Goal: Contribute content: Add original content to the website for others to see

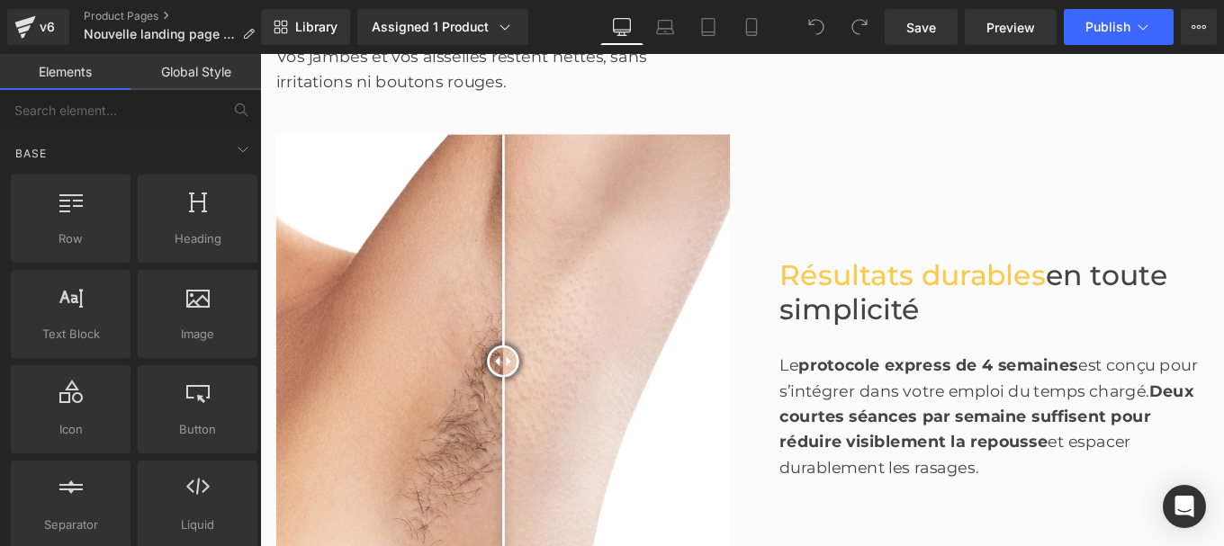
scroll to position [1356, 0]
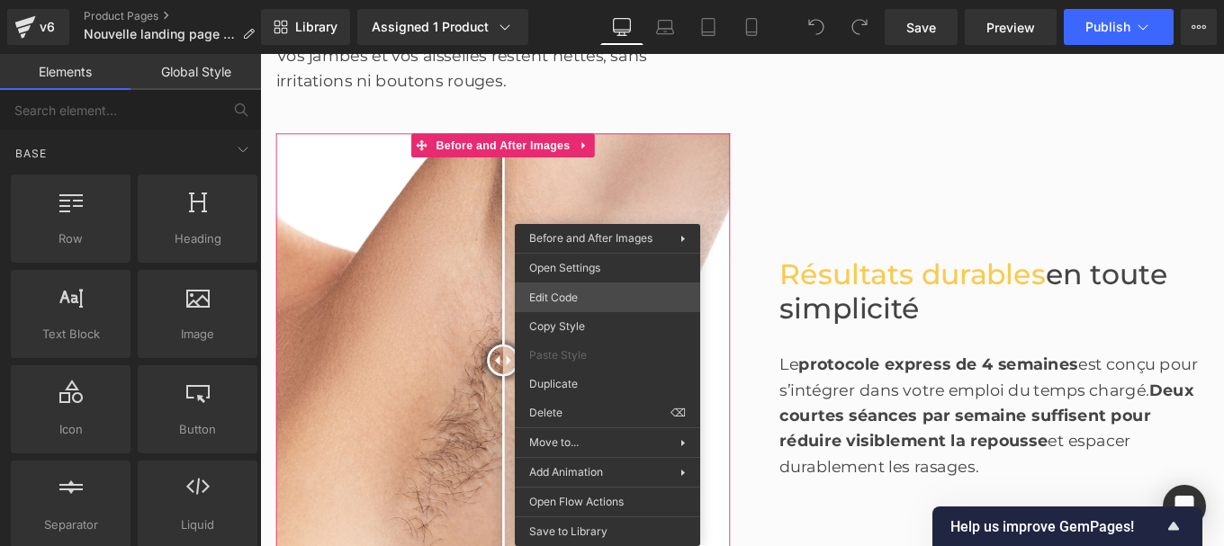
click at [572, 0] on div "You are previewing how the will restyle your page. You can not edit Elements in…" at bounding box center [612, 0] width 1224 height 0
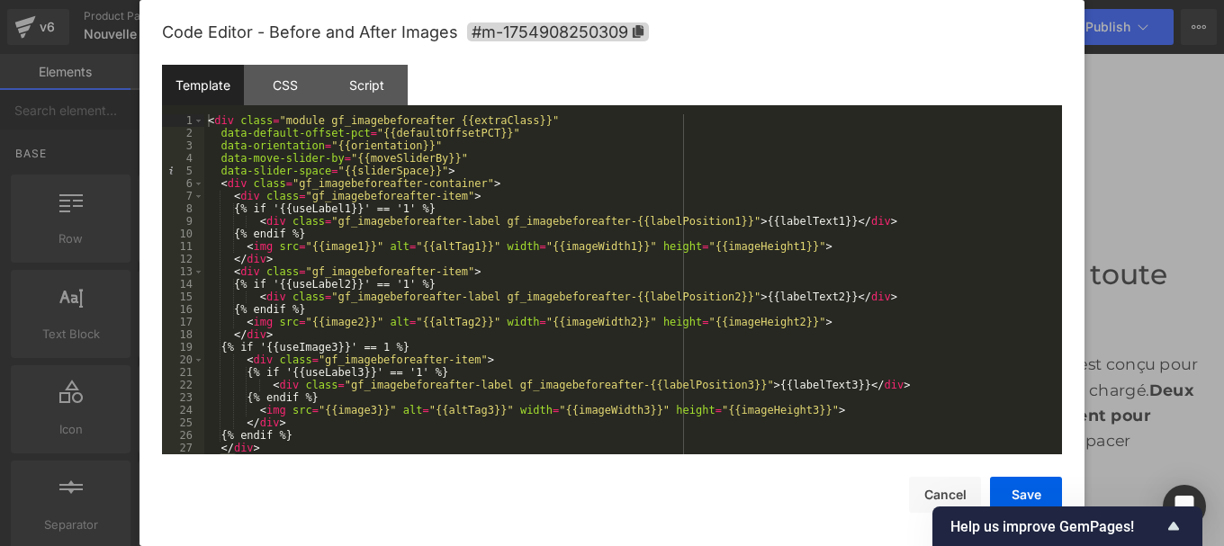
click at [636, 43] on div "Code Editor - Before and After Images #m-1754908250309" at bounding box center [612, 32] width 900 height 65
click at [636, 39] on span "#m-1754908250309" at bounding box center [558, 32] width 182 height 19
click at [208, 81] on div "Template" at bounding box center [203, 85] width 82 height 41
click at [275, 87] on div "CSS" at bounding box center [285, 85] width 82 height 41
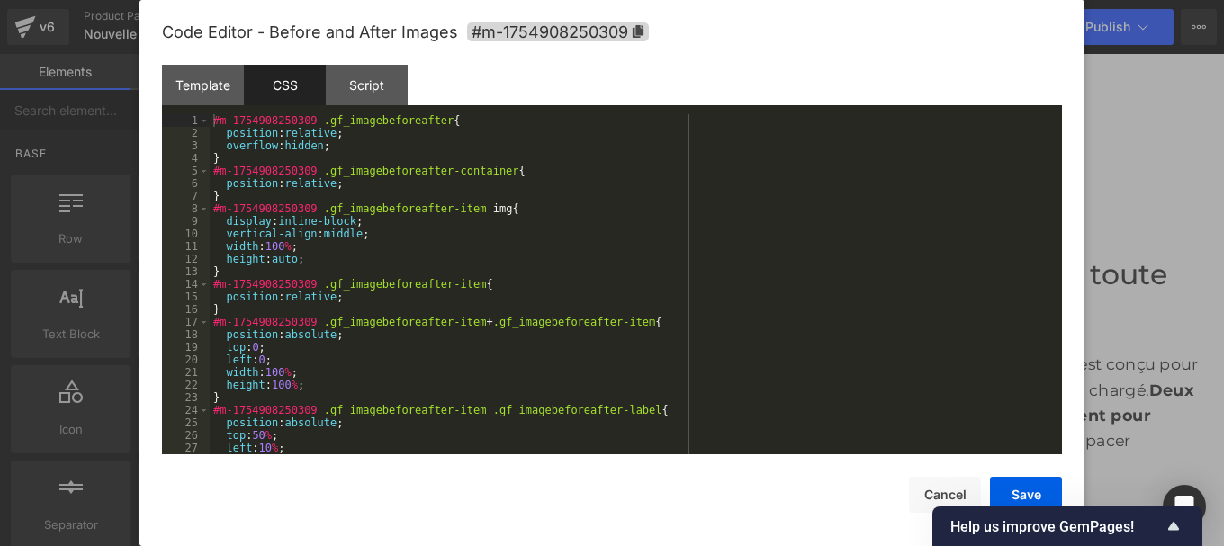
click at [347, 235] on div "#m-1754908250309 .gf_imagebeforeafter { position : relative ; overflow : hidden…" at bounding box center [632, 296] width 845 height 365
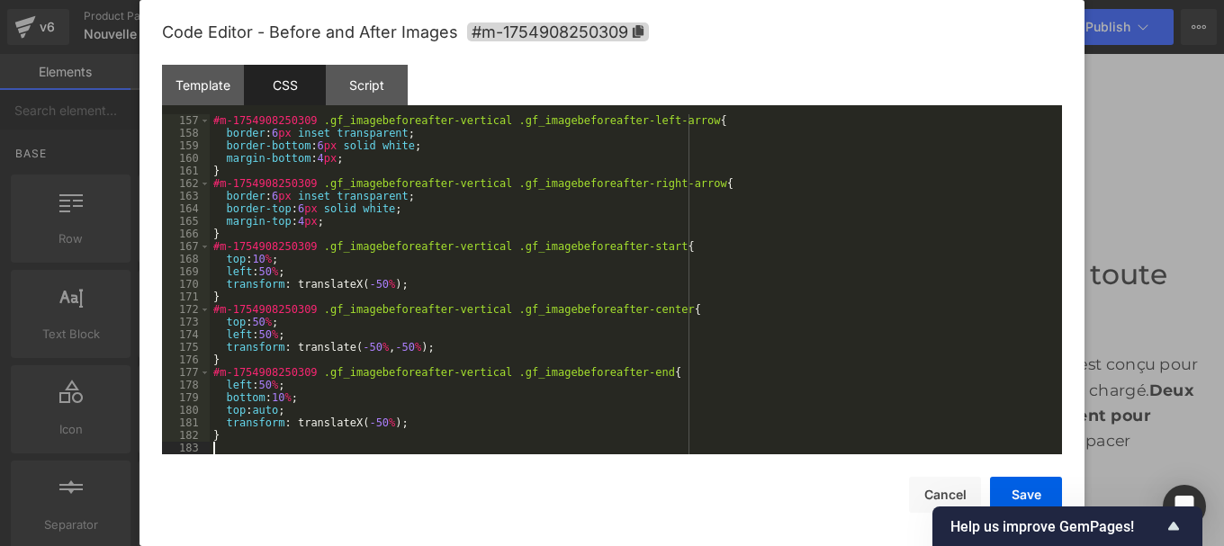
scroll to position [1966, 0]
click at [1018, 483] on button "Save" at bounding box center [1026, 495] width 72 height 36
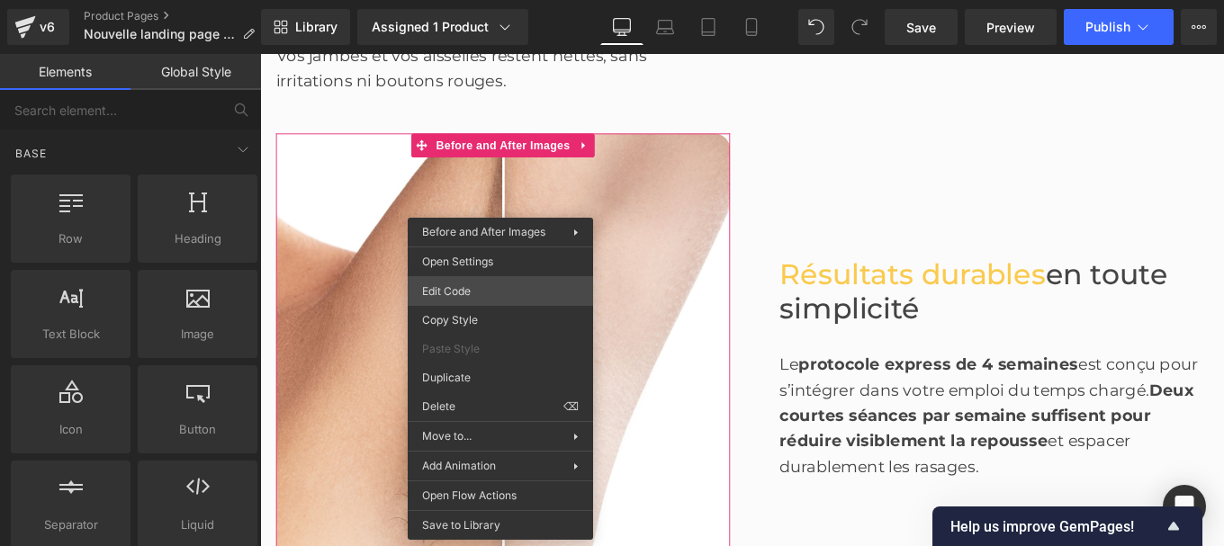
click at [462, 0] on div "You are previewing how the will restyle your page. You can not edit Elements in…" at bounding box center [612, 0] width 1224 height 0
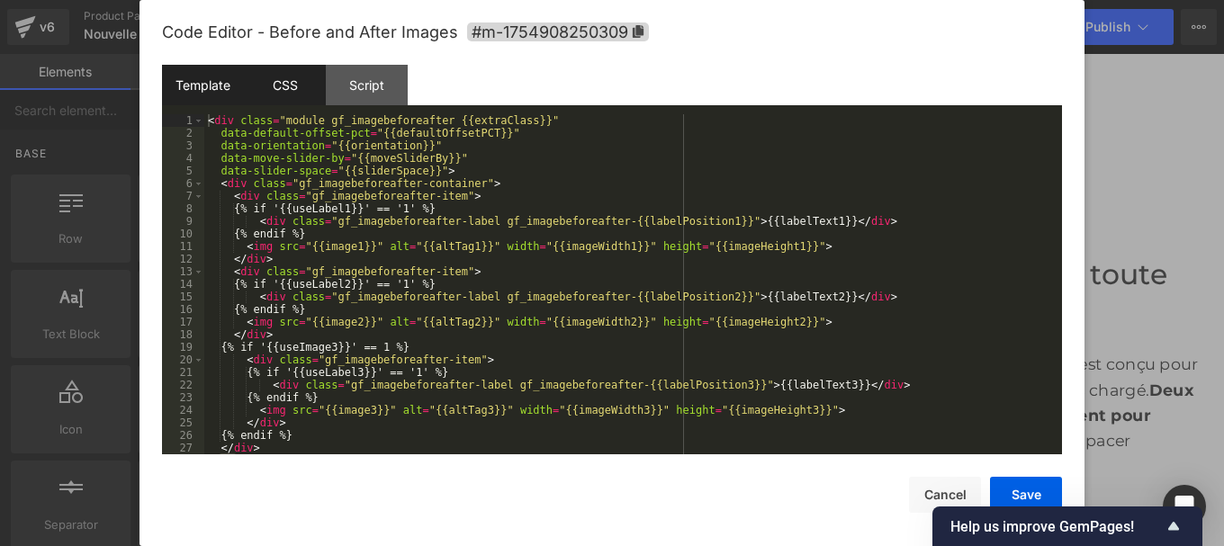
click at [282, 81] on div "CSS" at bounding box center [285, 85] width 82 height 41
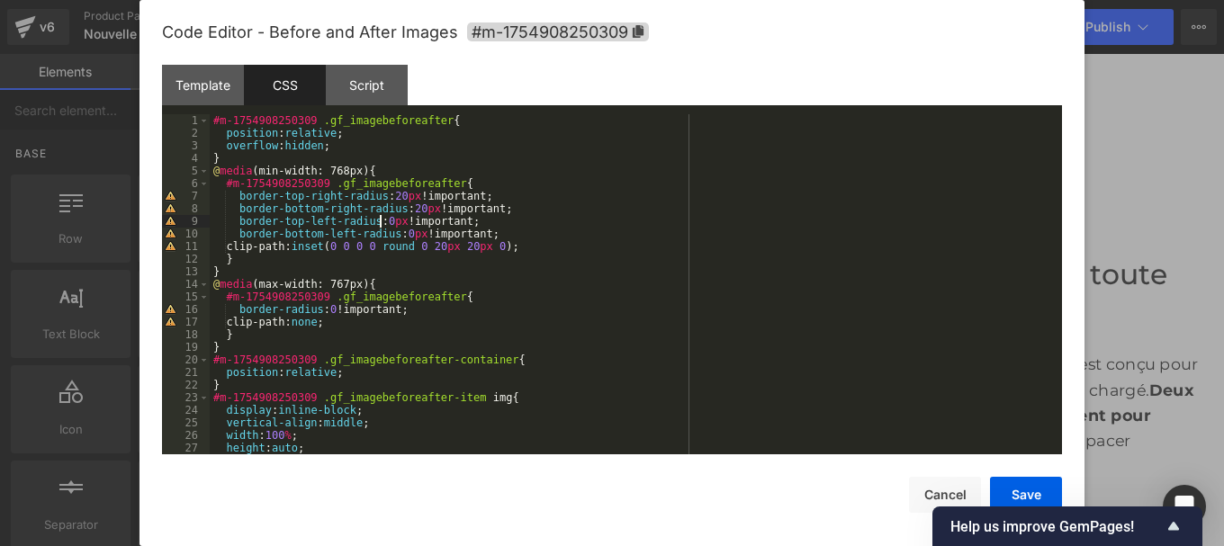
click at [379, 218] on div "#m-1754908250309 .gf_imagebeforeafter { position : relative ; overflow : hidden…" at bounding box center [632, 296] width 845 height 365
click at [397, 237] on div "#m-1754908250309 .gf_imagebeforeafter { position : relative ; overflow : hidden…" at bounding box center [632, 296] width 845 height 365
click at [410, 212] on div "#m-1754908250309 .gf_imagebeforeafter { position : relative ; overflow : hidden…" at bounding box center [632, 296] width 845 height 365
click at [391, 196] on div "#m-1754908250309 .gf_imagebeforeafter { position : relative ; overflow : hidden…" at bounding box center [632, 296] width 845 height 365
click at [1024, 494] on button "Save" at bounding box center [1026, 495] width 72 height 36
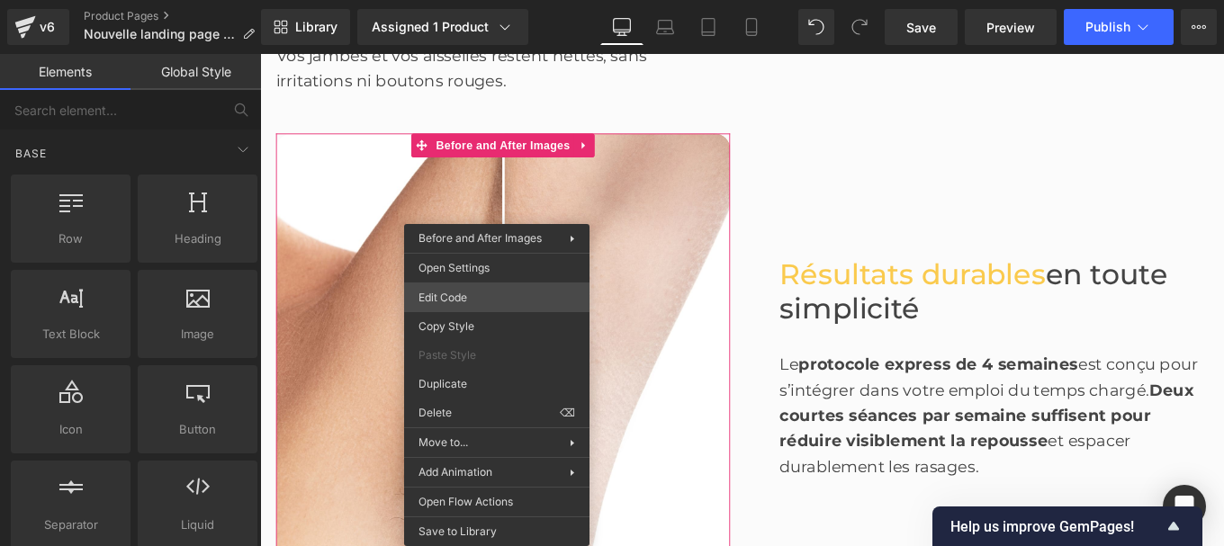
click at [451, 0] on div "You are previewing how the will restyle your page. You can not edit Elements in…" at bounding box center [612, 0] width 1224 height 0
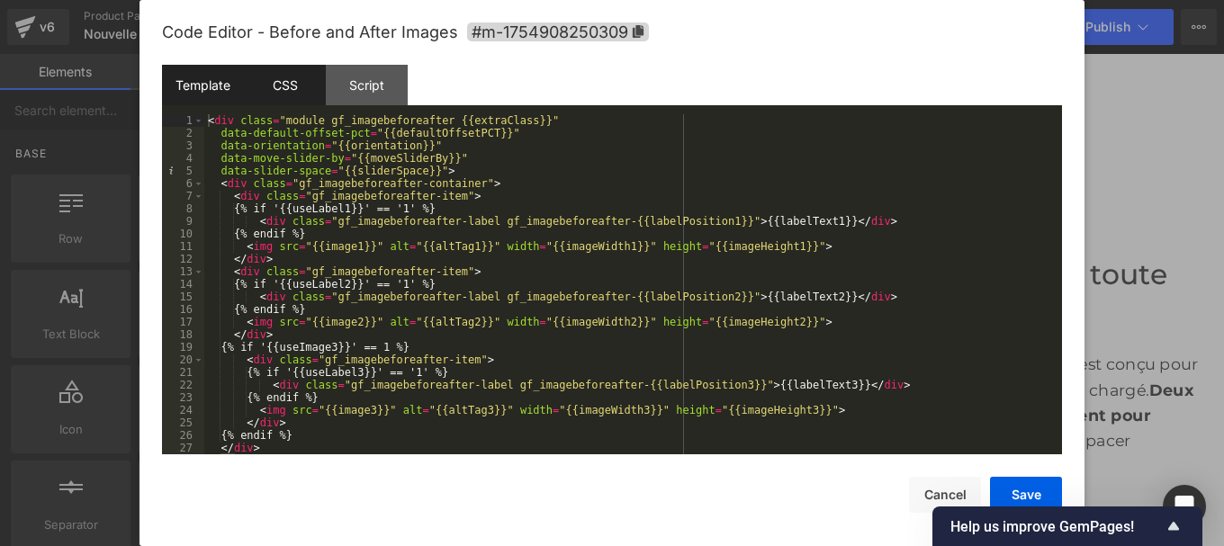
click at [270, 92] on div "CSS" at bounding box center [285, 85] width 82 height 41
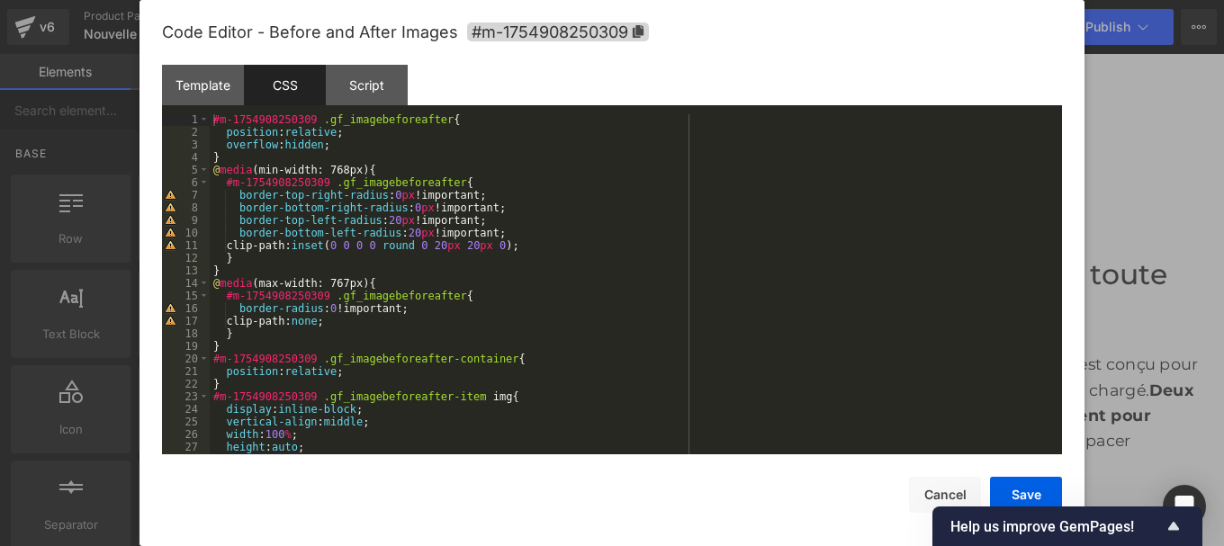
scroll to position [0, 0]
click at [387, 200] on div "#m-1754908250309 .gf_imagebeforeafter { position : relative ; overflow : hidden…" at bounding box center [632, 296] width 845 height 365
click at [403, 203] on div "#m-1754908250309 .gf_imagebeforeafter { position : relative ; overflow : hidden…" at bounding box center [632, 296] width 845 height 365
click at [1015, 498] on button "Save" at bounding box center [1026, 495] width 72 height 36
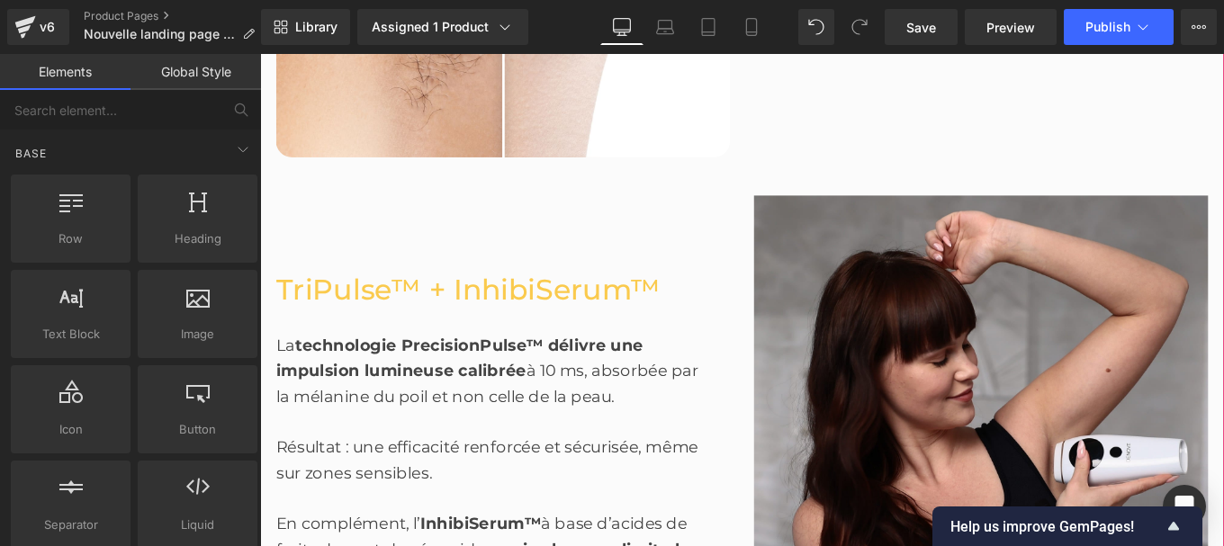
scroll to position [1843, 0]
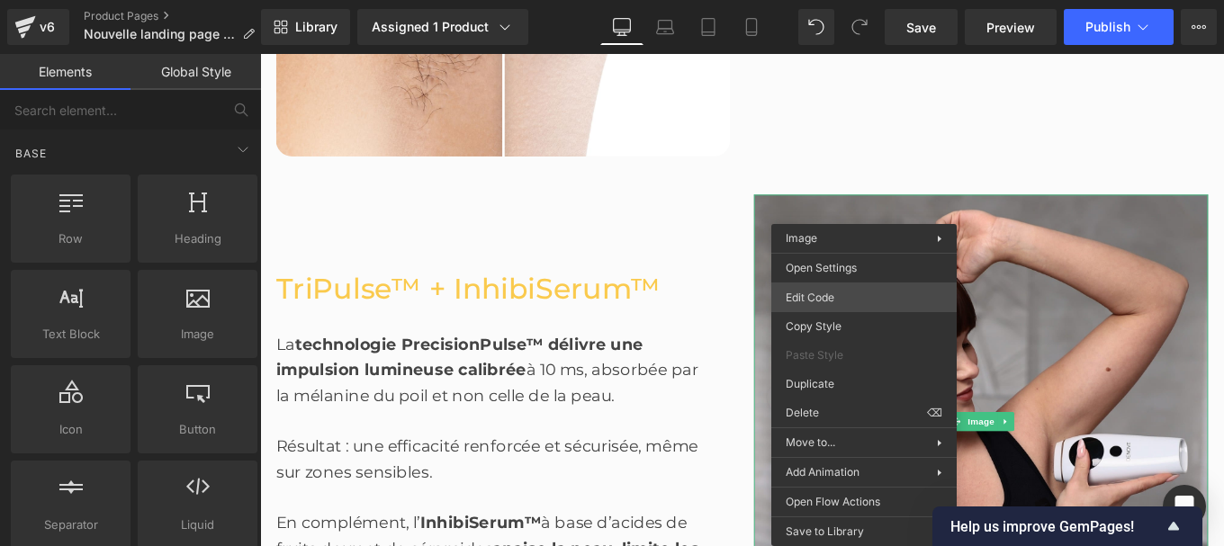
click at [812, 0] on div "You are previewing how the will restyle your page. You can not edit Elements in…" at bounding box center [612, 0] width 1224 height 0
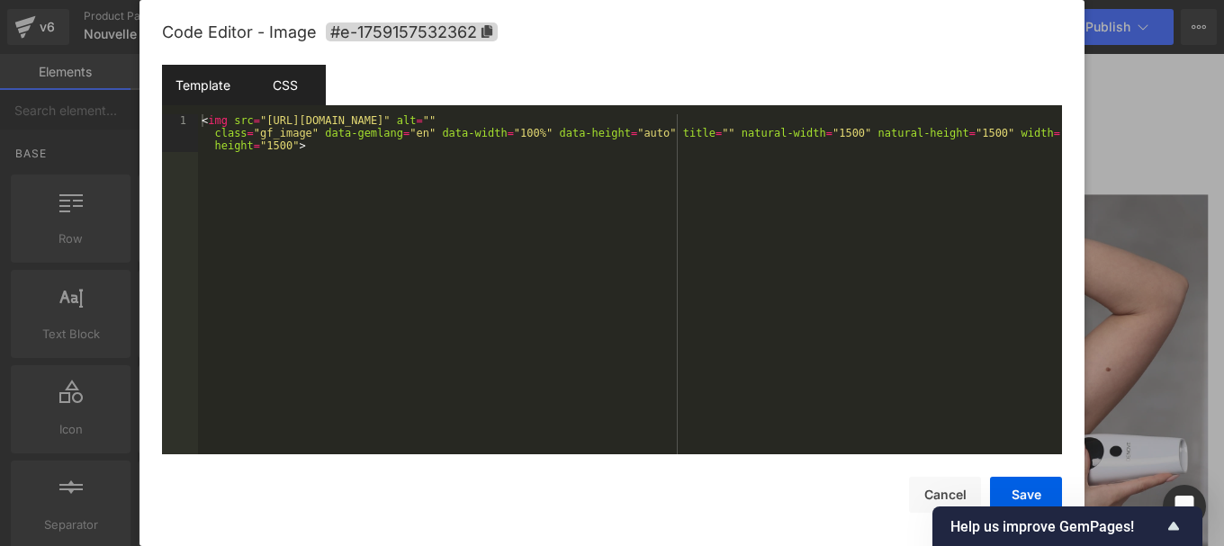
click at [264, 74] on div "CSS" at bounding box center [285, 85] width 82 height 41
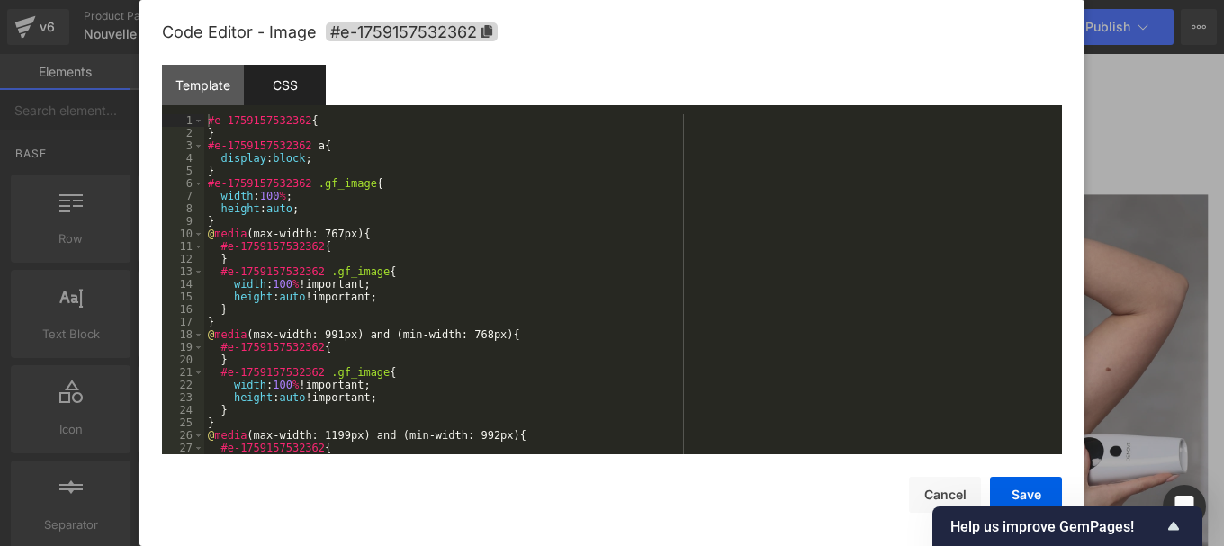
click at [373, 262] on div "#e-1759157532362 { } #e-1759157532362 a { display : block ; } #e-1759157532362 …" at bounding box center [629, 296] width 851 height 365
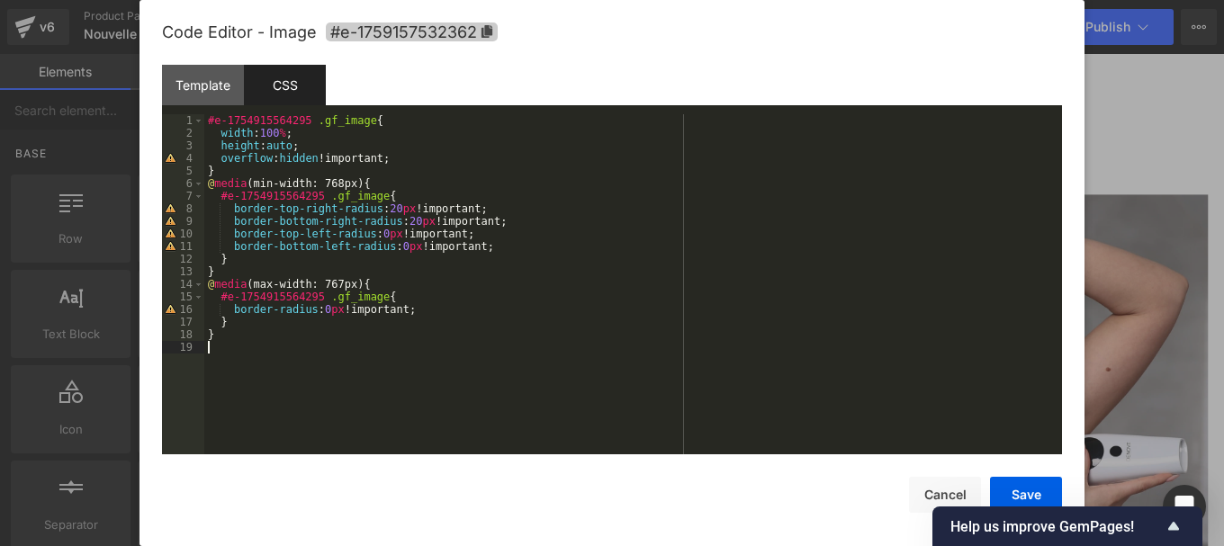
click at [487, 36] on icon at bounding box center [487, 31] width 13 height 13
drag, startPoint x: 302, startPoint y: 118, endPoint x: 215, endPoint y: 115, distance: 87.4
click at [215, 115] on div "#e-1754915564295 .gf_image { width : 100 % ; height : auto ; overflow : hidden …" at bounding box center [633, 296] width 858 height 365
click at [217, 119] on div "# #e-1759157532362 .gf_image { width : 100 % ; height : auto ; overflow : hidde…" at bounding box center [633, 296] width 858 height 365
drag, startPoint x: 224, startPoint y: 198, endPoint x: 314, endPoint y: 195, distance: 90.1
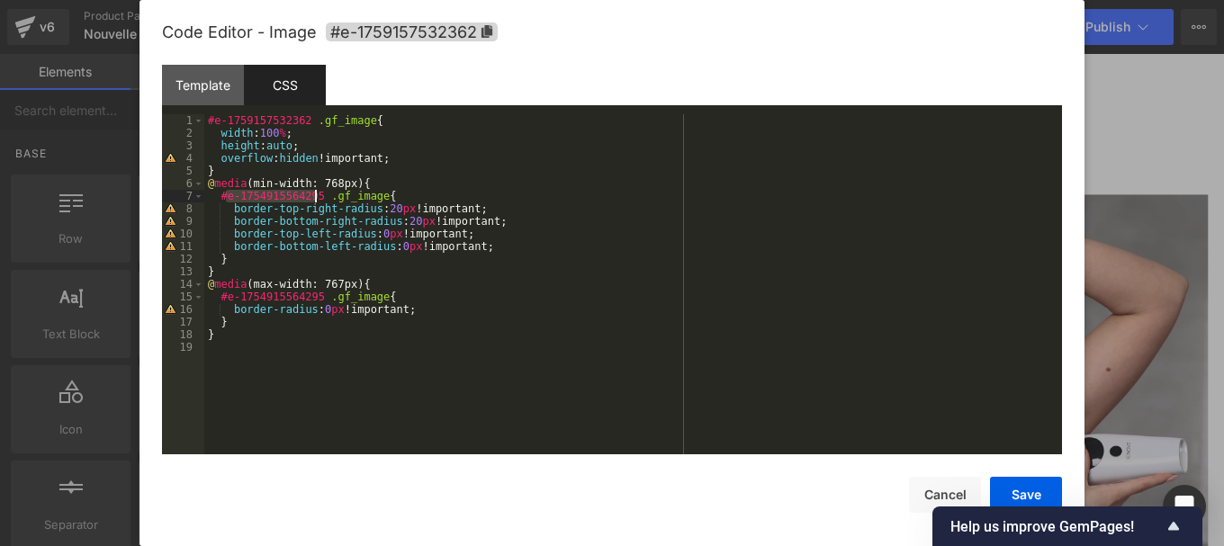
click at [314, 195] on div "#e-1759157532362 .gf_image { width : 100 % ; height : auto ; overflow : hidden …" at bounding box center [633, 296] width 858 height 365
click at [230, 198] on div "#e-1759157532362 .gf_image { width : 100 % ; height : auto ; overflow : hidden …" at bounding box center [633, 296] width 858 height 365
drag, startPoint x: 227, startPoint y: 299, endPoint x: 316, endPoint y: 293, distance: 89.3
click at [316, 293] on div "#e-1759157532362 .gf_image { width : 100 % ; height : auto ; overflow : hidden …" at bounding box center [633, 296] width 858 height 365
click at [232, 296] on div "#e-1759157532362 .gf_image { width : 100 % ; height : auto ; overflow : hidden …" at bounding box center [633, 296] width 858 height 365
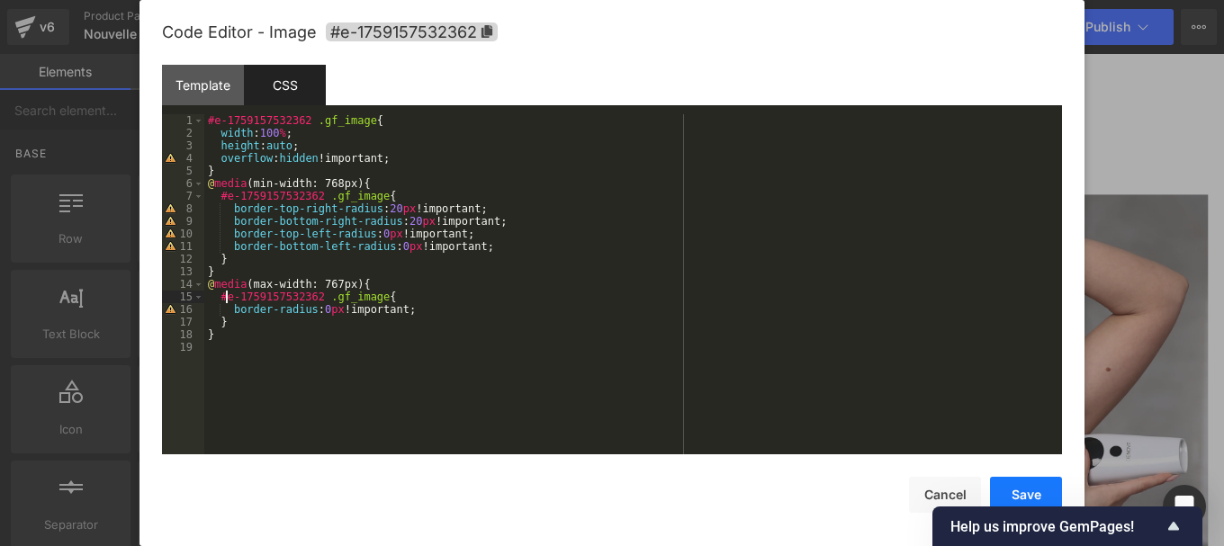
click at [1031, 496] on button "Save" at bounding box center [1026, 495] width 72 height 36
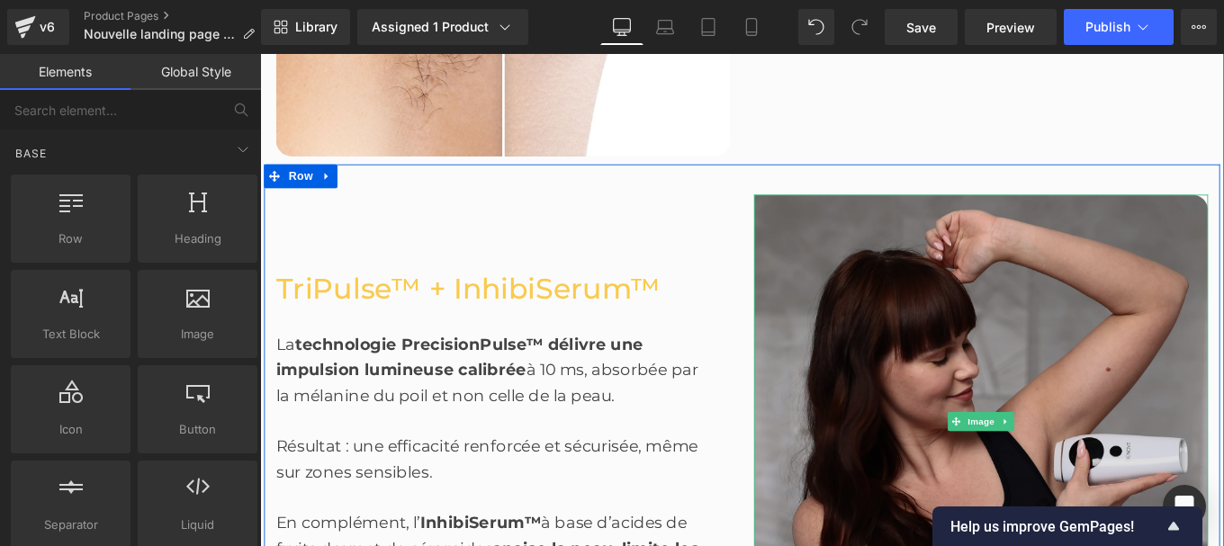
scroll to position [2213, 0]
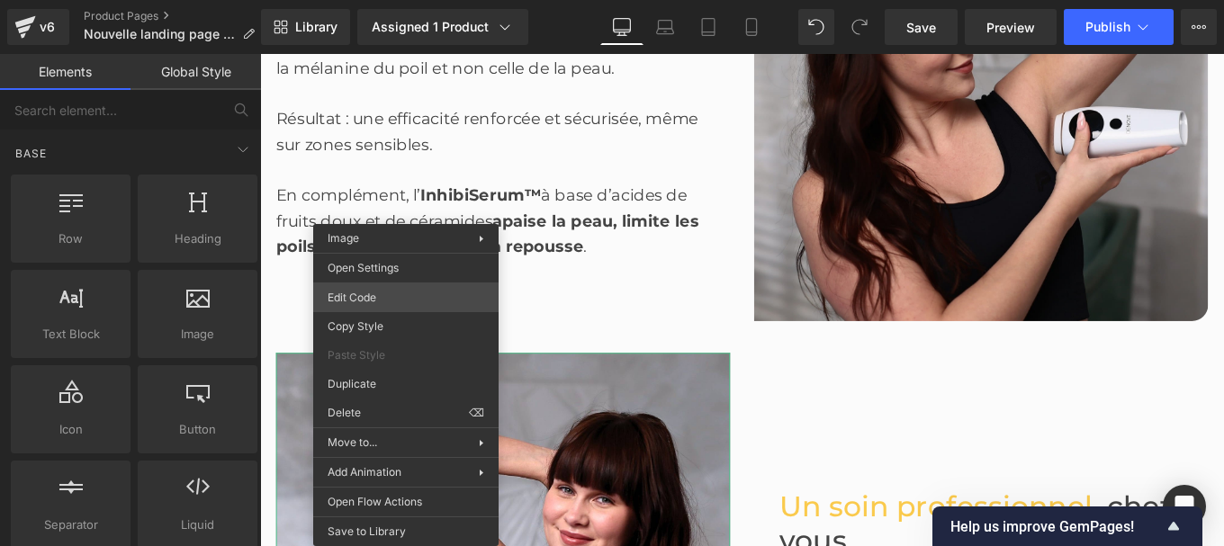
click at [371, 0] on div "You are previewing how the will restyle your page. You can not edit Elements in…" at bounding box center [612, 0] width 1224 height 0
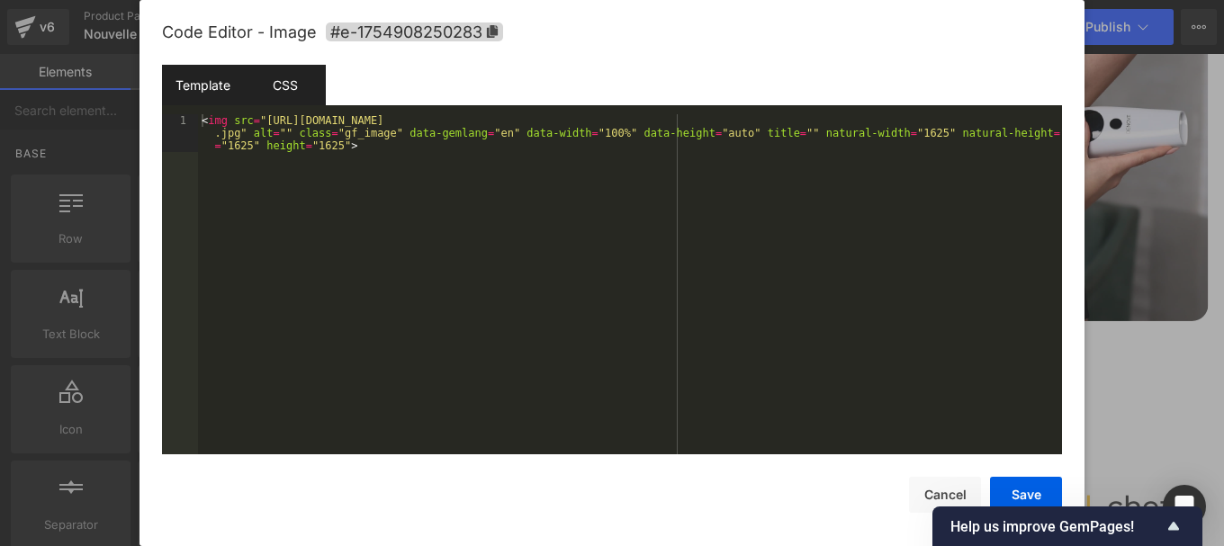
click at [288, 97] on div "CSS" at bounding box center [285, 85] width 82 height 41
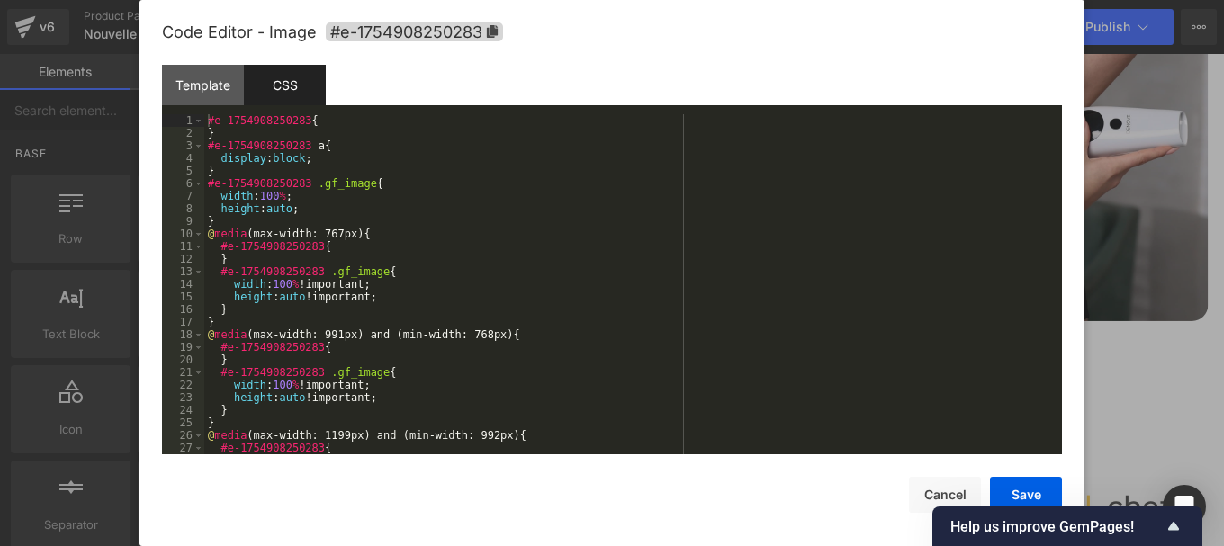
click at [319, 221] on div "#e-1754908250283 { } #e-1754908250283 a { display : block ; } #e-1754908250283 …" at bounding box center [629, 296] width 851 height 365
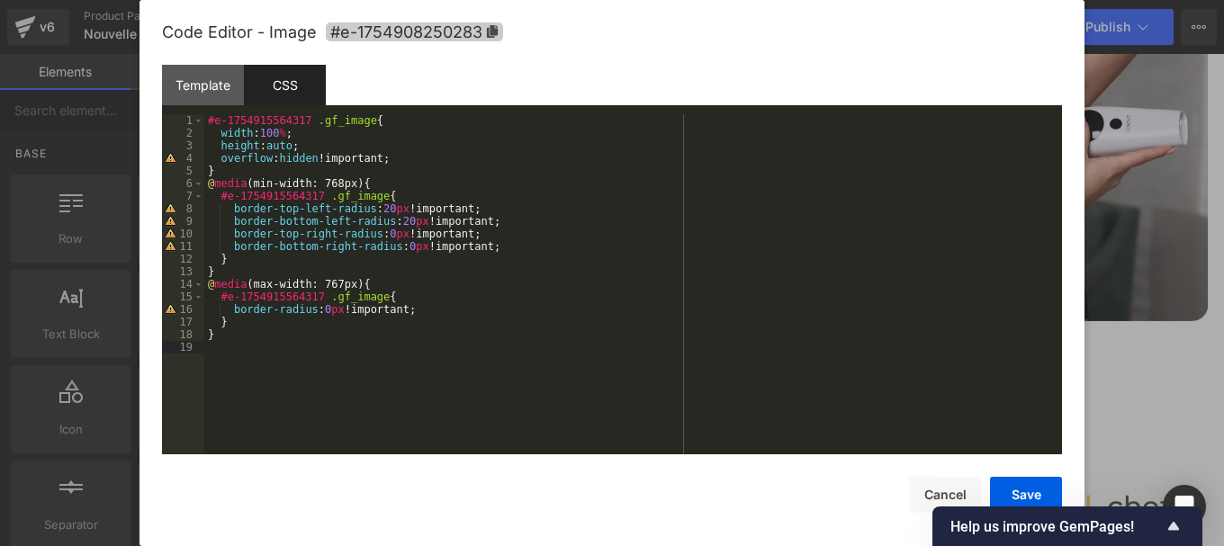
click at [493, 30] on icon at bounding box center [492, 31] width 11 height 13
drag, startPoint x: 304, startPoint y: 124, endPoint x: 216, endPoint y: 120, distance: 88.3
click at [216, 120] on div "#e-1754915564317 .gf_image { width : 100 % ; height : auto ; overflow : hidden …" at bounding box center [633, 296] width 858 height 365
click at [217, 122] on div "# #e-1754908250283 .gf_image { width : 100 % ; height : auto ; overflow : hidde…" at bounding box center [633, 296] width 858 height 365
drag, startPoint x: 226, startPoint y: 197, endPoint x: 313, endPoint y: 196, distance: 87.3
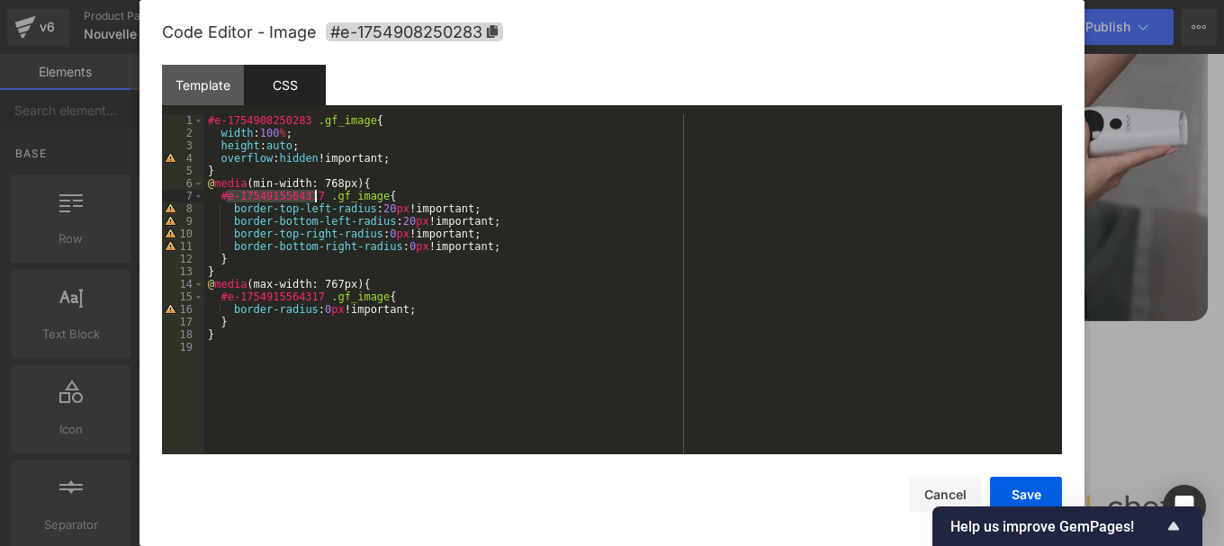
click at [313, 196] on div "#e-1754908250283 .gf_image { width : 100 % ; height : auto ; overflow : hidden …" at bounding box center [633, 296] width 858 height 365
click at [234, 200] on div "#e-1754908250283 .gf_image { width : 100 % ; height : auto ; overflow : hidden …" at bounding box center [633, 296] width 858 height 365
drag, startPoint x: 228, startPoint y: 301, endPoint x: 313, endPoint y: 293, distance: 85.9
click at [313, 293] on div "#e-1754908250283 .gf_image { width : 100 % ; height : auto ; overflow : hidden …" at bounding box center [633, 296] width 858 height 365
click at [232, 297] on div "#e-1754908250283 .gf_image { width : 100 % ; height : auto ; overflow : hidden …" at bounding box center [633, 296] width 858 height 365
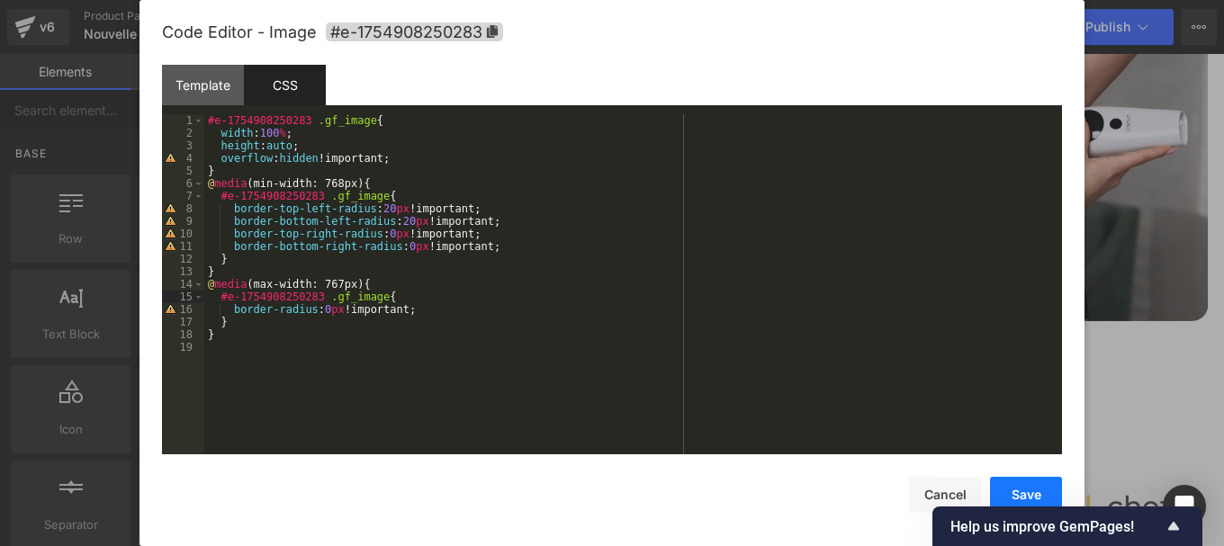
click at [1032, 491] on button "Save" at bounding box center [1026, 495] width 72 height 36
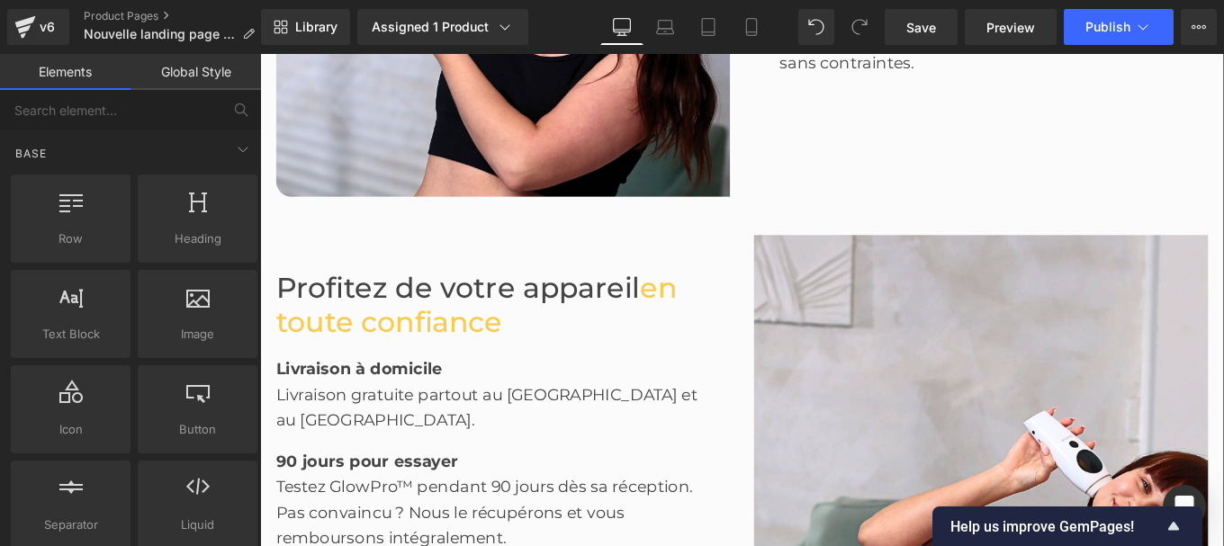
scroll to position [2906, 0]
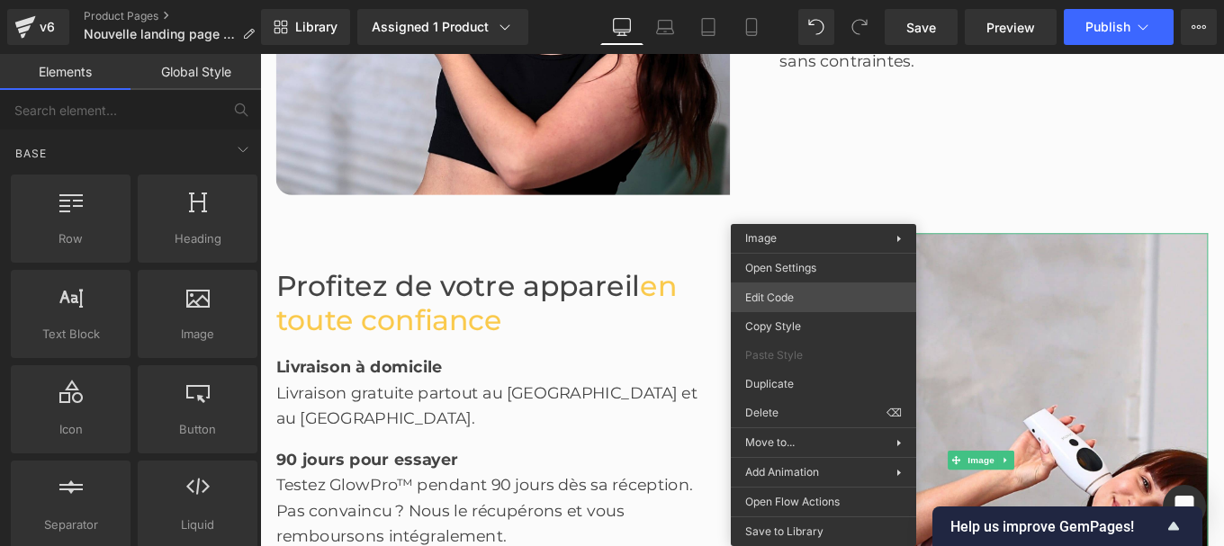
click at [784, 0] on div "You are previewing how the will restyle your page. You can not edit Elements in…" at bounding box center [612, 0] width 1224 height 0
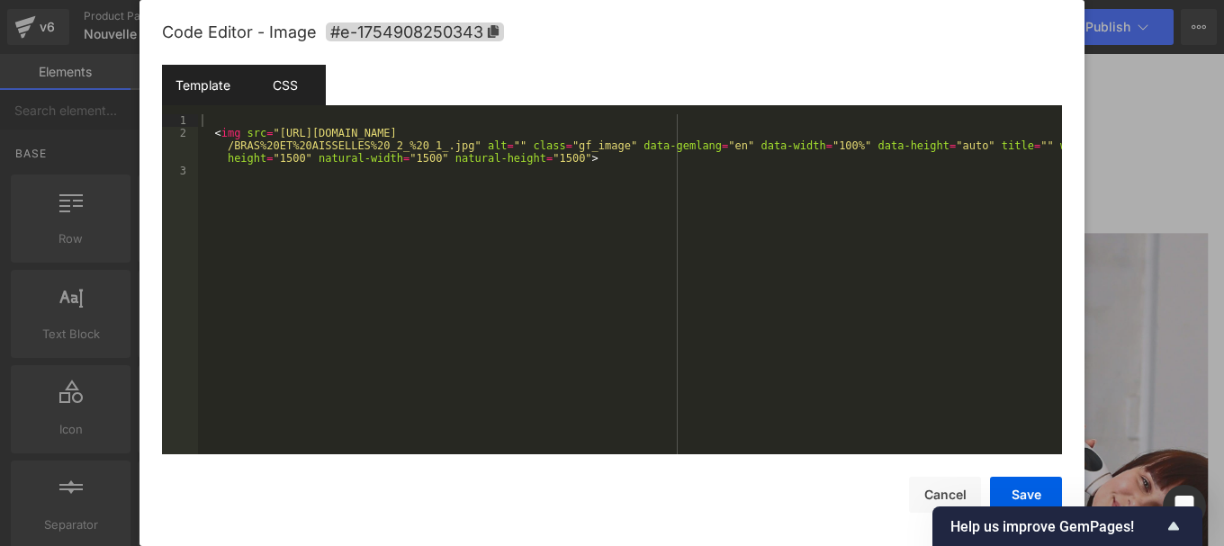
click at [269, 92] on div "CSS" at bounding box center [285, 85] width 82 height 41
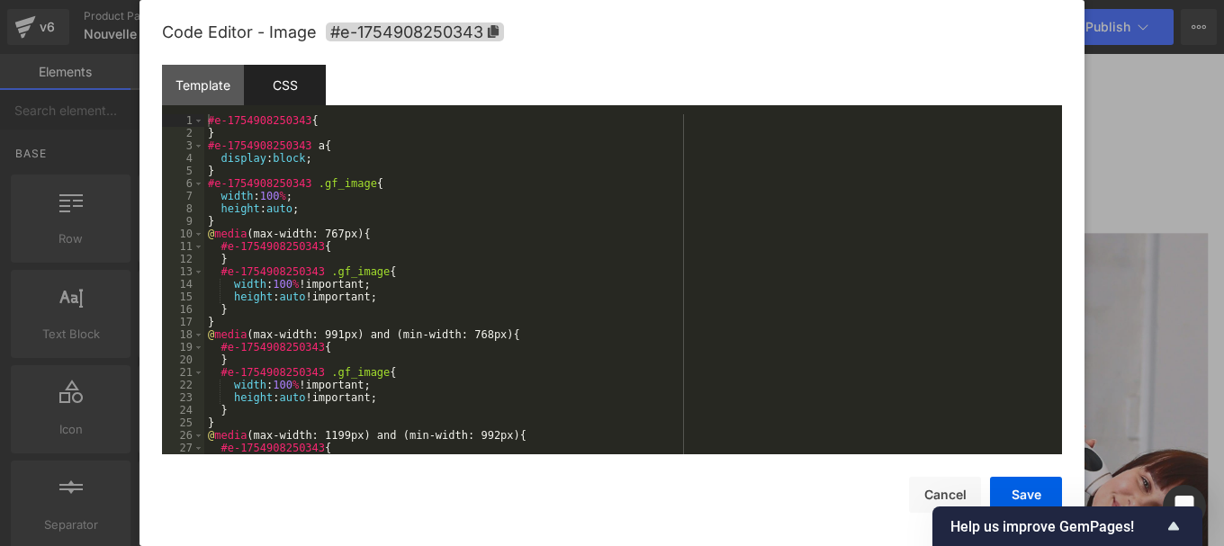
click at [362, 238] on div "#e-1754908250343 { } #e-1754908250343 a { display : block ; } #e-1754908250343 …" at bounding box center [629, 296] width 851 height 365
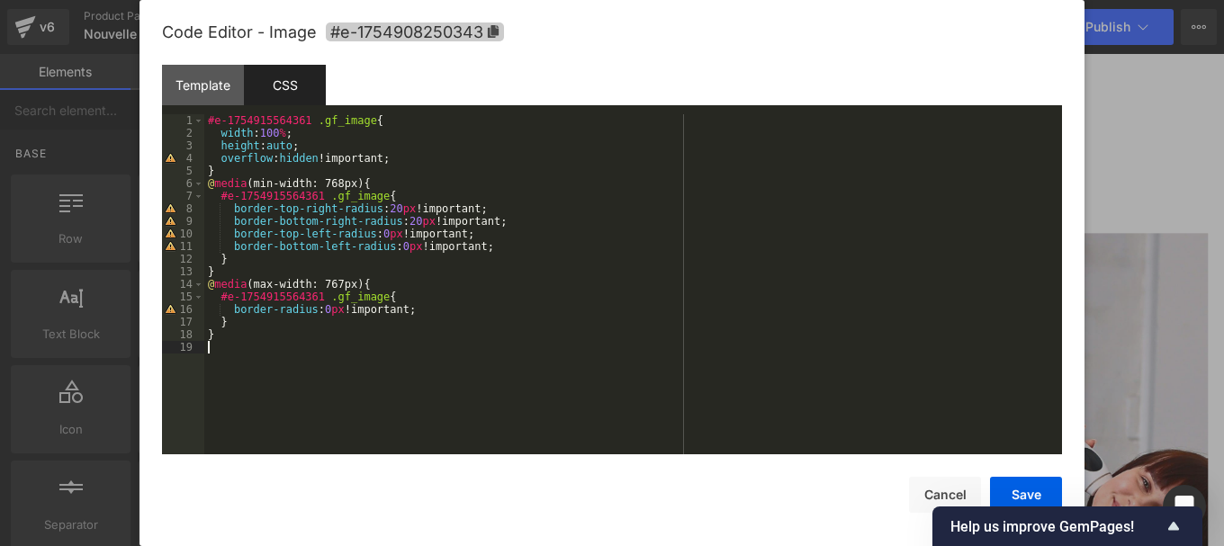
click at [487, 34] on icon at bounding box center [493, 31] width 13 height 13
drag, startPoint x: 214, startPoint y: 119, endPoint x: 301, endPoint y: 121, distance: 86.4
click at [301, 121] on div "#e-1754915564361 .gf_image { width : 100 % ; height : auto ; overflow : hidden …" at bounding box center [633, 296] width 858 height 365
click at [214, 122] on div "# #e-1754908250343 .gf_image { width : 100 % ; height : auto ; overflow : hidde…" at bounding box center [633, 296] width 858 height 365
click at [217, 123] on div "# #e-1754908250343 .gf_image { width : 100 % ; height : auto ; overflow : hidde…" at bounding box center [633, 296] width 858 height 365
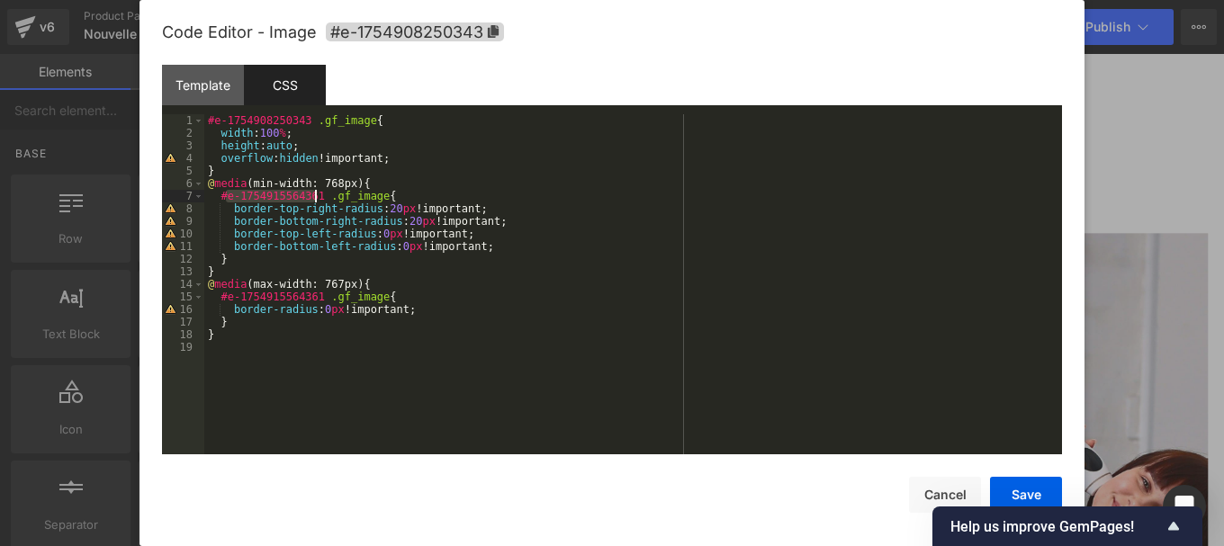
drag, startPoint x: 224, startPoint y: 195, endPoint x: 313, endPoint y: 197, distance: 89.1
click at [313, 197] on div "#e-1754908250343 .gf_image { width : 100 % ; height : auto ; overflow : hidden …" at bounding box center [633, 296] width 858 height 365
click at [230, 201] on div "#e-1754908250343 .gf_image { width : 100 % ; height : auto ; overflow : hidden …" at bounding box center [633, 296] width 858 height 365
drag, startPoint x: 227, startPoint y: 292, endPoint x: 314, endPoint y: 293, distance: 87.3
click at [314, 293] on div "#e-1754908250343 .gf_image { width : 100 % ; height : auto ; overflow : hidden …" at bounding box center [633, 296] width 858 height 365
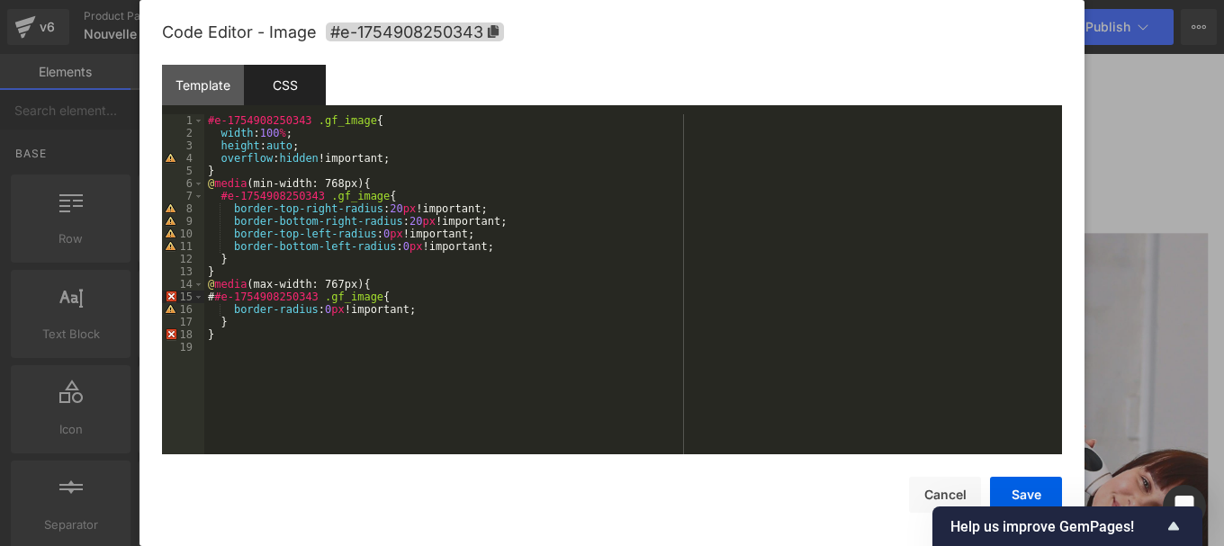
click at [231, 298] on div "#e-1754908250343 .gf_image { width : 100 % ; height : auto ; overflow : hidden …" at bounding box center [633, 296] width 858 height 365
click at [1024, 498] on button "Save" at bounding box center [1026, 495] width 72 height 36
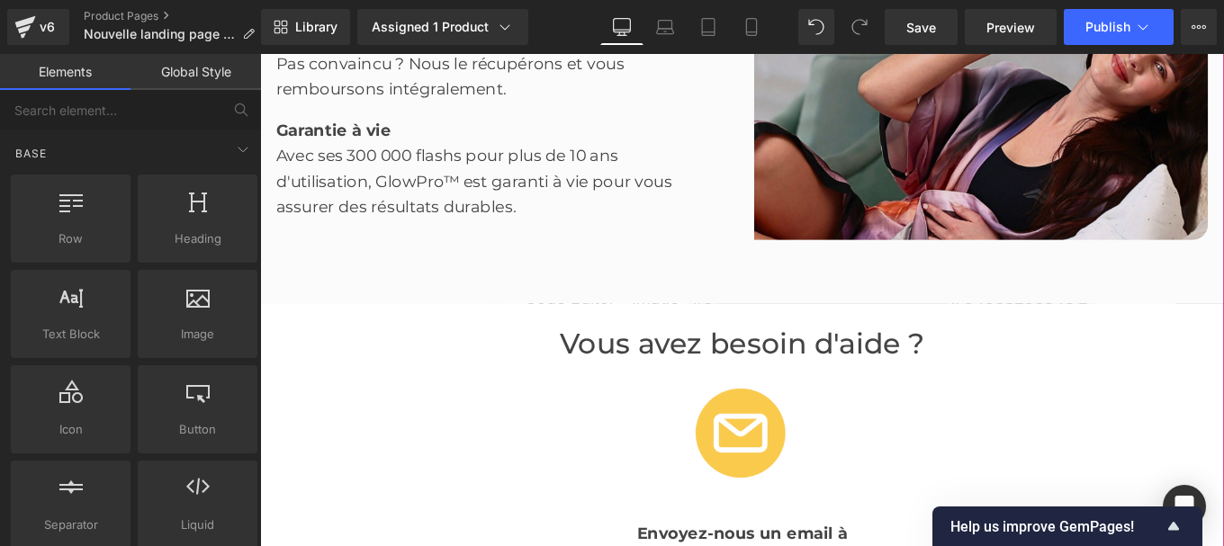
scroll to position [3420, 0]
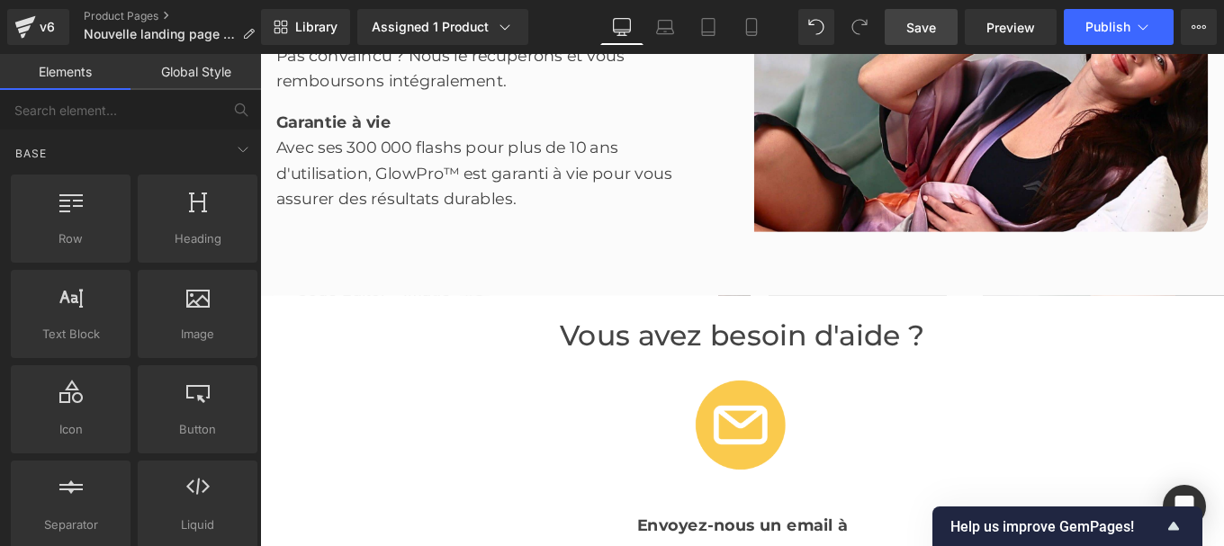
drag, startPoint x: 915, startPoint y: 38, endPoint x: 591, endPoint y: 254, distance: 389.5
click at [915, 38] on link "Save" at bounding box center [921, 27] width 73 height 36
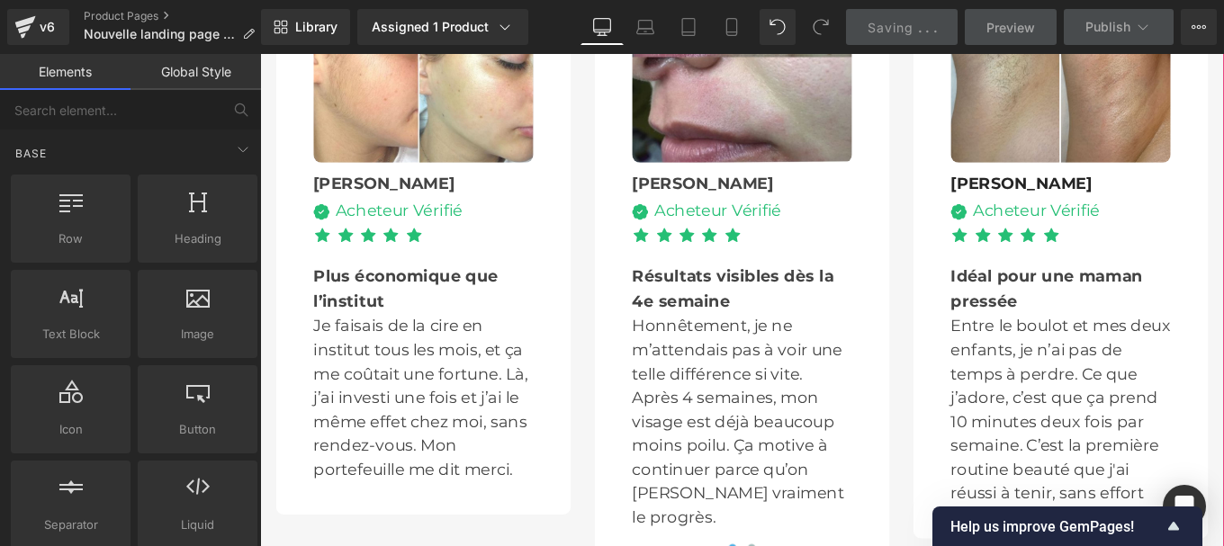
scroll to position [5371, 0]
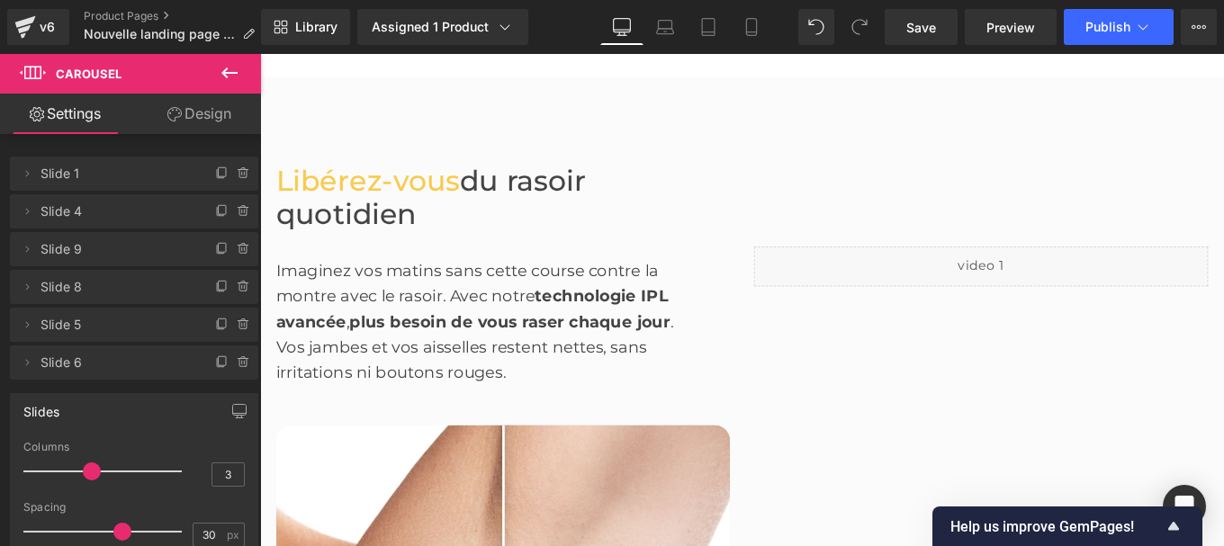
scroll to position [1013, 0]
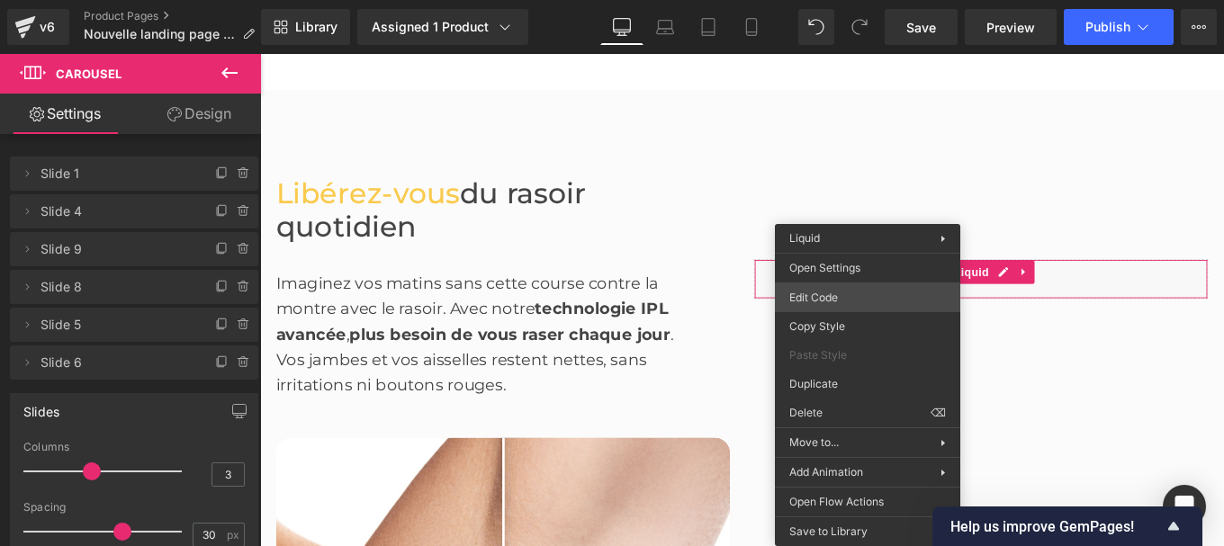
click at [819, 0] on div "You are previewing how the will restyle your page. You can not edit Elements in…" at bounding box center [612, 0] width 1224 height 0
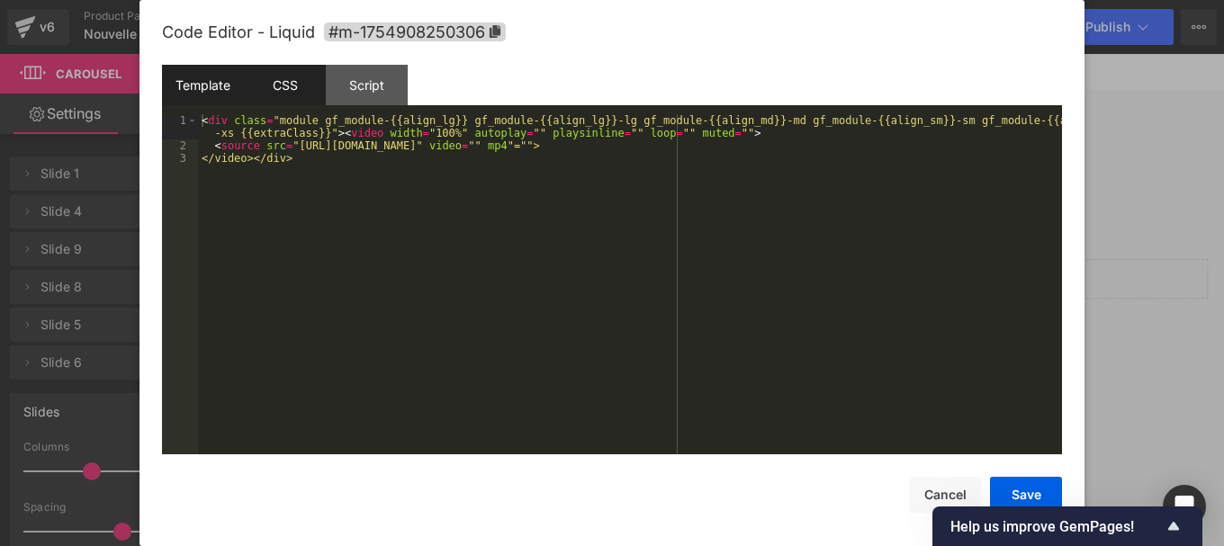
click at [276, 88] on div "CSS" at bounding box center [285, 85] width 82 height 41
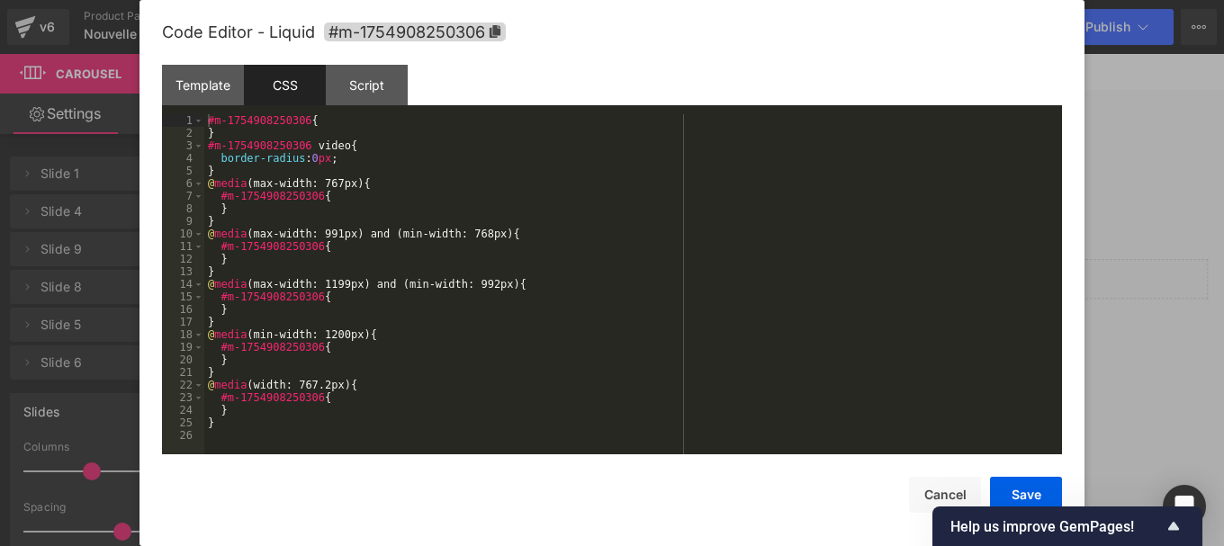
click at [420, 308] on div "#m-1754908250306 { } #m-1754908250306 video { border-radius : 0 px ; } @ media …" at bounding box center [633, 296] width 858 height 365
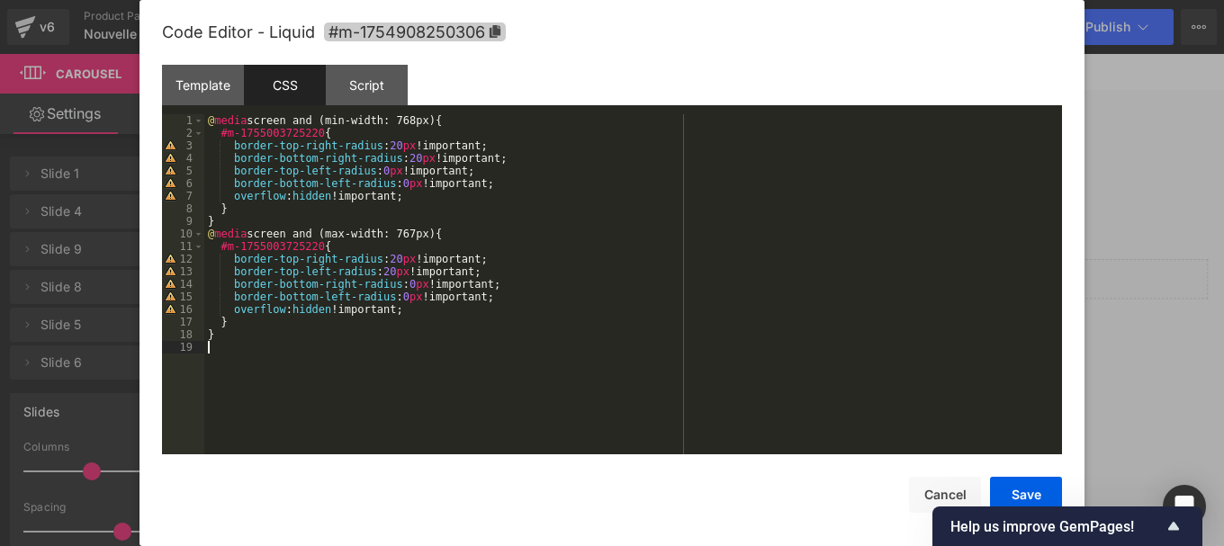
click at [500, 41] on span "#m-1754908250306" at bounding box center [415, 32] width 182 height 19
drag, startPoint x: 224, startPoint y: 132, endPoint x: 314, endPoint y: 131, distance: 90.0
click at [314, 131] on div "@ media screen and (min-width: 768px) { #m-1755003725220 { border-top-right-rad…" at bounding box center [633, 296] width 858 height 365
click at [229, 137] on div "@ media screen and (min-width: 768px) { # #m-1754908250306 { border-top-right-r…" at bounding box center [633, 296] width 858 height 365
drag, startPoint x: 223, startPoint y: 245, endPoint x: 318, endPoint y: 243, distance: 94.5
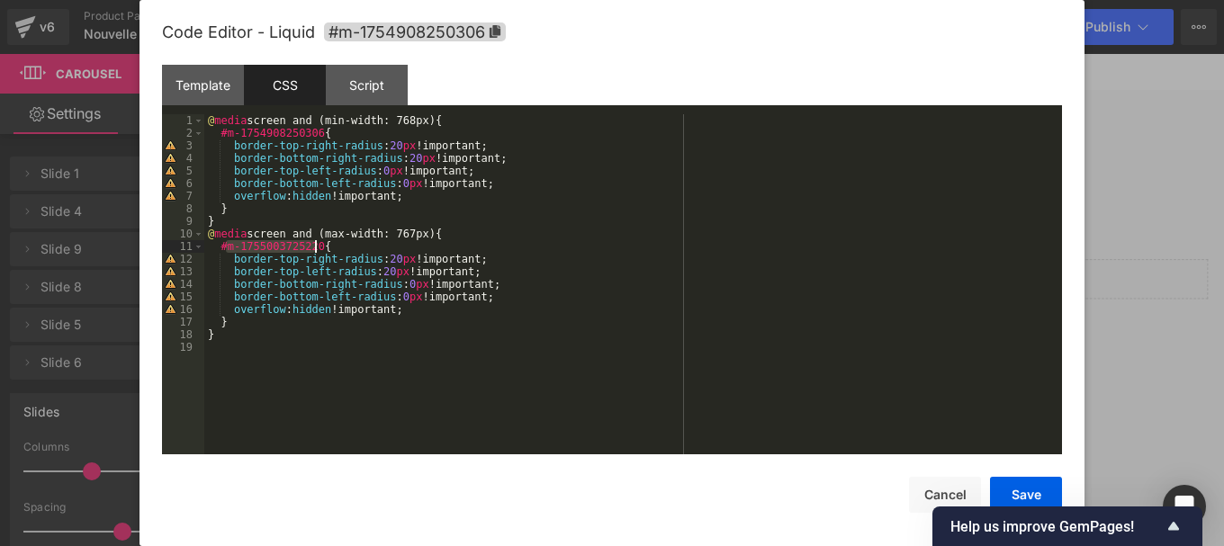
click at [318, 243] on div "@ media screen and (min-width: 768px) { #m-1754908250306 { border-top-right-rad…" at bounding box center [633, 296] width 858 height 365
click at [236, 243] on div "@ media screen and (min-width: 768px) { #m-1754908250306 { border-top-right-rad…" at bounding box center [633, 296] width 858 height 365
click at [232, 245] on div "@ media screen and (min-width: 768px) { #m-1754908250306 { border-top-right-rad…" at bounding box center [633, 296] width 858 height 365
click at [1012, 483] on button "Save" at bounding box center [1026, 495] width 72 height 36
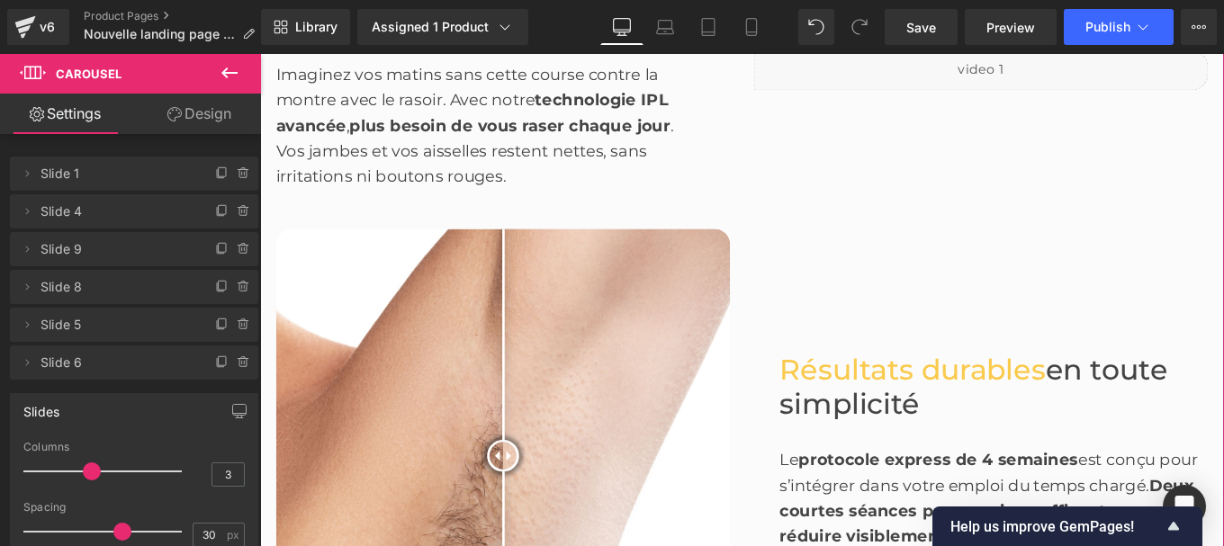
scroll to position [1249, 0]
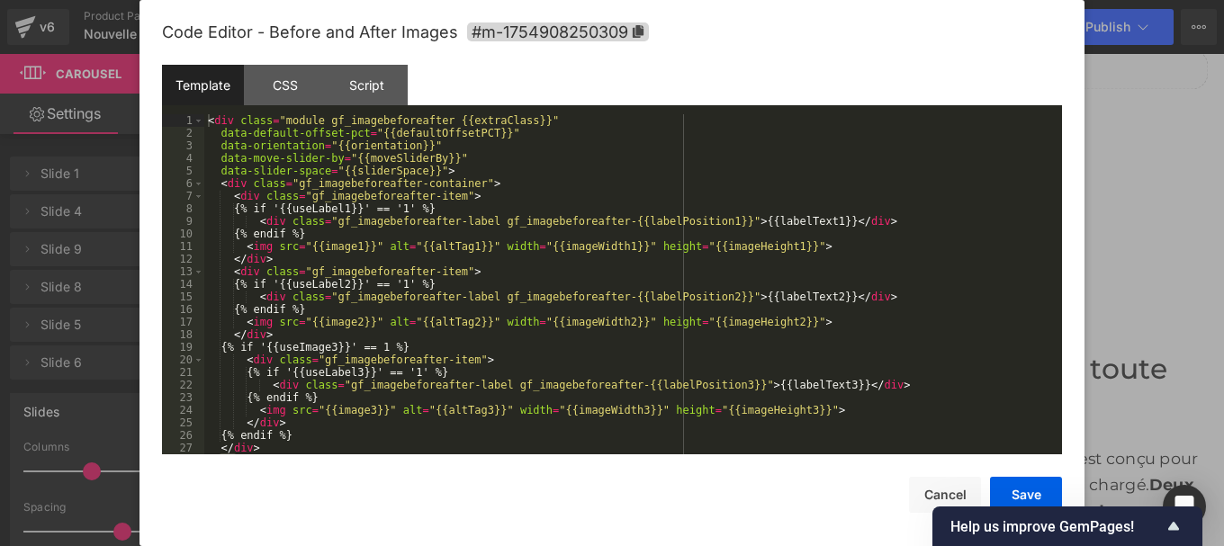
click at [437, 0] on div "You are previewing how the will restyle your page. You can not edit Elements in…" at bounding box center [612, 0] width 1224 height 0
click at [275, 87] on div "CSS" at bounding box center [285, 85] width 82 height 41
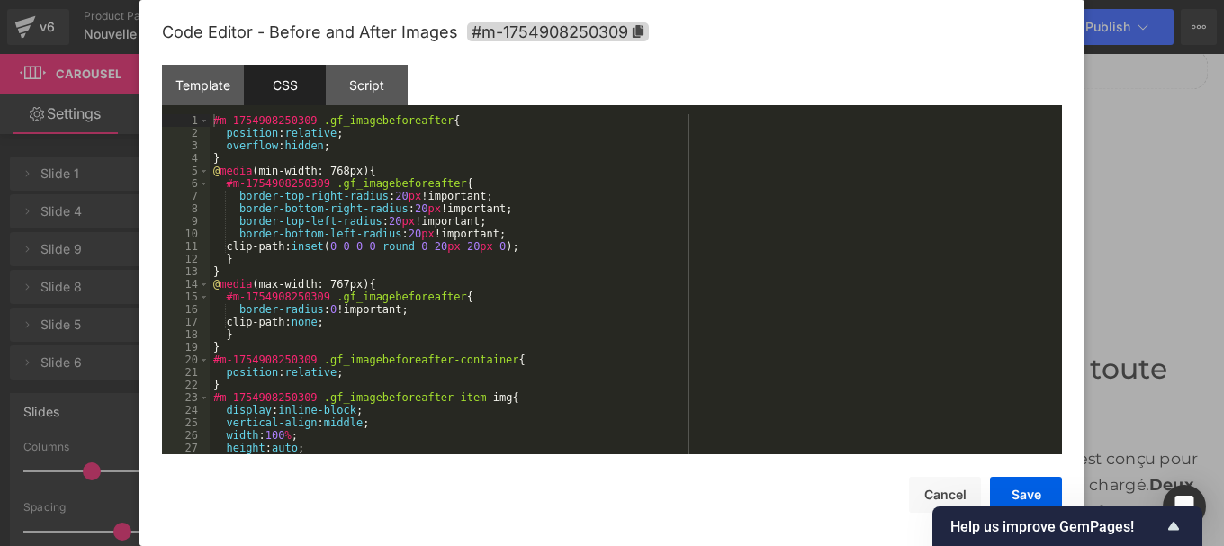
click at [392, 199] on div "#m-1754908250309 .gf_imagebeforeafter { position : relative ; overflow : hidden…" at bounding box center [632, 296] width 845 height 365
click at [405, 208] on div "#m-1754908250309 .gf_imagebeforeafter { position : relative ; overflow : hidden…" at bounding box center [632, 296] width 845 height 365
click at [408, 211] on div "#m-1754908250309 .gf_imagebeforeafter { position : relative ; overflow : hidden…" at bounding box center [632, 296] width 845 height 365
click at [384, 224] on div "#m-1754908250309 .gf_imagebeforeafter { position : relative ; overflow : hidden…" at bounding box center [632, 296] width 845 height 365
click at [406, 234] on div "#m-1754908250309 .gf_imagebeforeafter { position : relative ; overflow : hidden…" at bounding box center [632, 296] width 845 height 365
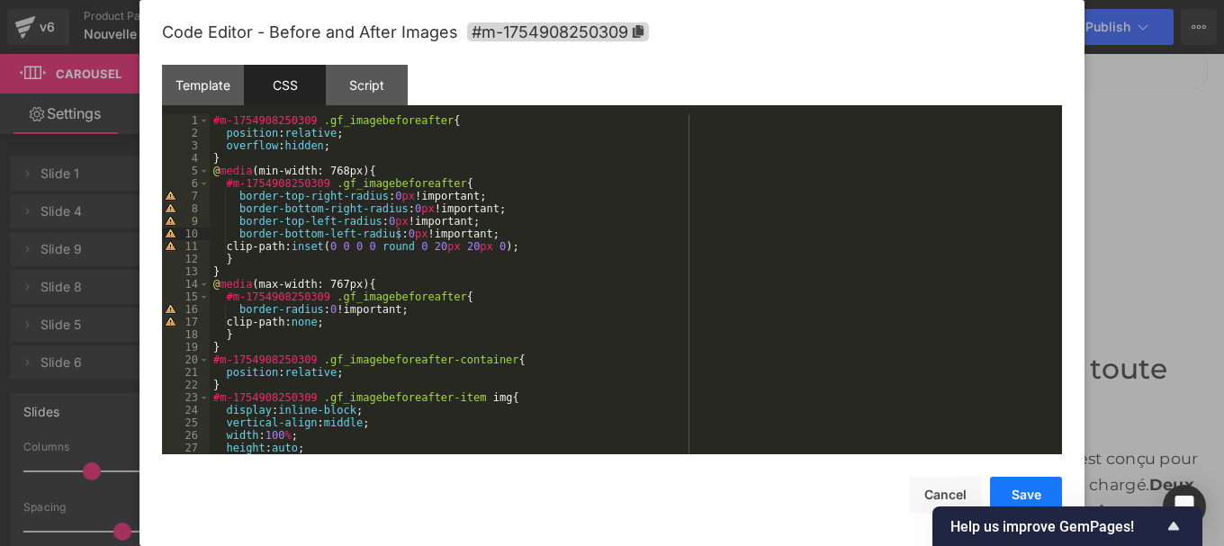
click at [1014, 492] on button "Save" at bounding box center [1026, 495] width 72 height 36
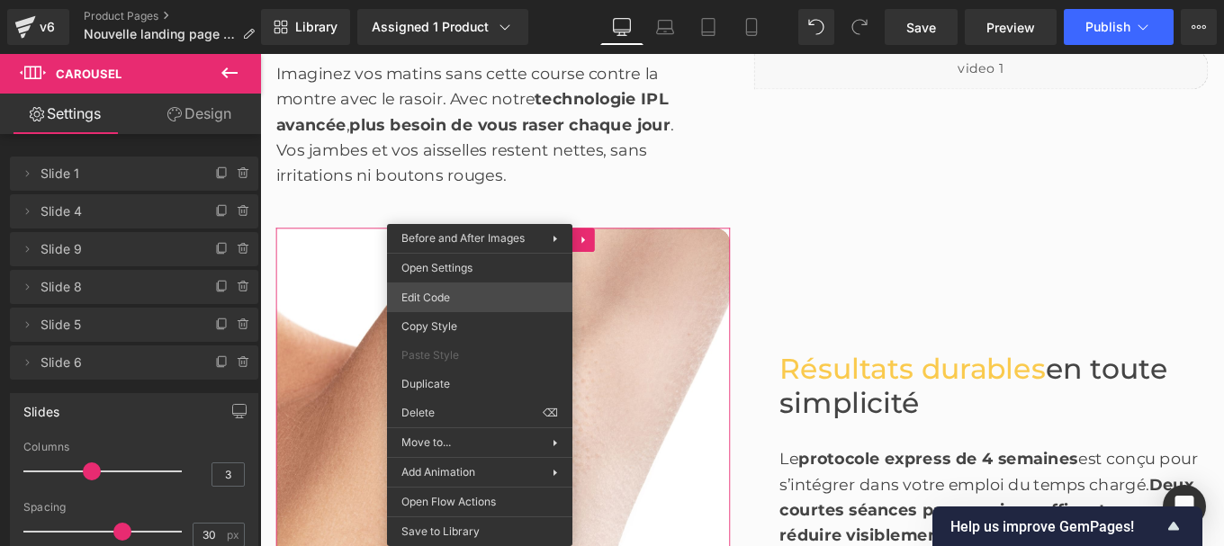
click at [445, 0] on div "You are previewing how the will restyle your page. You can not edit Elements in…" at bounding box center [612, 0] width 1224 height 0
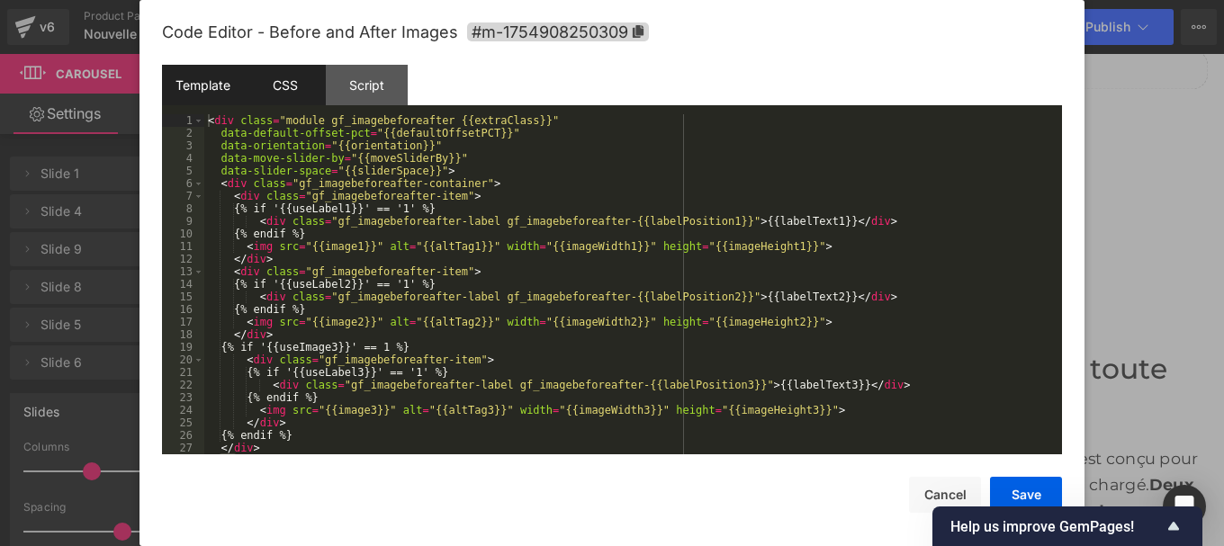
click at [280, 83] on div "CSS" at bounding box center [285, 85] width 82 height 41
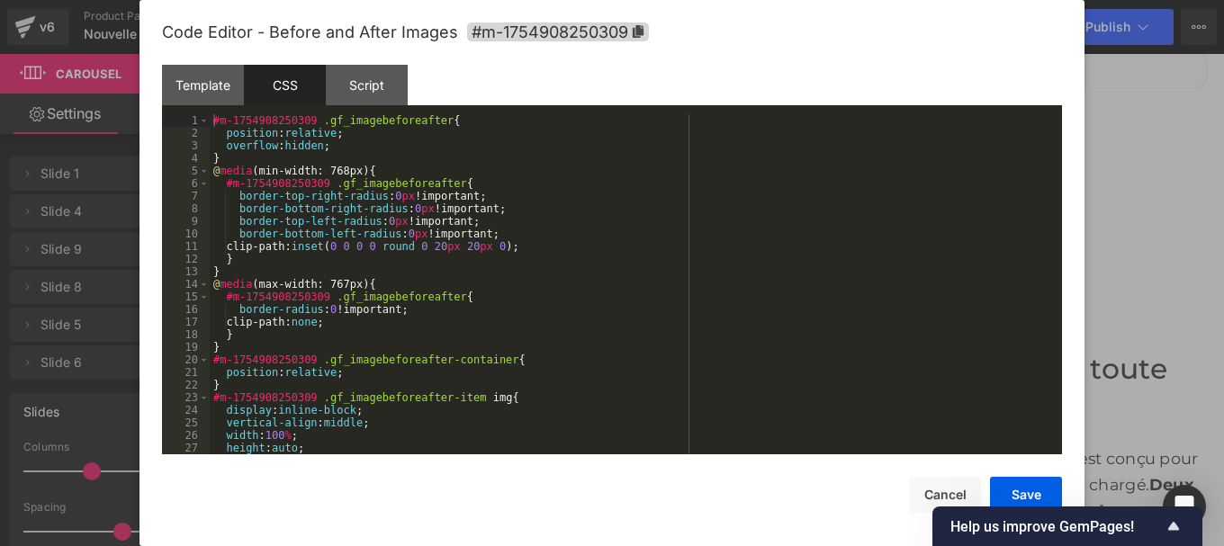
click at [410, 295] on div "#m-1754908250309 .gf_imagebeforeafter { position : relative ; overflow : hidden…" at bounding box center [632, 296] width 845 height 365
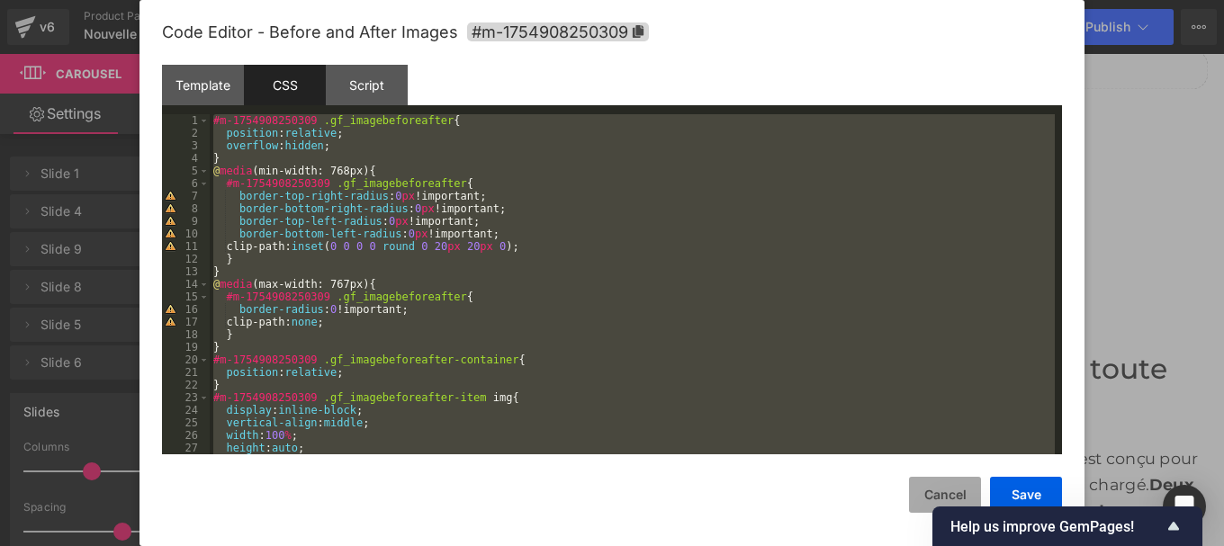
click at [933, 495] on button "Cancel" at bounding box center [945, 495] width 72 height 36
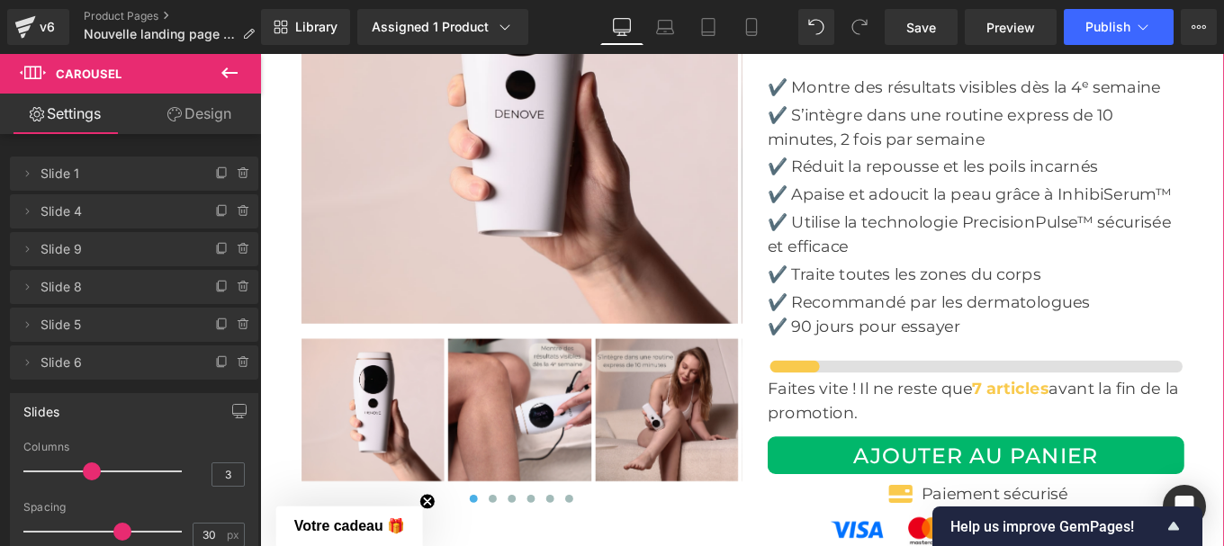
scroll to position [6658, 0]
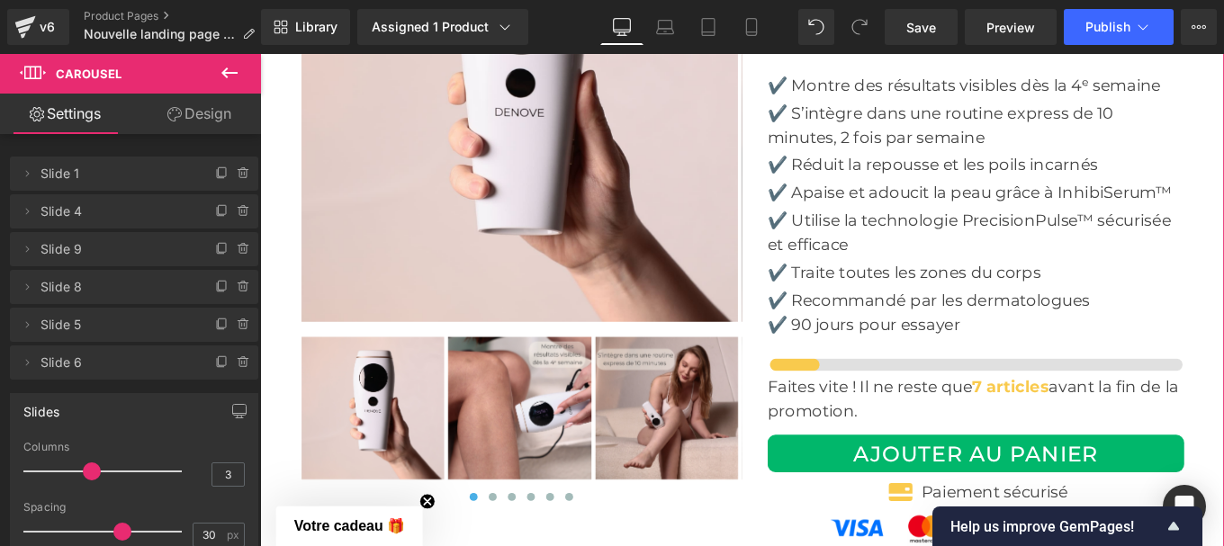
click at [553, 394] on img at bounding box center [553, 454] width 161 height 161
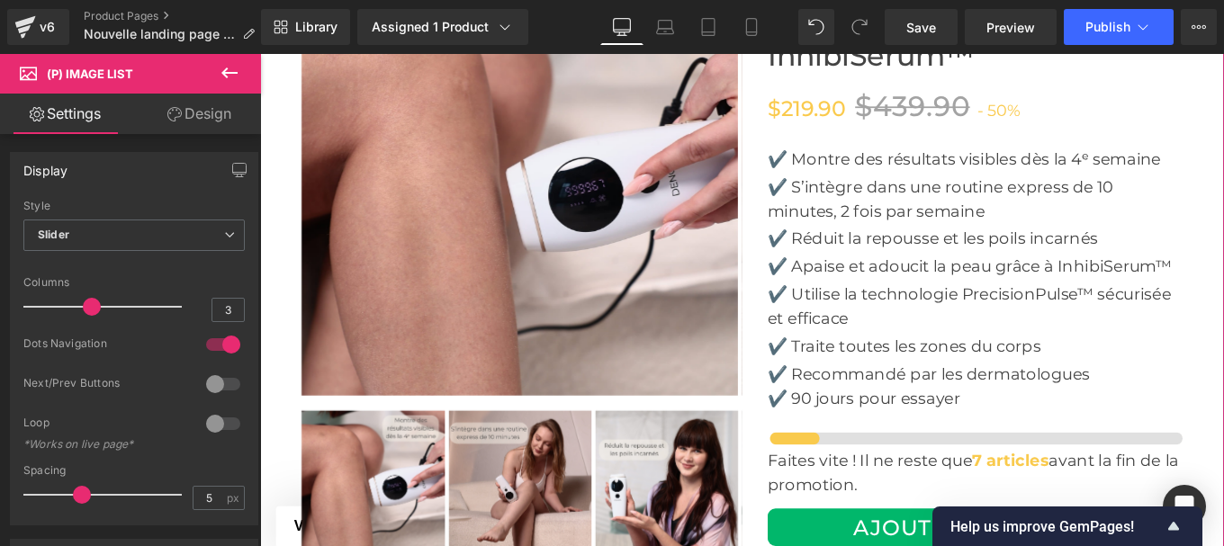
scroll to position [6576, 0]
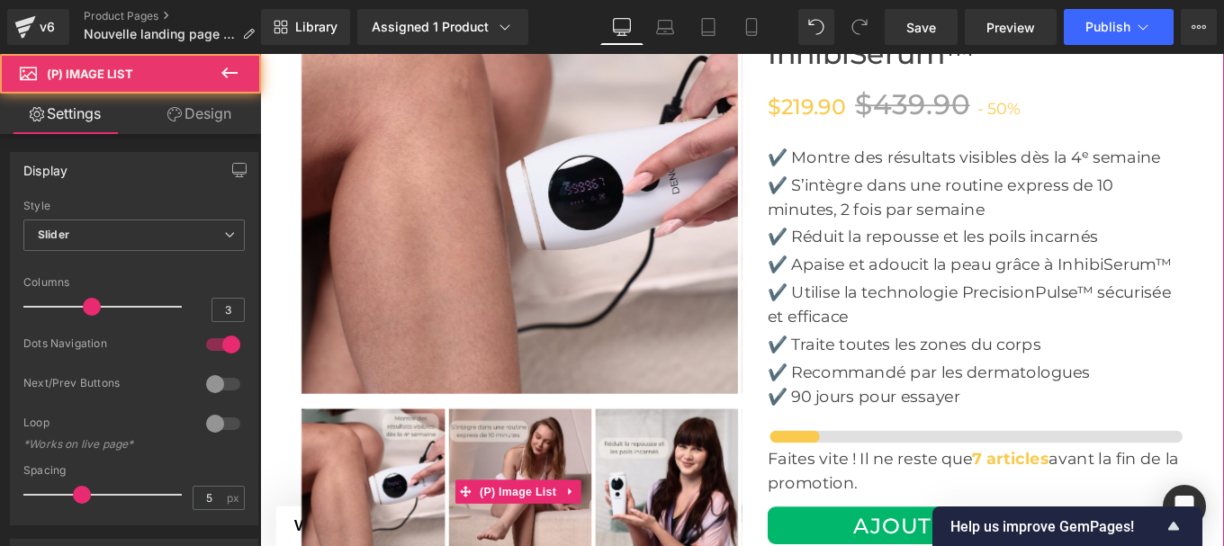
click at [547, 474] on img at bounding box center [553, 535] width 161 height 161
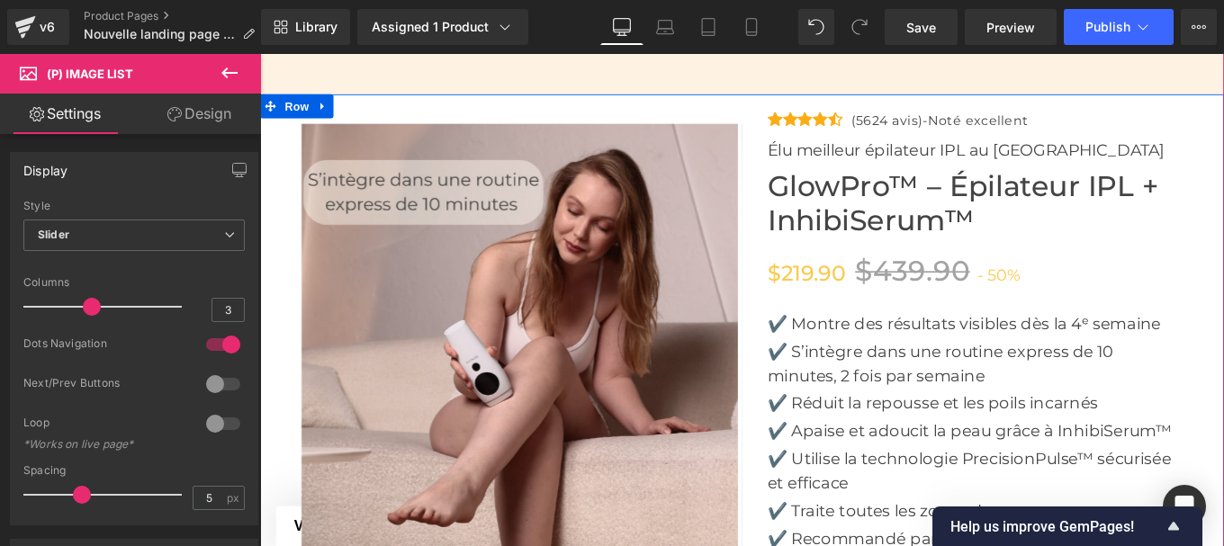
scroll to position [6515, 0]
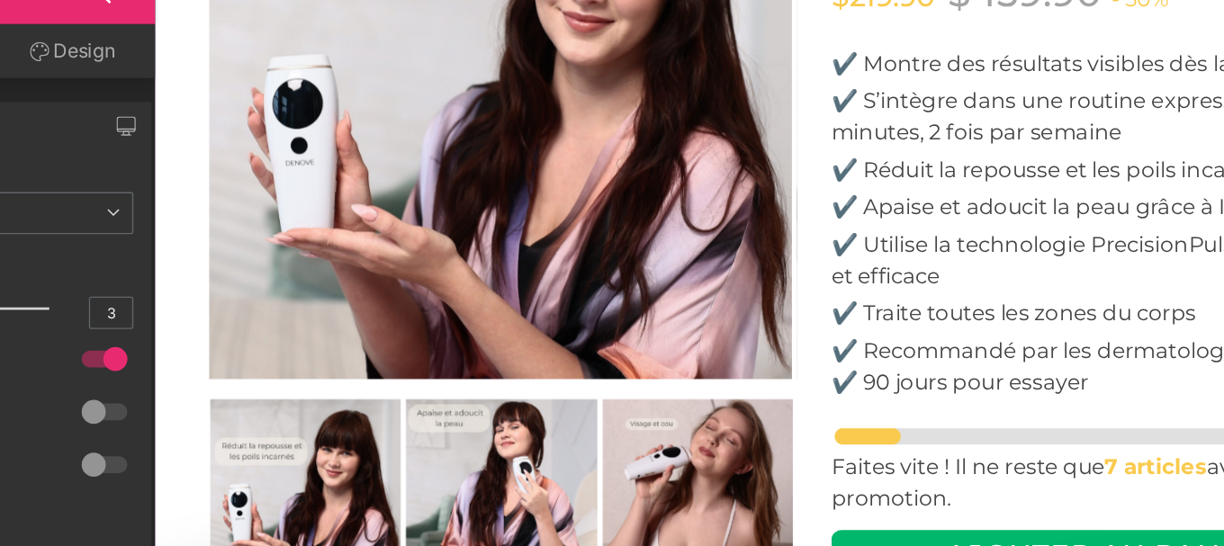
scroll to position [6616, 0]
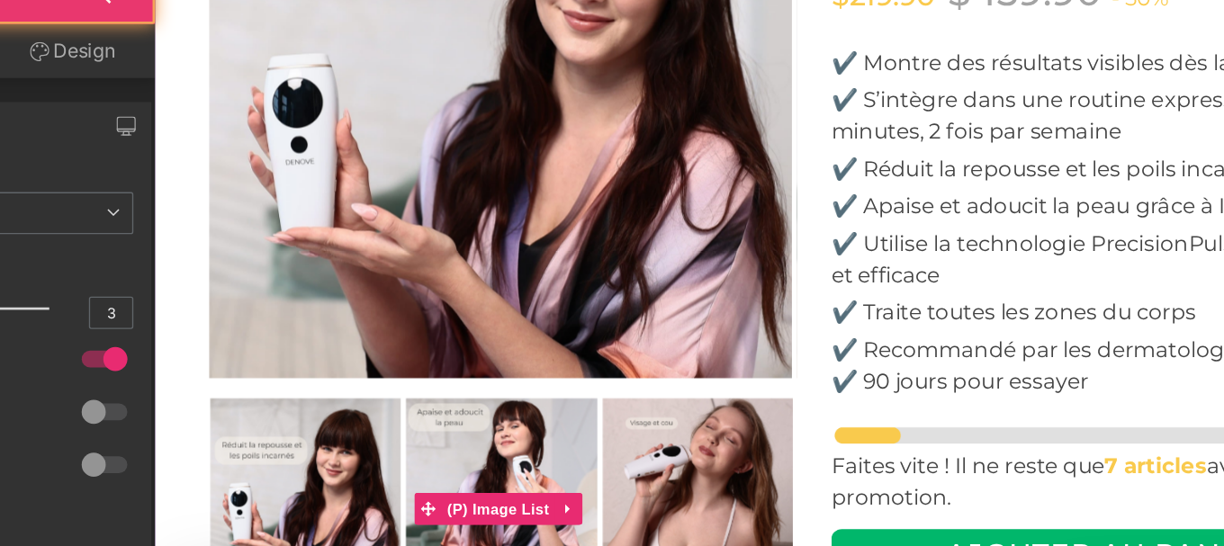
click at [405, 334] on img at bounding box center [446, 413] width 161 height 161
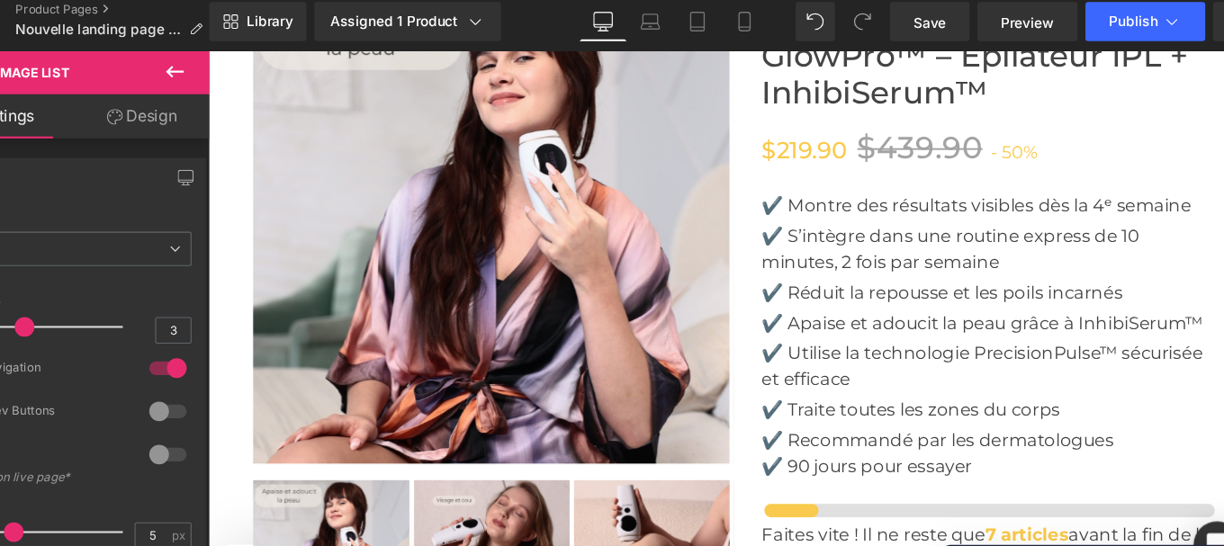
scroll to position [6544, 0]
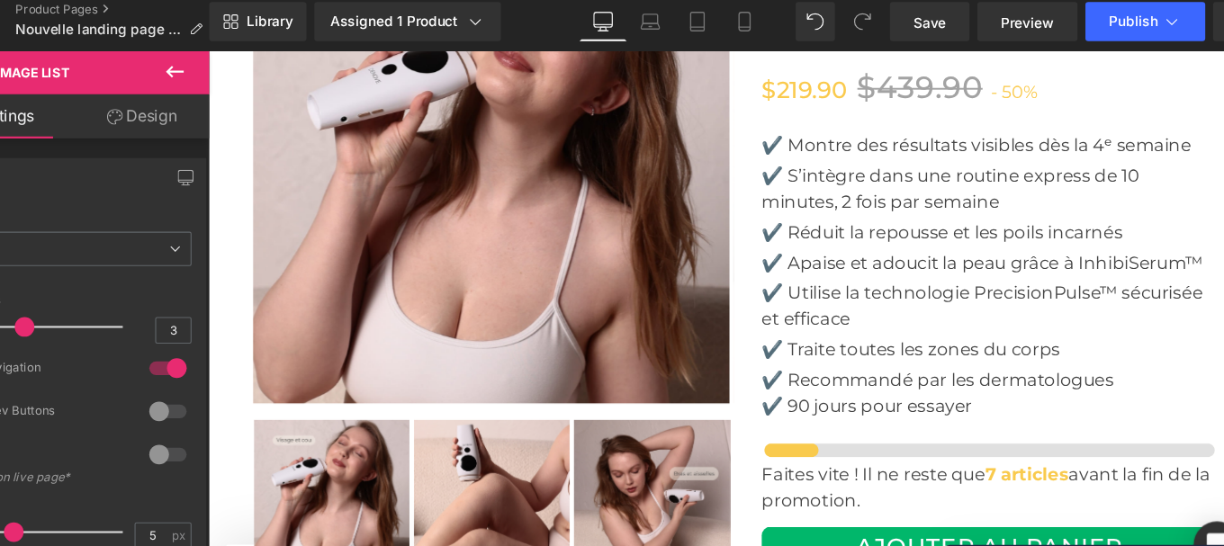
scroll to position [6598, 0]
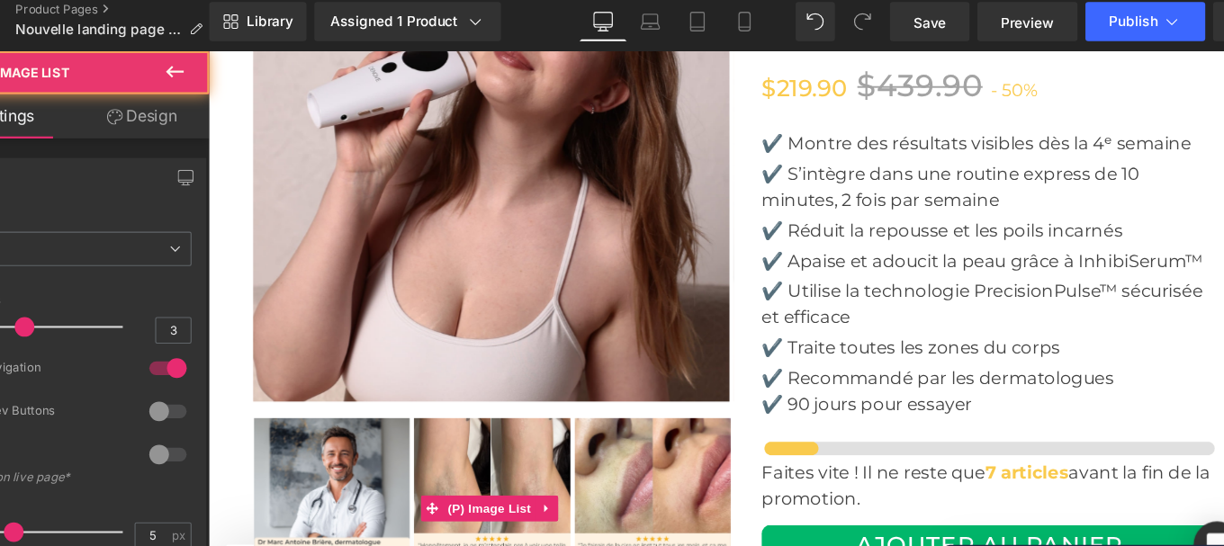
click at [513, 433] on img at bounding box center [501, 510] width 161 height 161
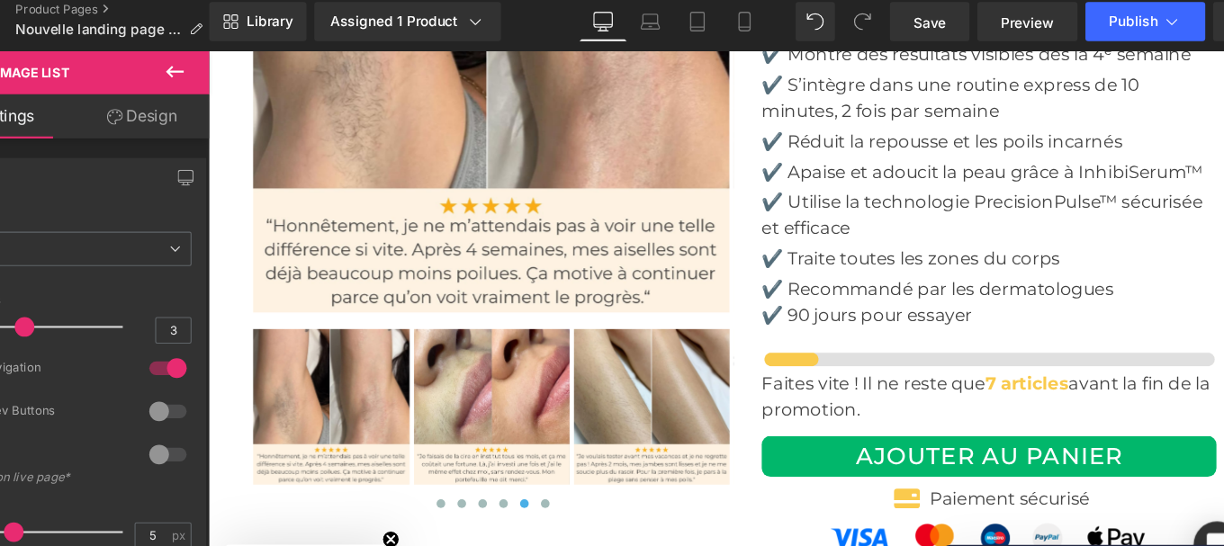
scroll to position [6710, 0]
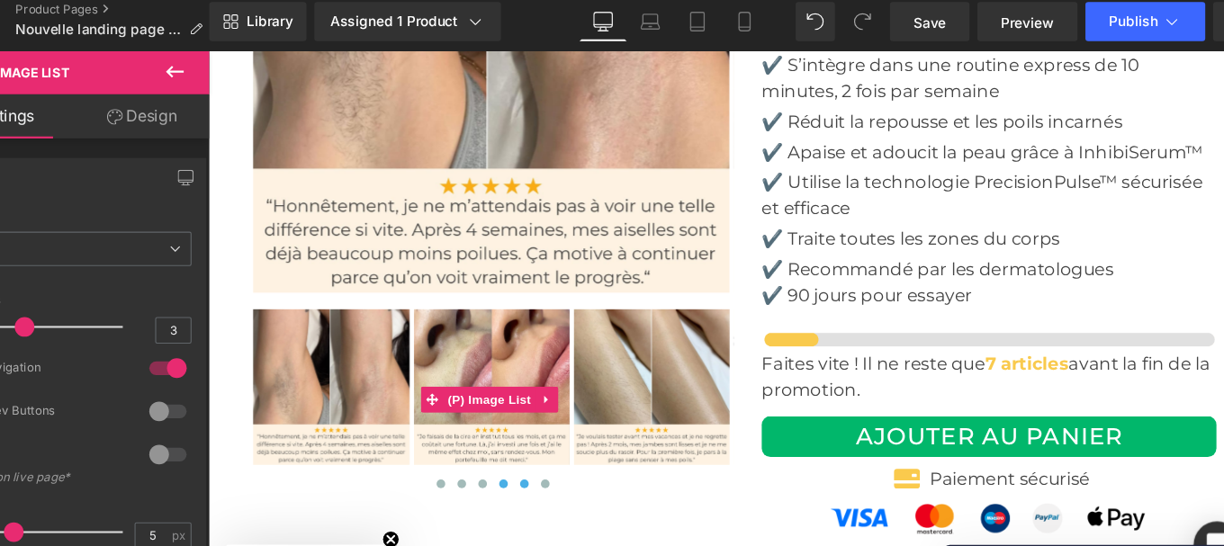
click at [504, 490] on button at bounding box center [514, 499] width 22 height 18
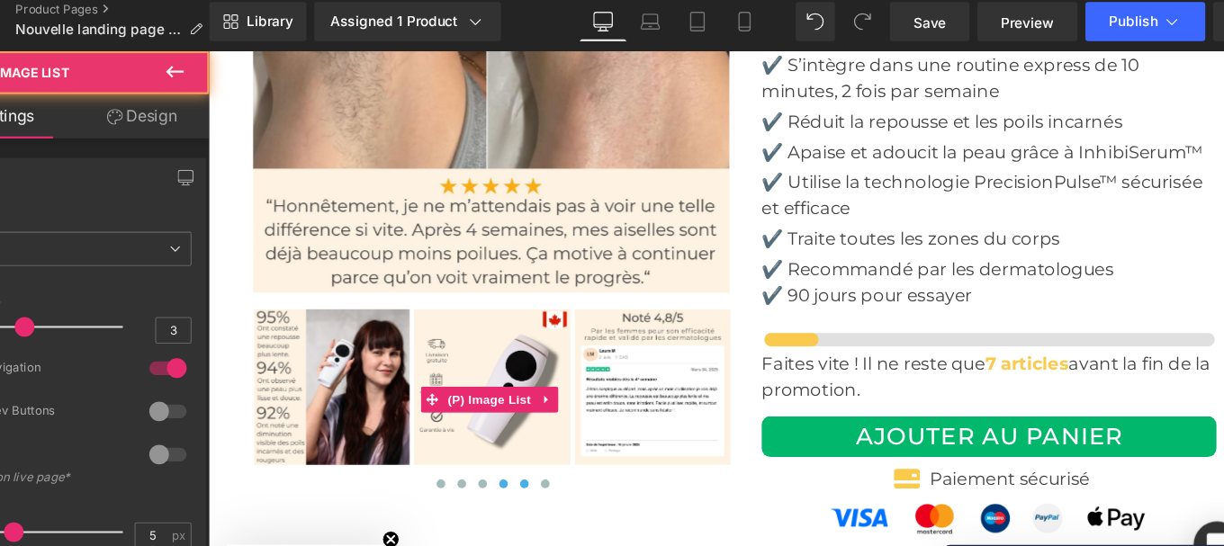
click at [531, 494] on span at bounding box center [535, 498] width 9 height 9
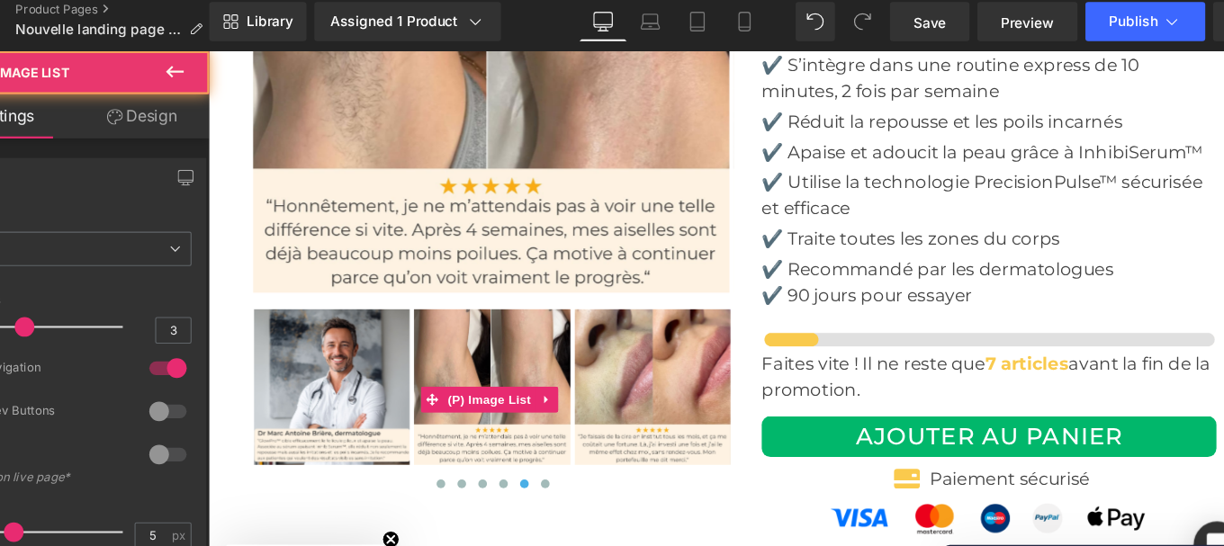
click at [333, 325] on img at bounding box center [336, 398] width 161 height 161
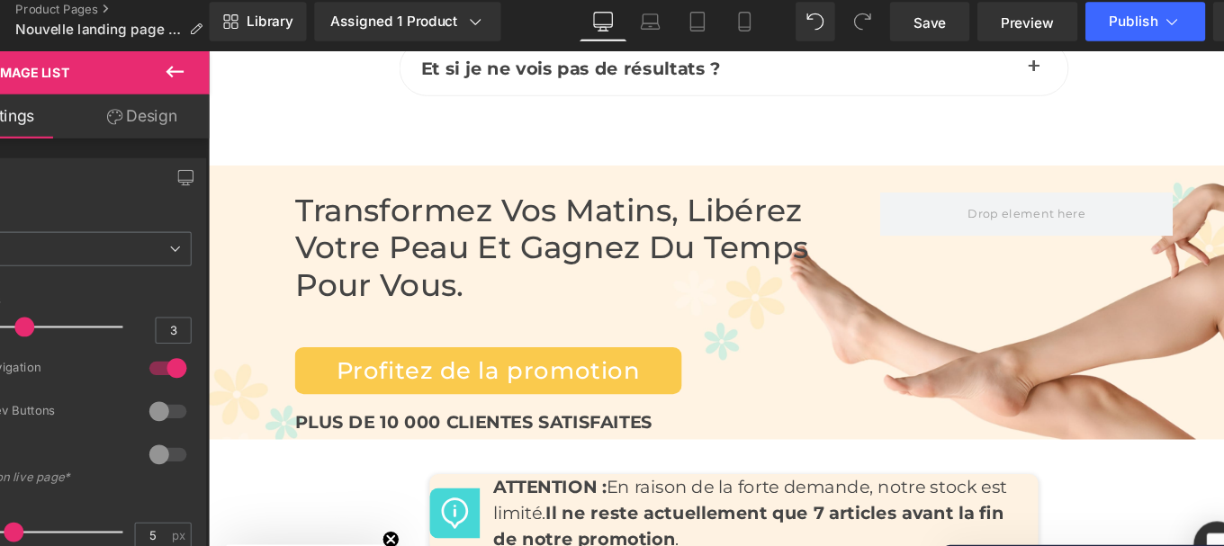
scroll to position [7951, 0]
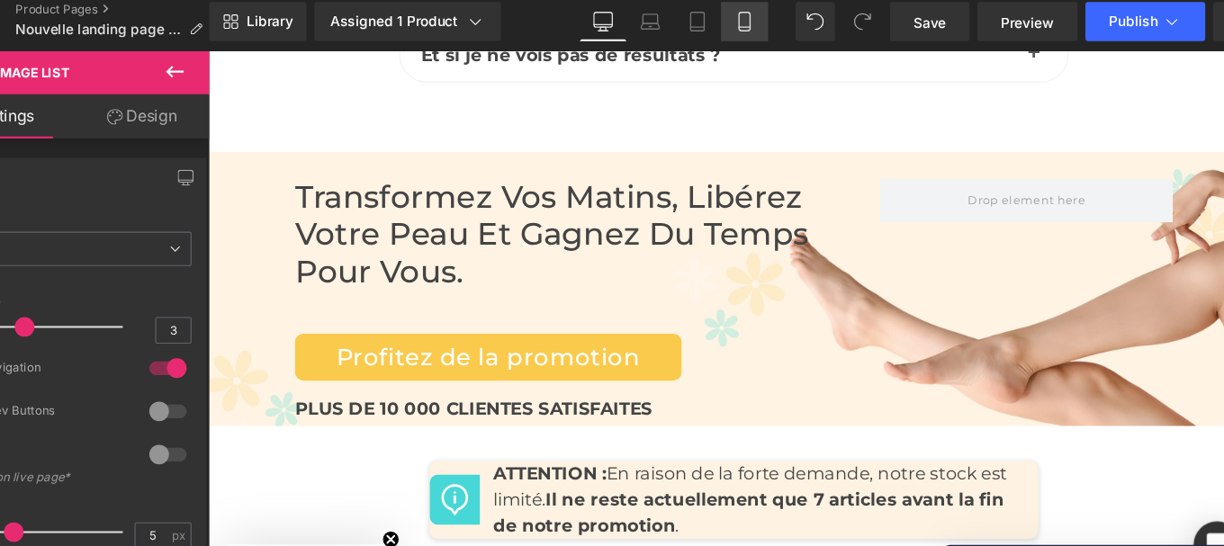
drag, startPoint x: 758, startPoint y: 27, endPoint x: 128, endPoint y: 219, distance: 658.6
click at [756, 27] on icon at bounding box center [751, 27] width 10 height 17
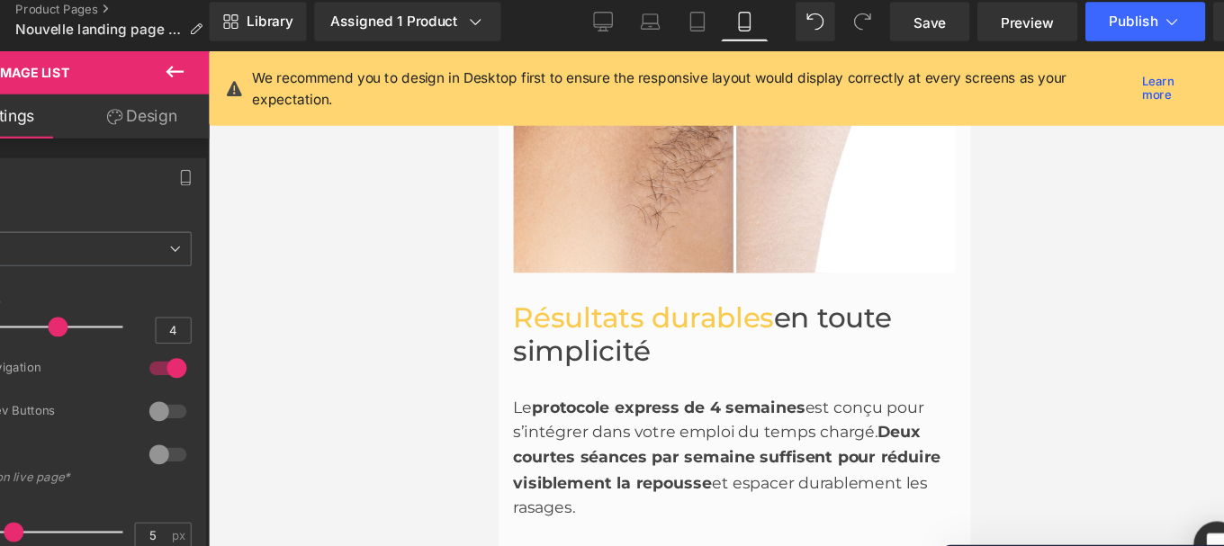
scroll to position [2613, 0]
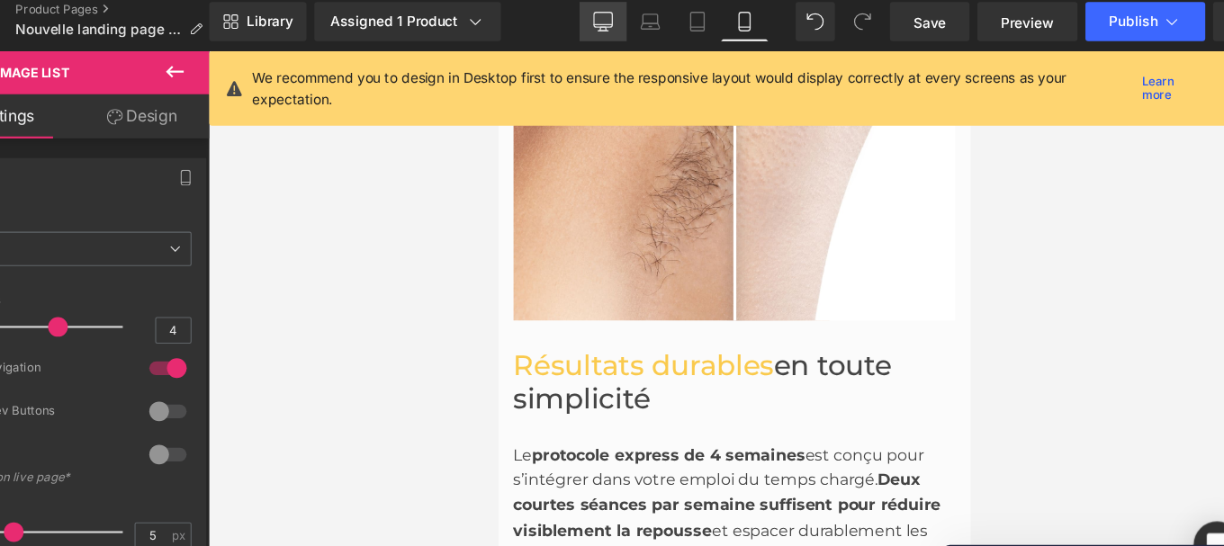
click at [610, 37] on link "Desktop" at bounding box center [621, 27] width 43 height 36
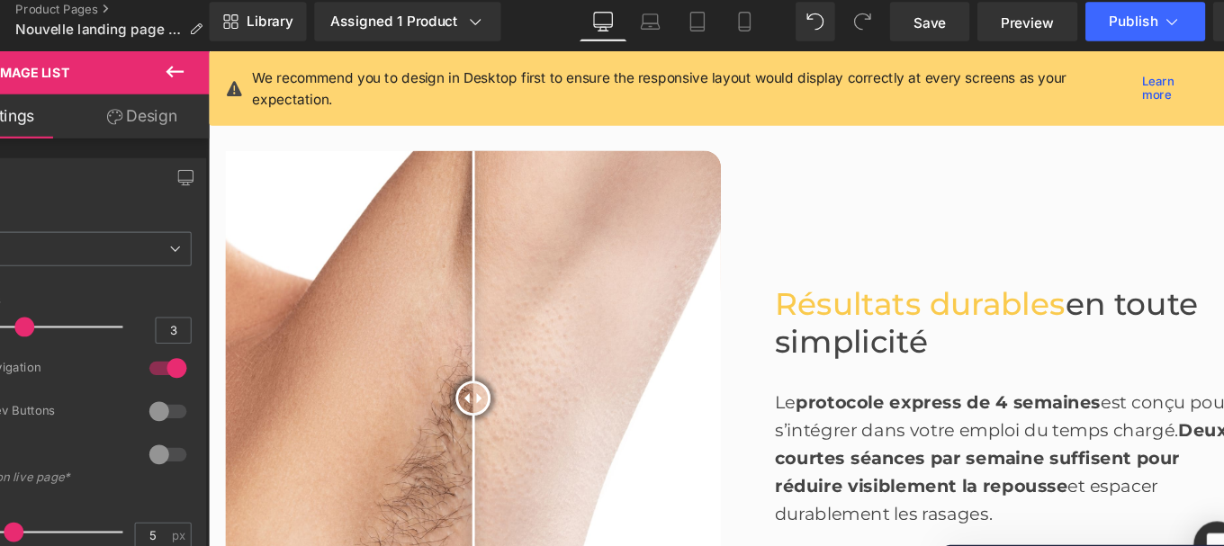
scroll to position [1344, 0]
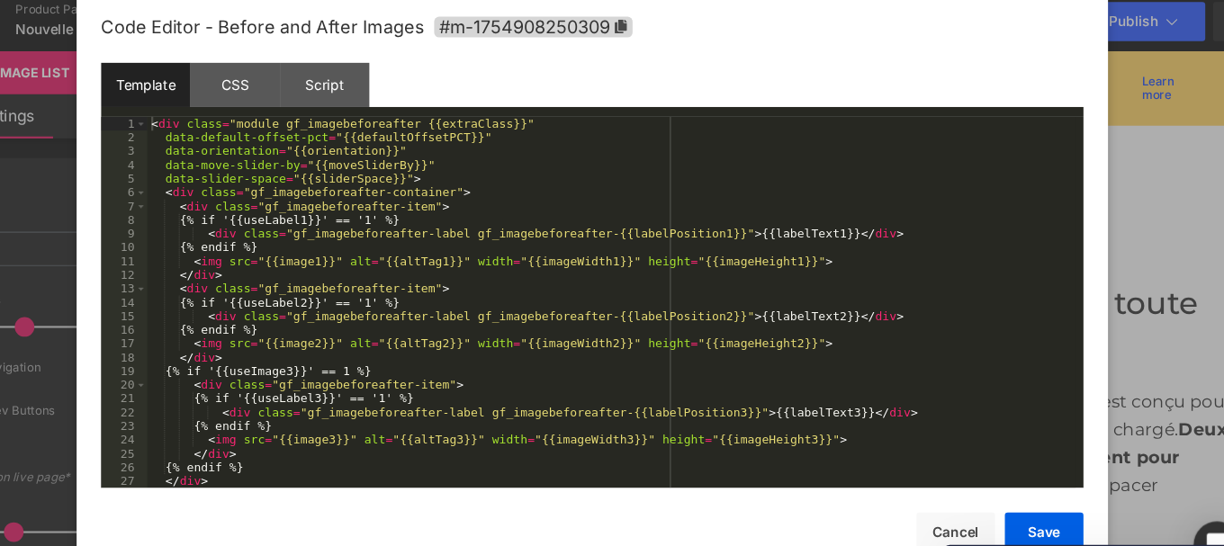
click at [457, 0] on div "You are previewing how the will restyle your page. You can not edit Elements in…" at bounding box center [612, 0] width 1224 height 0
click at [283, 79] on div "CSS" at bounding box center [285, 85] width 82 height 41
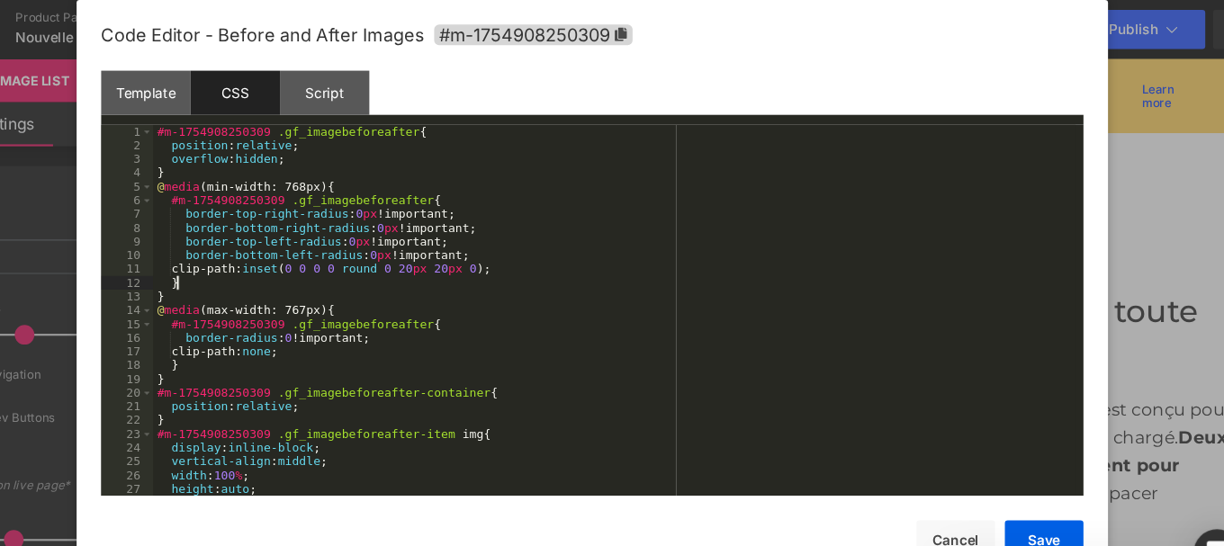
click at [401, 255] on div "#m-1754908250309 .gf_imagebeforeafter { position : relative ; overflow : hidden…" at bounding box center [632, 296] width 845 height 365
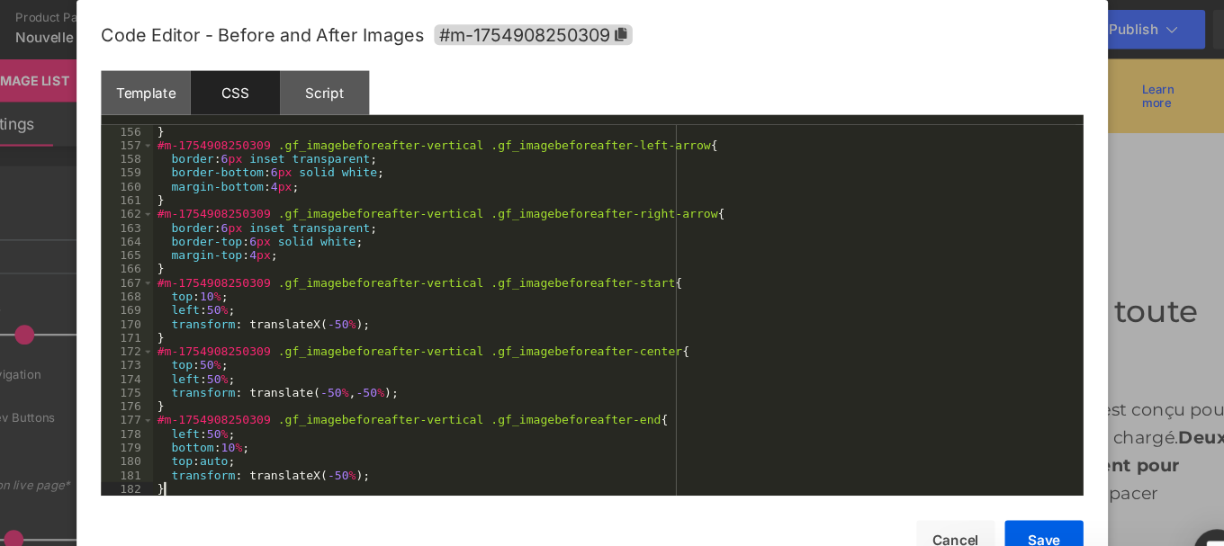
scroll to position [1953, 0]
click at [1032, 486] on button "Save" at bounding box center [1026, 495] width 72 height 36
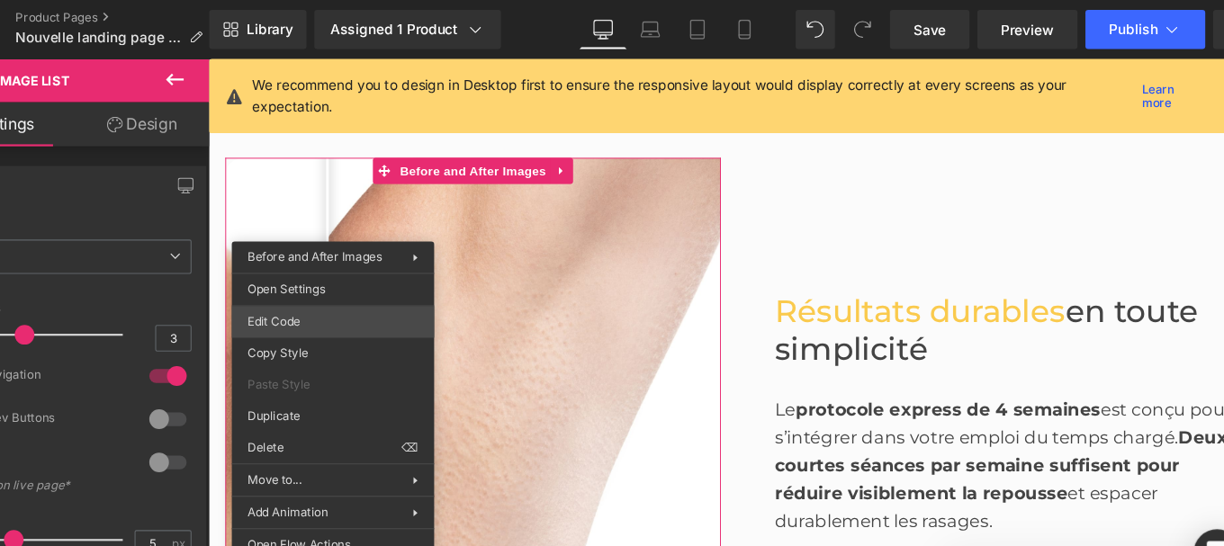
click at [338, 0] on div "You are previewing how the will restyle your page. You can not edit Elements in…" at bounding box center [612, 0] width 1224 height 0
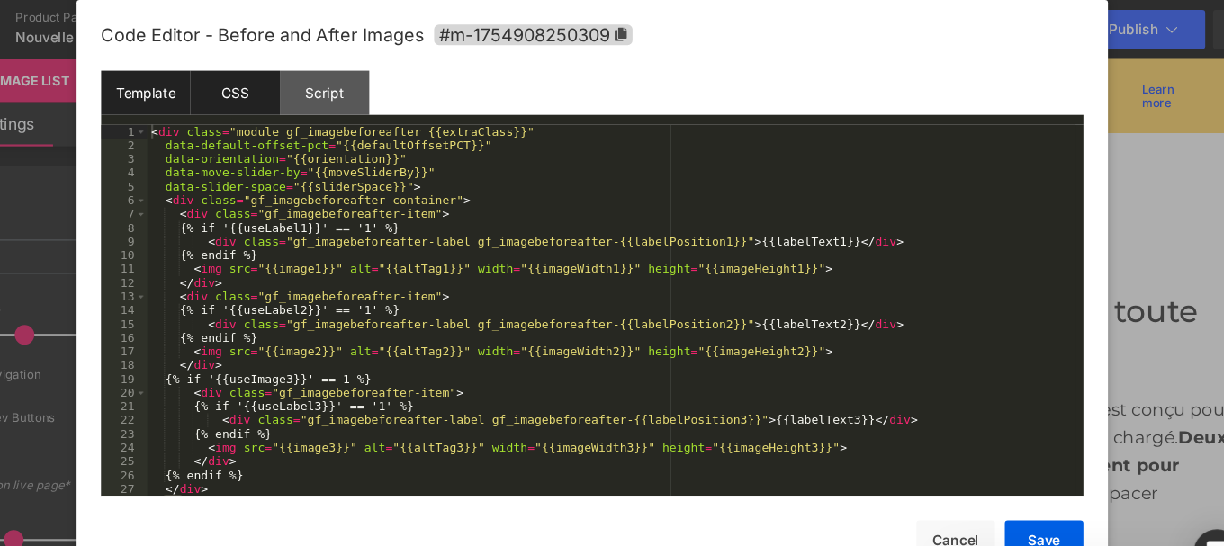
click at [285, 94] on div "CSS" at bounding box center [285, 85] width 82 height 41
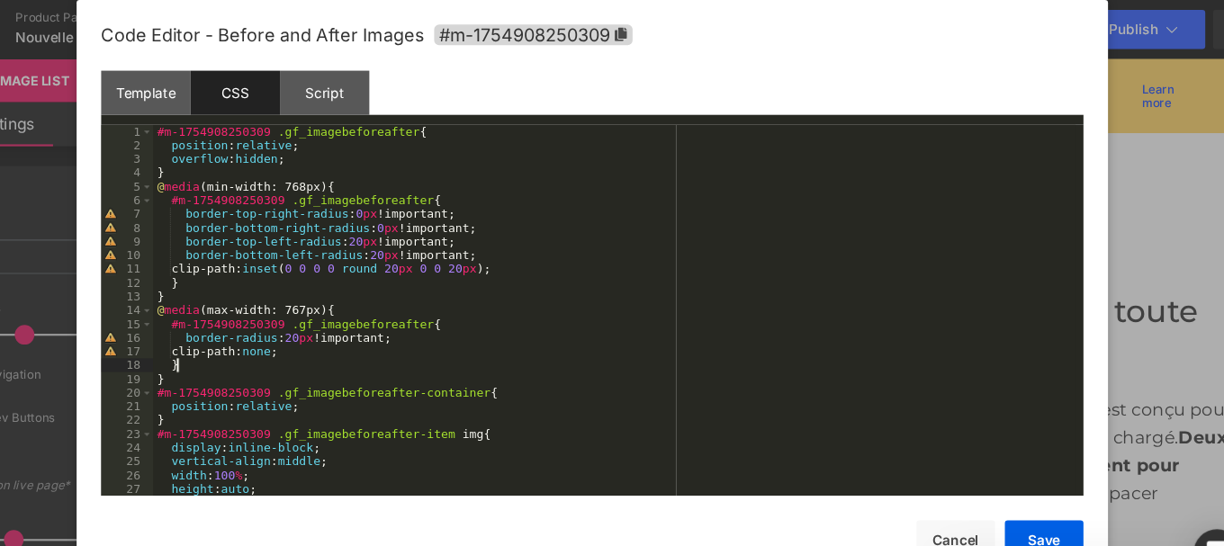
click at [266, 338] on div "#m-1754908250309 .gf_imagebeforeafter { position : relative ; overflow : hidden…" at bounding box center [632, 296] width 845 height 365
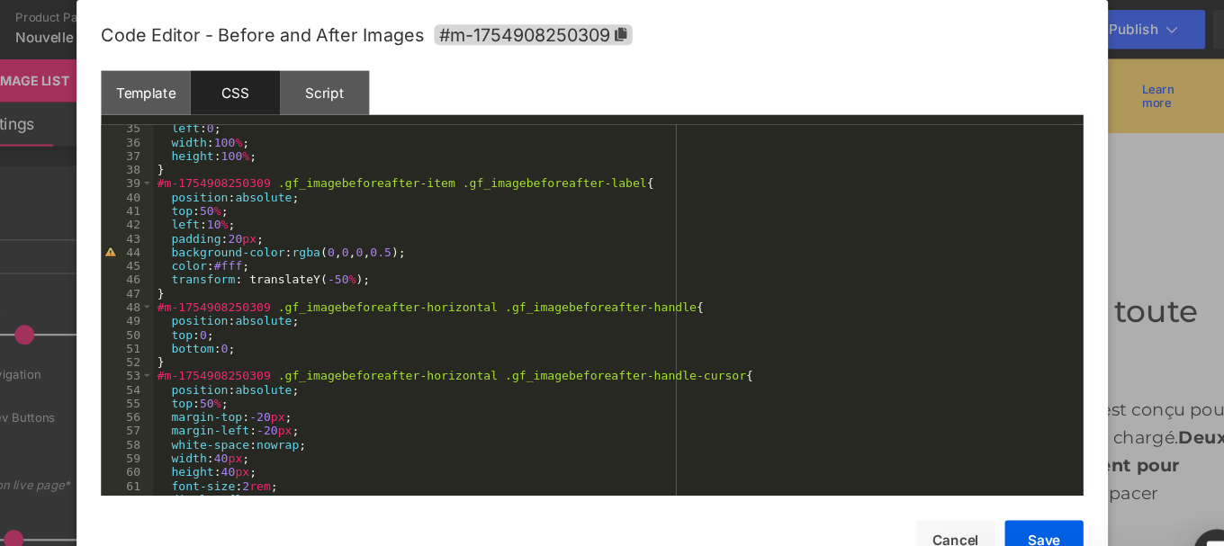
scroll to position [432, 0]
click at [1027, 494] on button "Save" at bounding box center [1026, 495] width 72 height 36
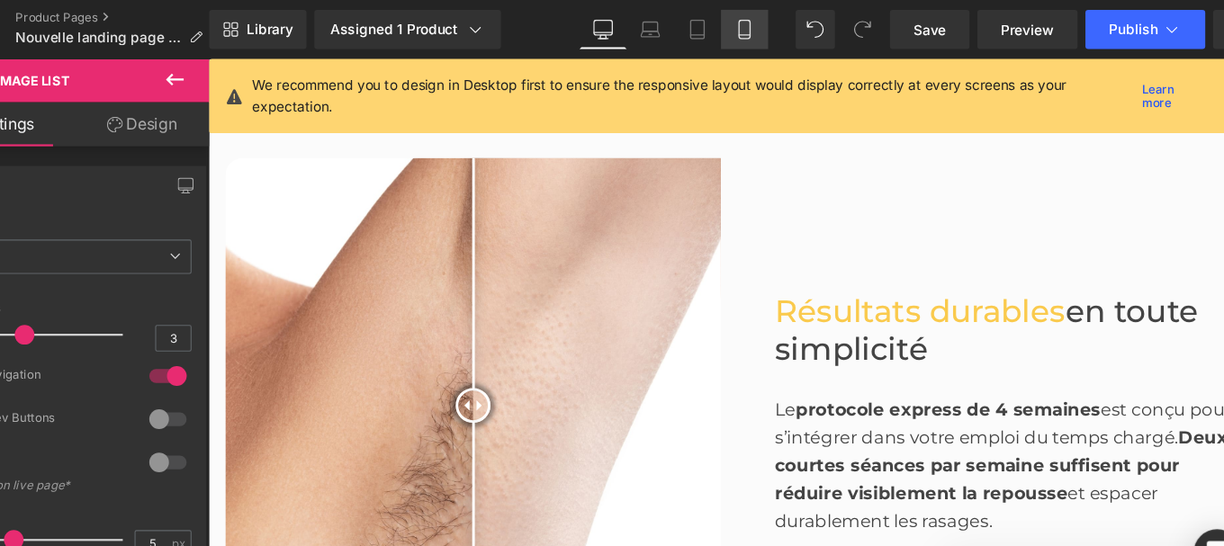
drag, startPoint x: 750, startPoint y: 27, endPoint x: 98, endPoint y: 132, distance: 660.1
click at [750, 27] on icon at bounding box center [752, 27] width 18 height 18
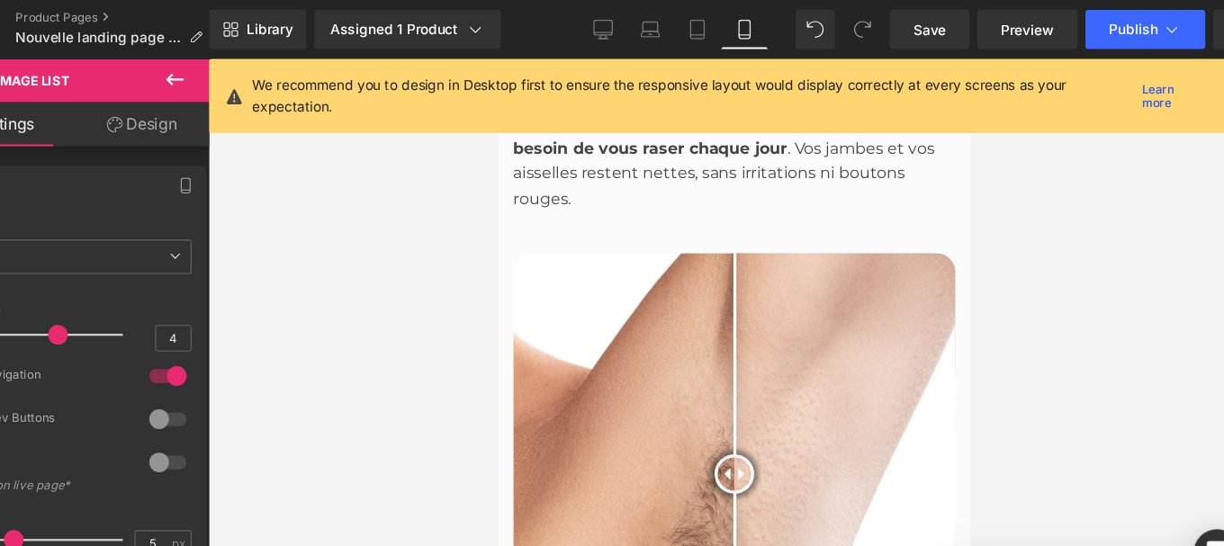
scroll to position [2276, 0]
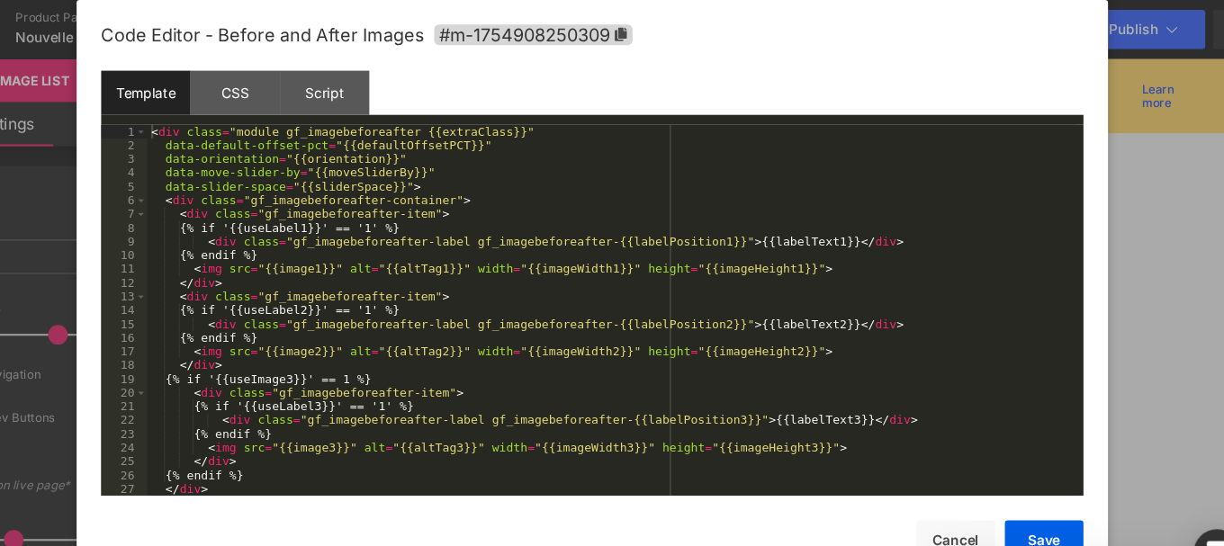
click at [579, 0] on div "You are previewing how the will restyle your page. You can not edit Elements in…" at bounding box center [612, 0] width 1224 height 0
click at [295, 86] on div "CSS" at bounding box center [285, 85] width 82 height 41
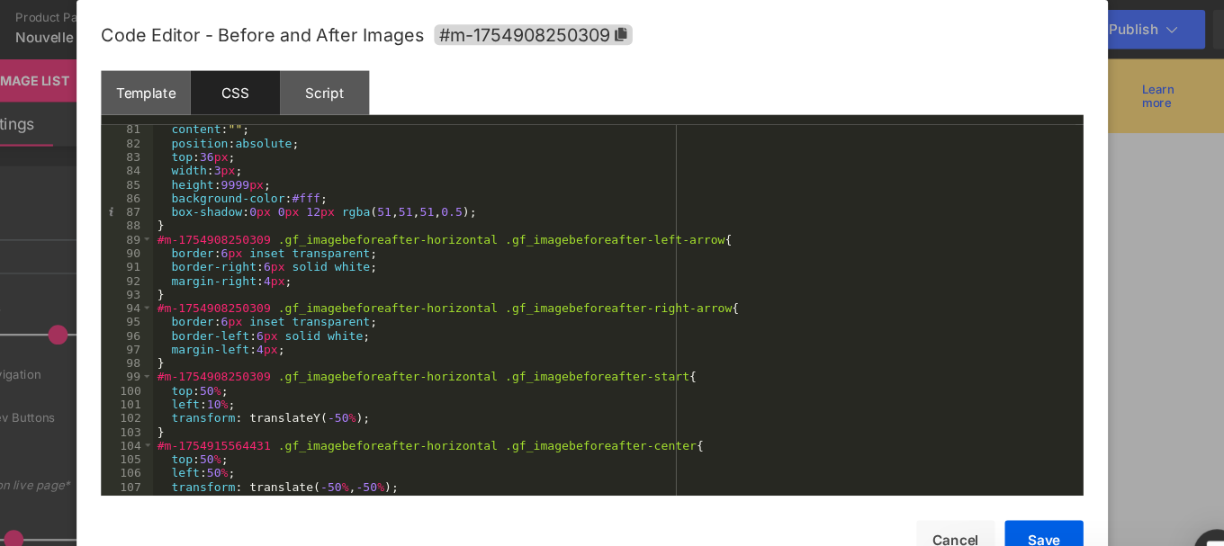
scroll to position [1011, 0]
click at [246, 275] on div "content : " " ; position : absolute ; top : 36 px ; width : 3 px ; height : 999…" at bounding box center [632, 295] width 845 height 365
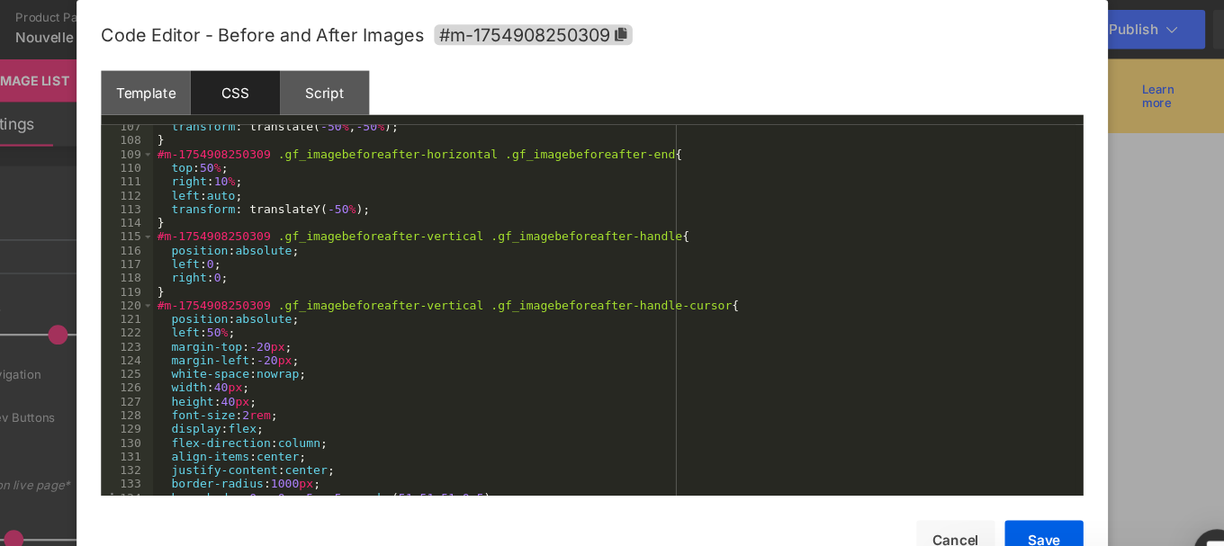
scroll to position [1340, 0]
click at [951, 486] on button "Cancel" at bounding box center [945, 495] width 72 height 36
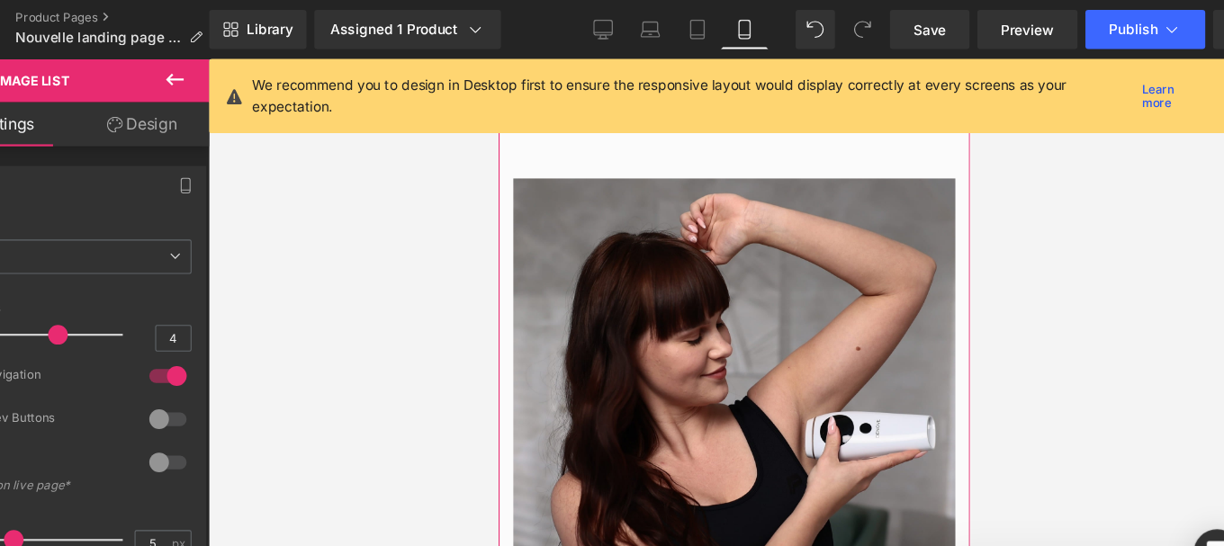
scroll to position [3016, 0]
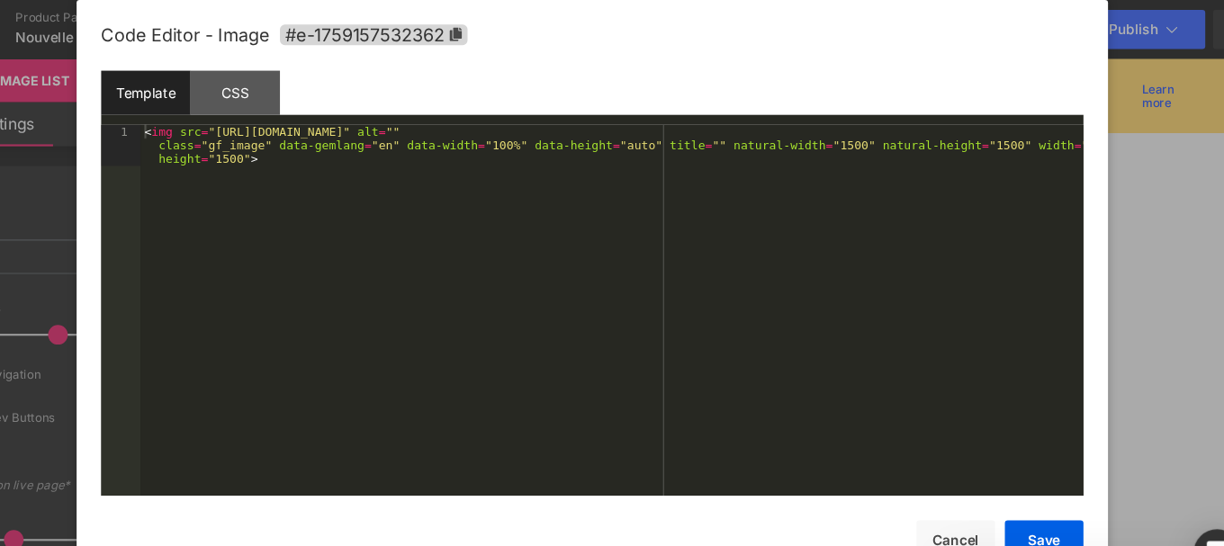
click at [645, 0] on div "You are previewing how the will restyle your page. You can not edit Elements in…" at bounding box center [612, 0] width 1224 height 0
click at [276, 92] on div "CSS" at bounding box center [285, 85] width 82 height 41
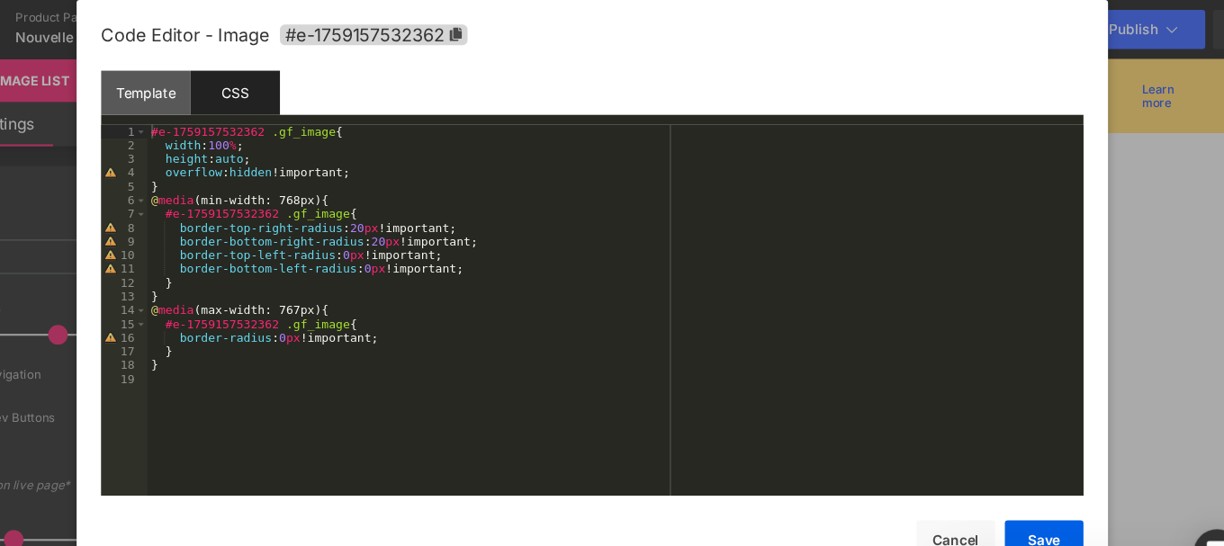
click at [374, 237] on div "#e-1759157532362 .gf_image { width : 100 % ; height : auto ; overflow : hidden …" at bounding box center [633, 296] width 858 height 365
click at [393, 251] on div "#e-1759157532362 .gf_image { width : 100 % ; height : auto ; overflow : hidden …" at bounding box center [633, 296] width 858 height 365
click at [1034, 481] on button "Save" at bounding box center [1026, 495] width 72 height 36
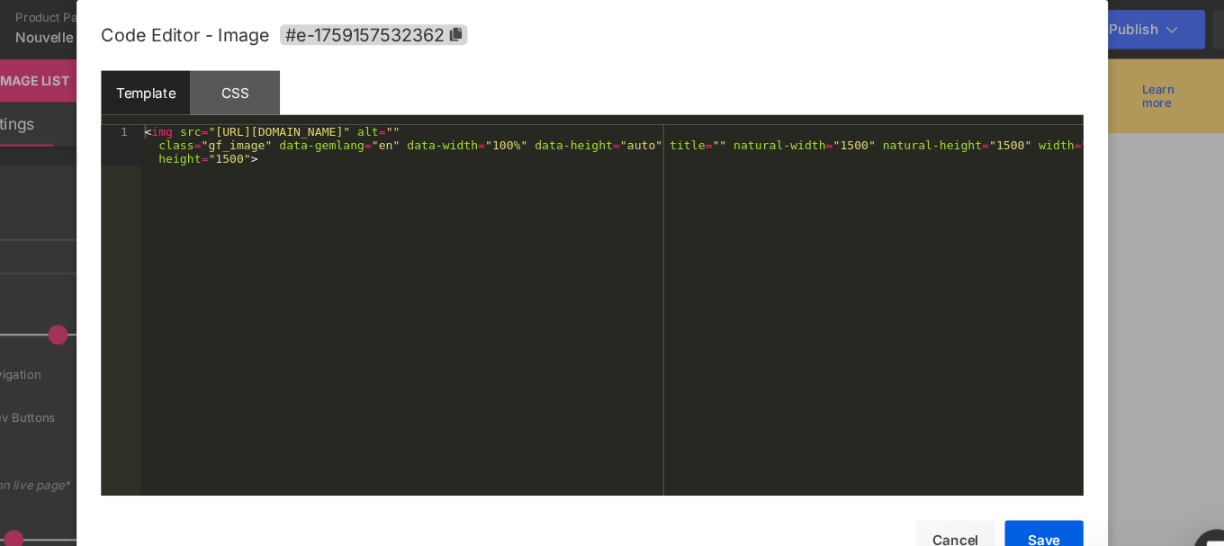
click at [590, 0] on div "You are previewing how the will restyle your page. You can not edit Elements in…" at bounding box center [612, 0] width 1224 height 0
click at [297, 77] on div "CSS" at bounding box center [285, 85] width 82 height 41
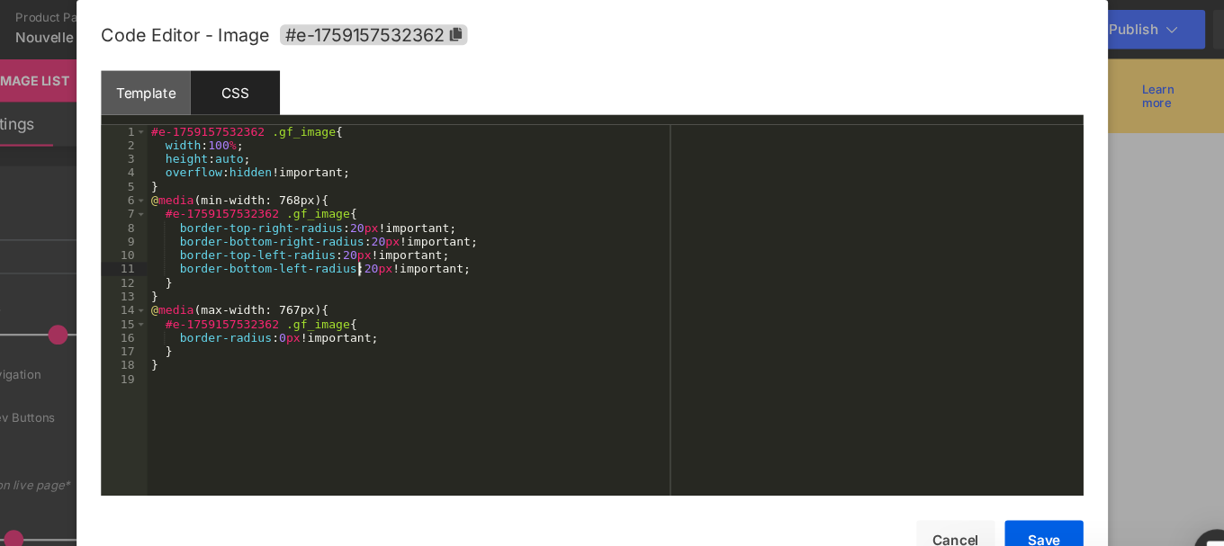
click at [397, 252] on div "#e-1759157532362 .gf_image { width : 100 % ; height : auto ; overflow : hidden …" at bounding box center [633, 296] width 858 height 365
click at [378, 229] on div "#e-1759157532362 .gf_image { width : 100 % ; height : auto ; overflow : hidden …" at bounding box center [633, 296] width 858 height 365
click at [1019, 491] on button "Save" at bounding box center [1026, 495] width 72 height 36
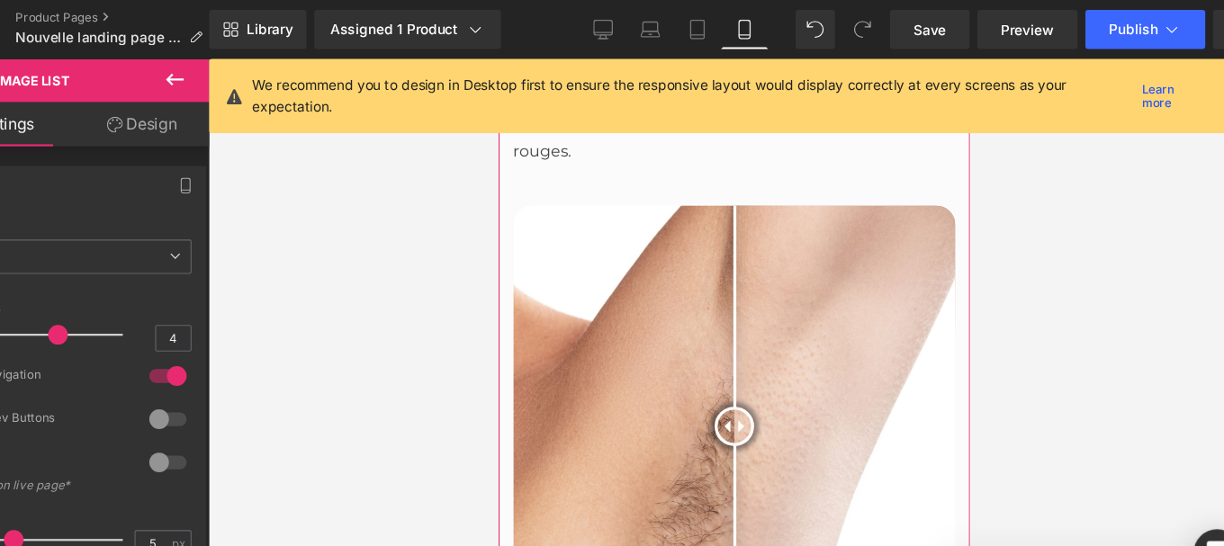
scroll to position [2319, 0]
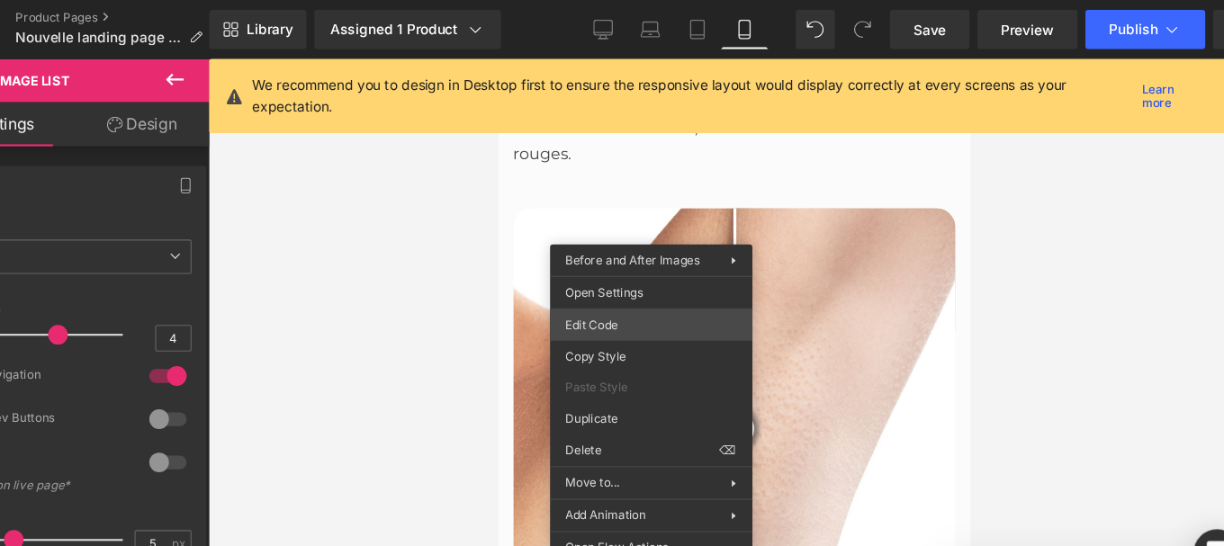
click at [632, 0] on div "You are previewing how the will restyle your page. You can not edit Elements in…" at bounding box center [612, 0] width 1224 height 0
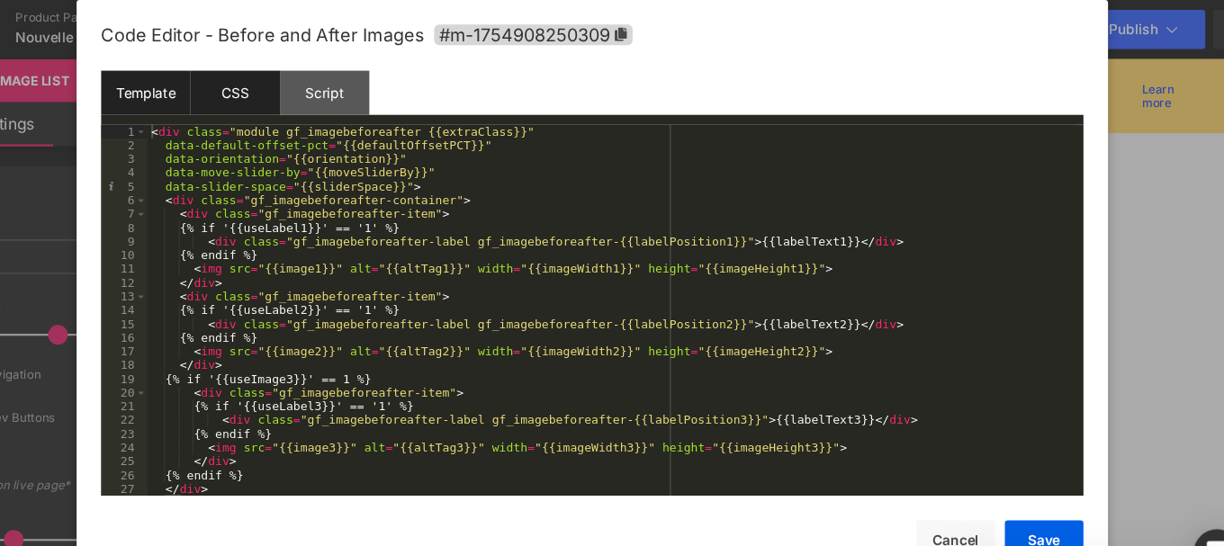
click at [271, 88] on div "CSS" at bounding box center [285, 85] width 82 height 41
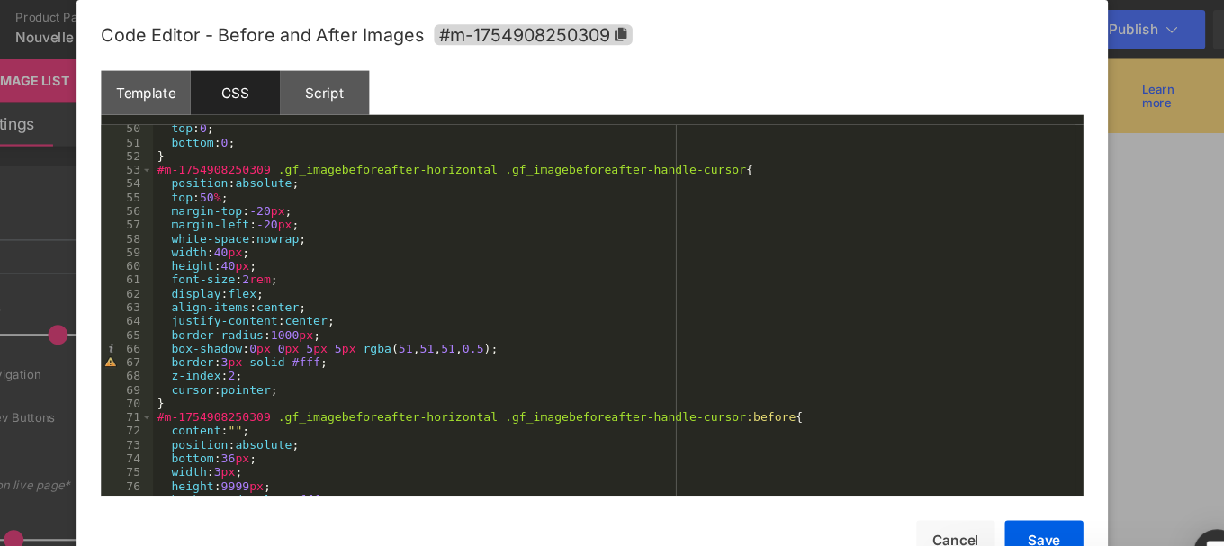
scroll to position [624, 0]
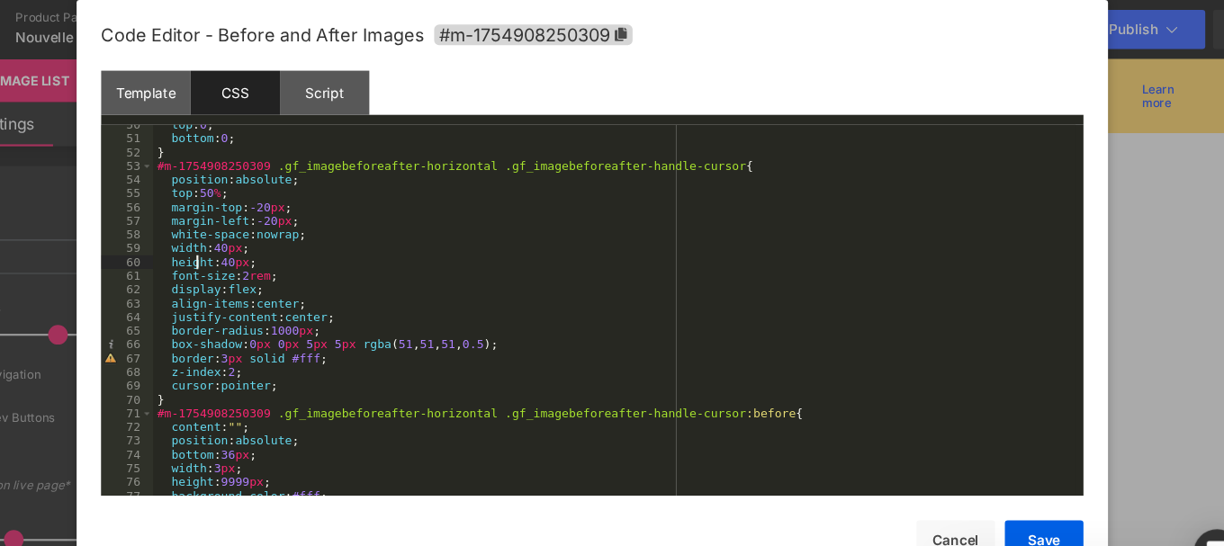
click at [249, 238] on div "top : 0 ; bottom : 0 ; } #m-1754908250309 .gf_imagebeforeafter-horizontal .gf_i…" at bounding box center [632, 290] width 845 height 365
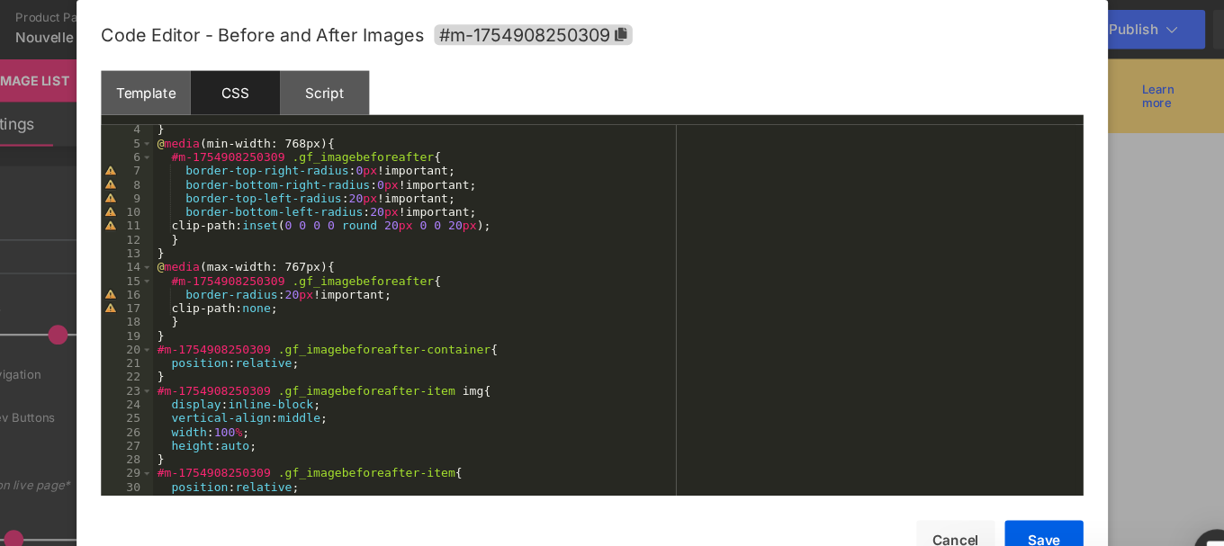
scroll to position [40, 0]
click at [332, 266] on div "} @ media (min-width: 768px) { #m-1754908250309 .gf_imagebeforeafter { border-t…" at bounding box center [632, 295] width 845 height 365
click at [1029, 483] on button "Save" at bounding box center [1026, 495] width 72 height 36
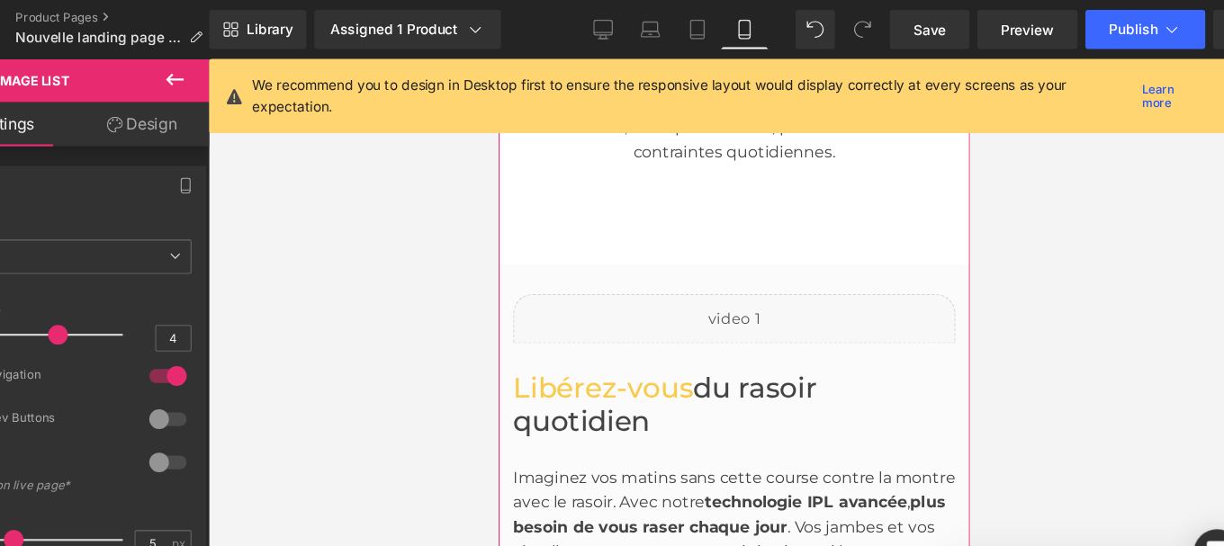
scroll to position [1931, 0]
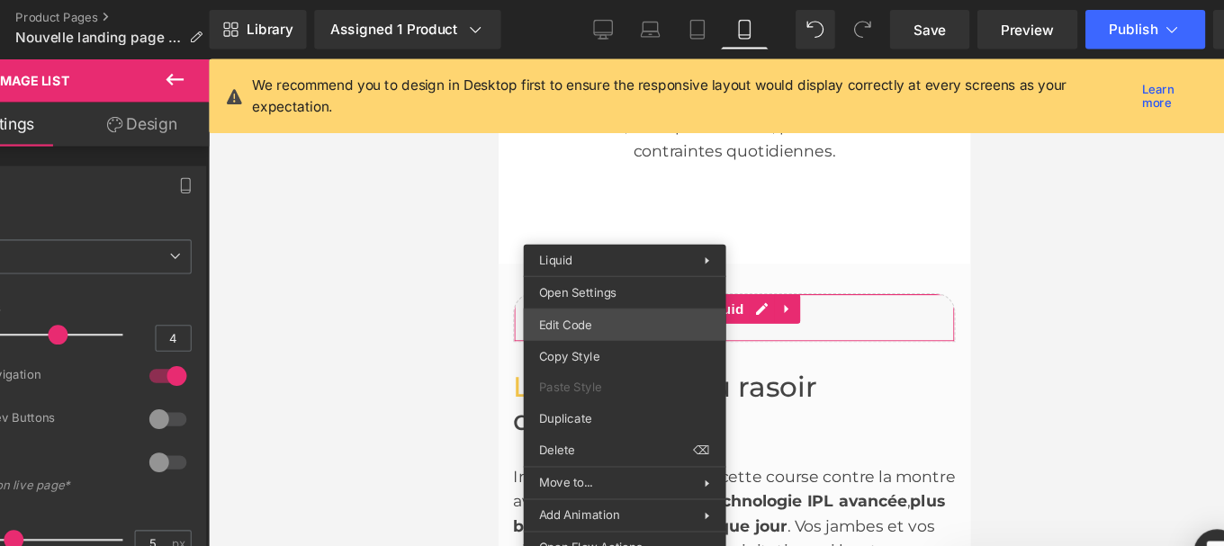
click at [590, 0] on div "You are previewing how the will restyle your page. You can not edit Elements in…" at bounding box center [612, 0] width 1224 height 0
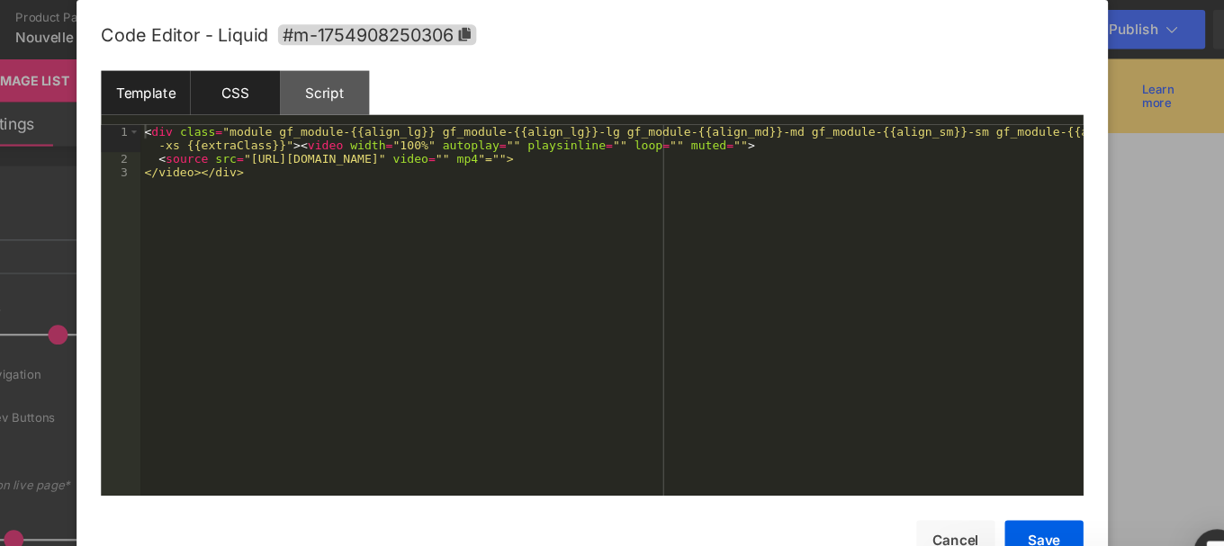
click at [286, 89] on div "CSS" at bounding box center [285, 85] width 82 height 41
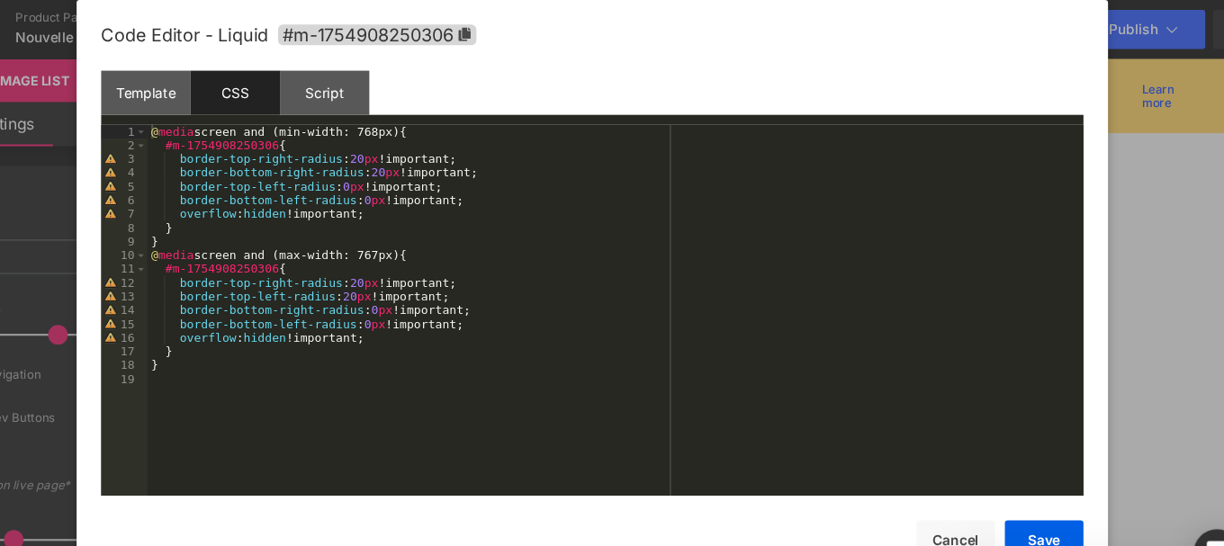
click at [385, 258] on div "@ media screen and (min-width: 768px) { #m-1754908250306 { border-top-right-rad…" at bounding box center [633, 296] width 858 height 365
click at [381, 266] on div "@ media screen and (min-width: 768px) { #m-1754908250306 { border-top-right-rad…" at bounding box center [633, 296] width 858 height 365
click at [1023, 492] on button "Save" at bounding box center [1026, 495] width 72 height 36
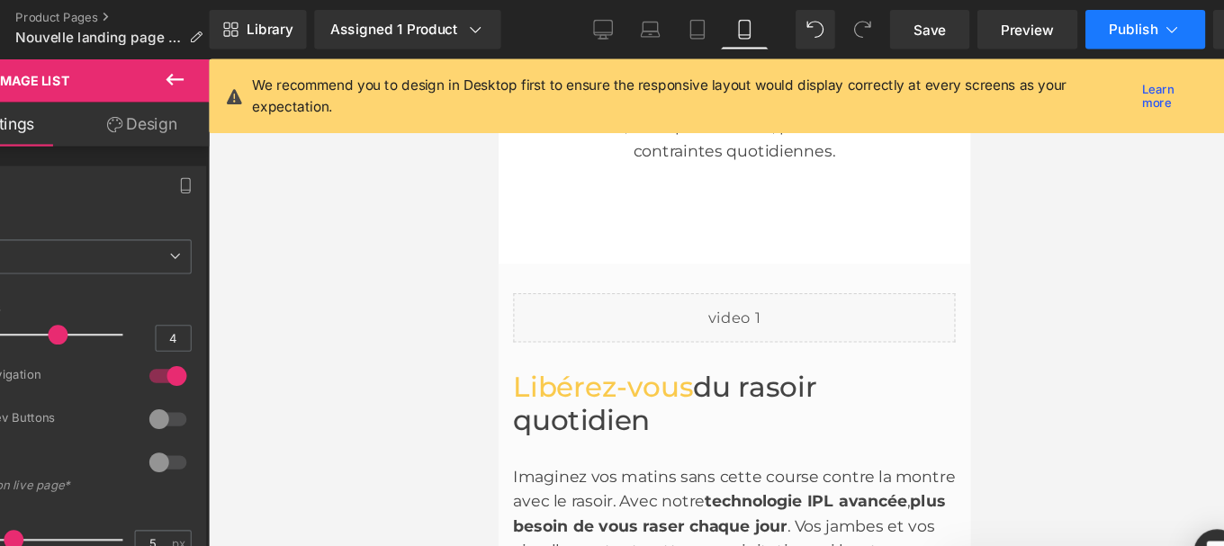
click at [1110, 38] on button "Publish" at bounding box center [1119, 27] width 110 height 36
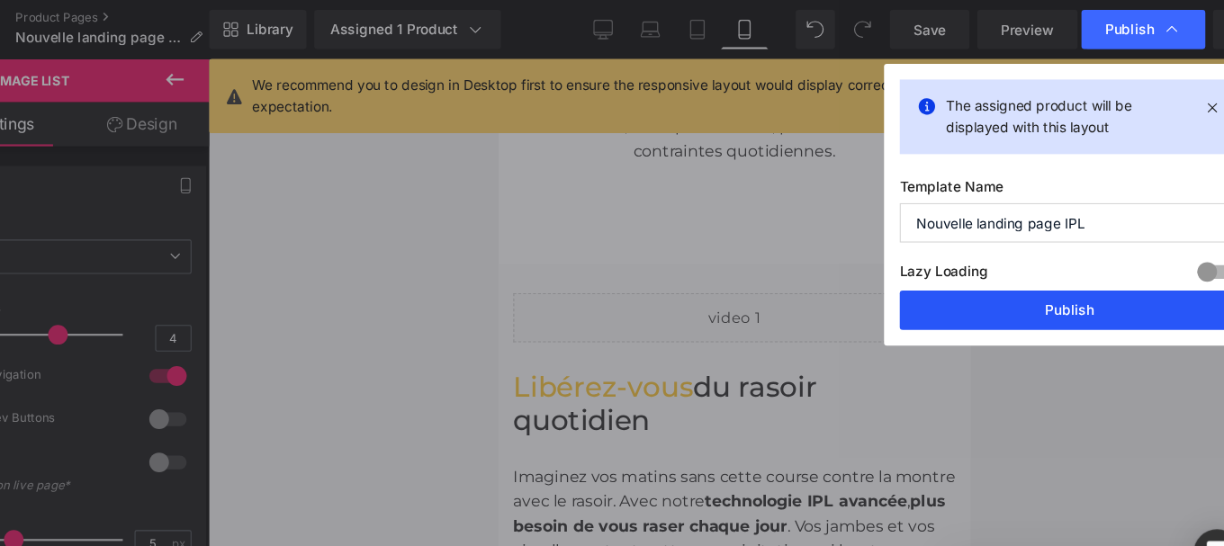
click at [992, 285] on button "Publish" at bounding box center [1049, 284] width 311 height 36
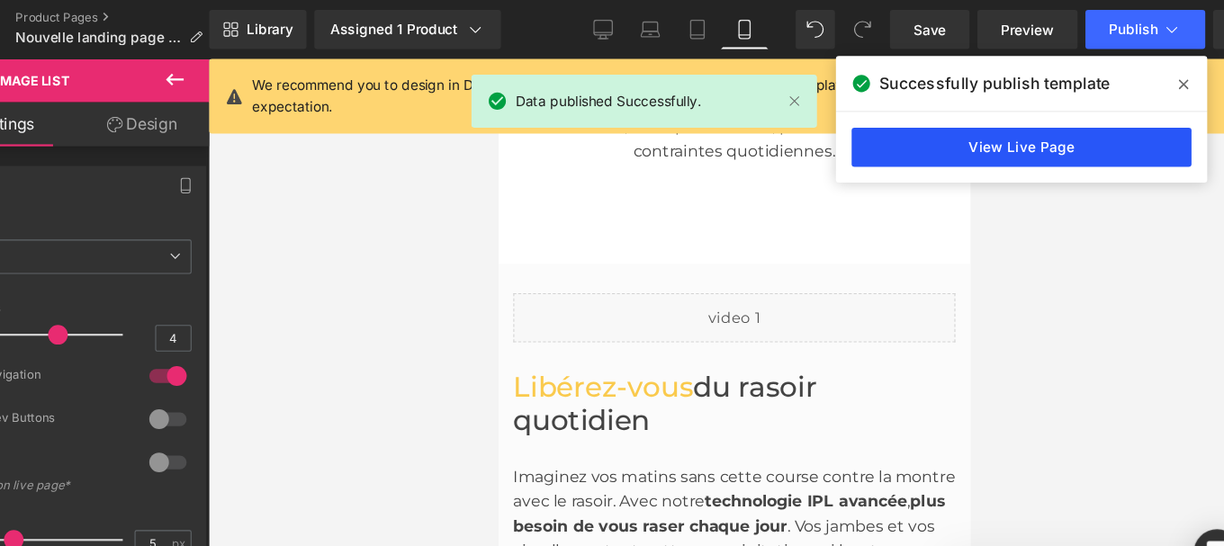
click at [968, 140] on link "View Live Page" at bounding box center [1005, 135] width 311 height 36
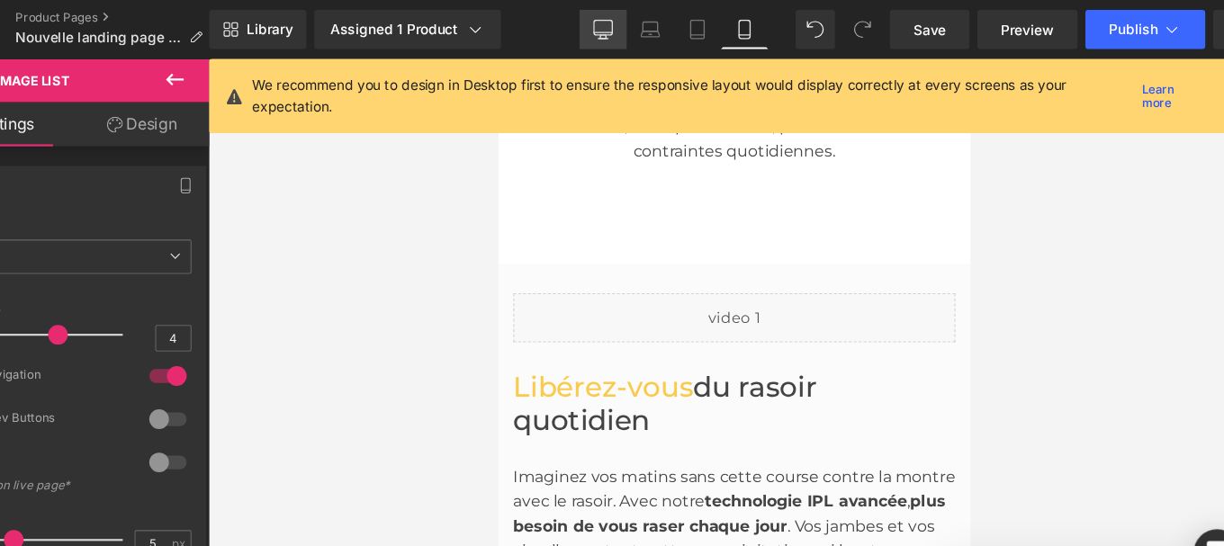
click at [626, 30] on icon at bounding box center [622, 30] width 17 height 0
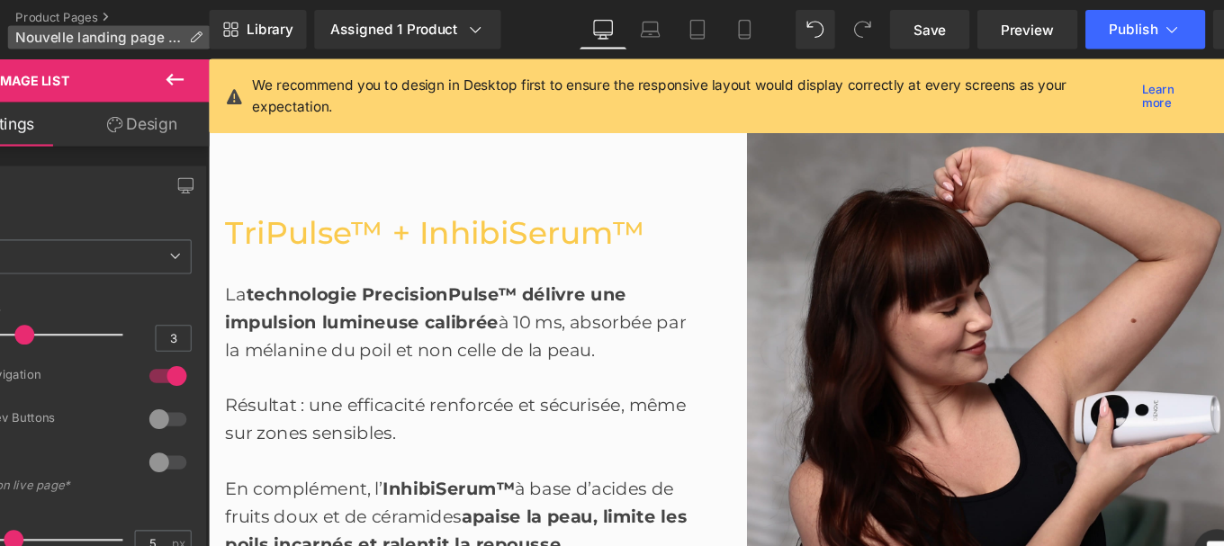
scroll to position [1945, 0]
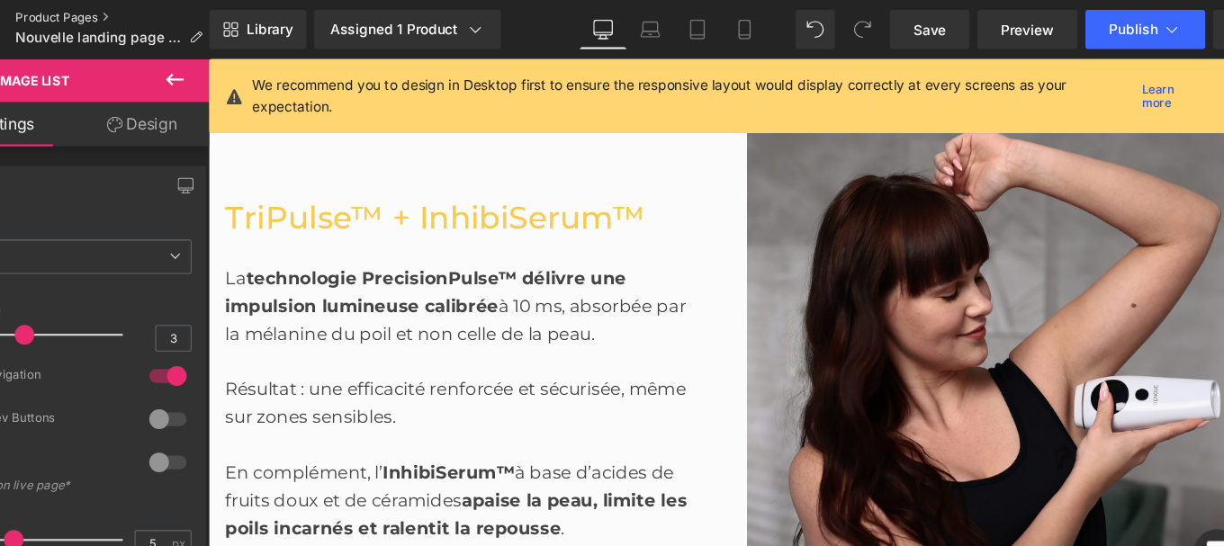
click at [121, 16] on link "Product Pages" at bounding box center [176, 16] width 185 height 14
